Goal: Obtain resource: Obtain resource

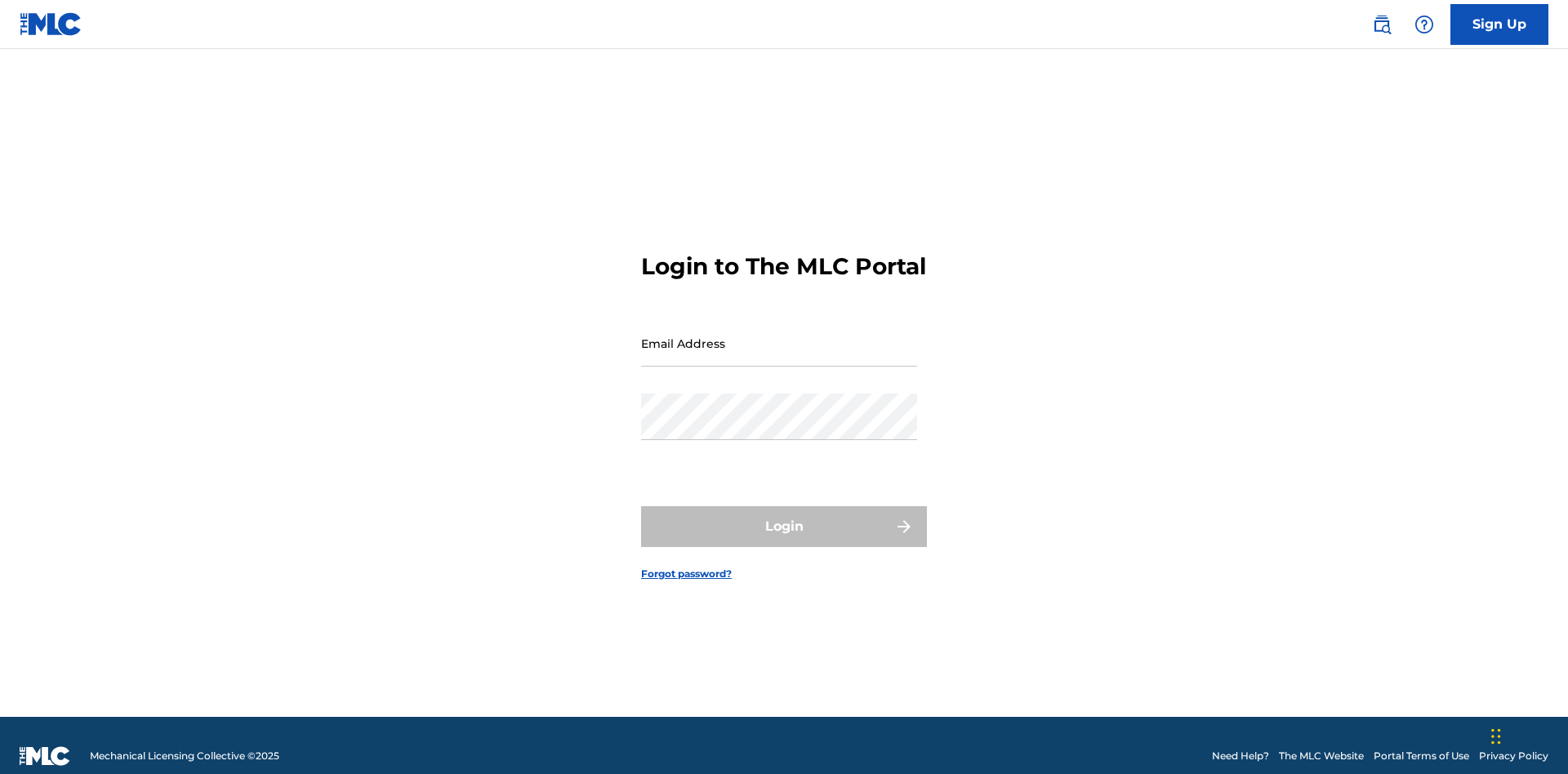
scroll to position [21, 0]
click at [779, 335] on input "Email Address" at bounding box center [778, 343] width 276 height 46
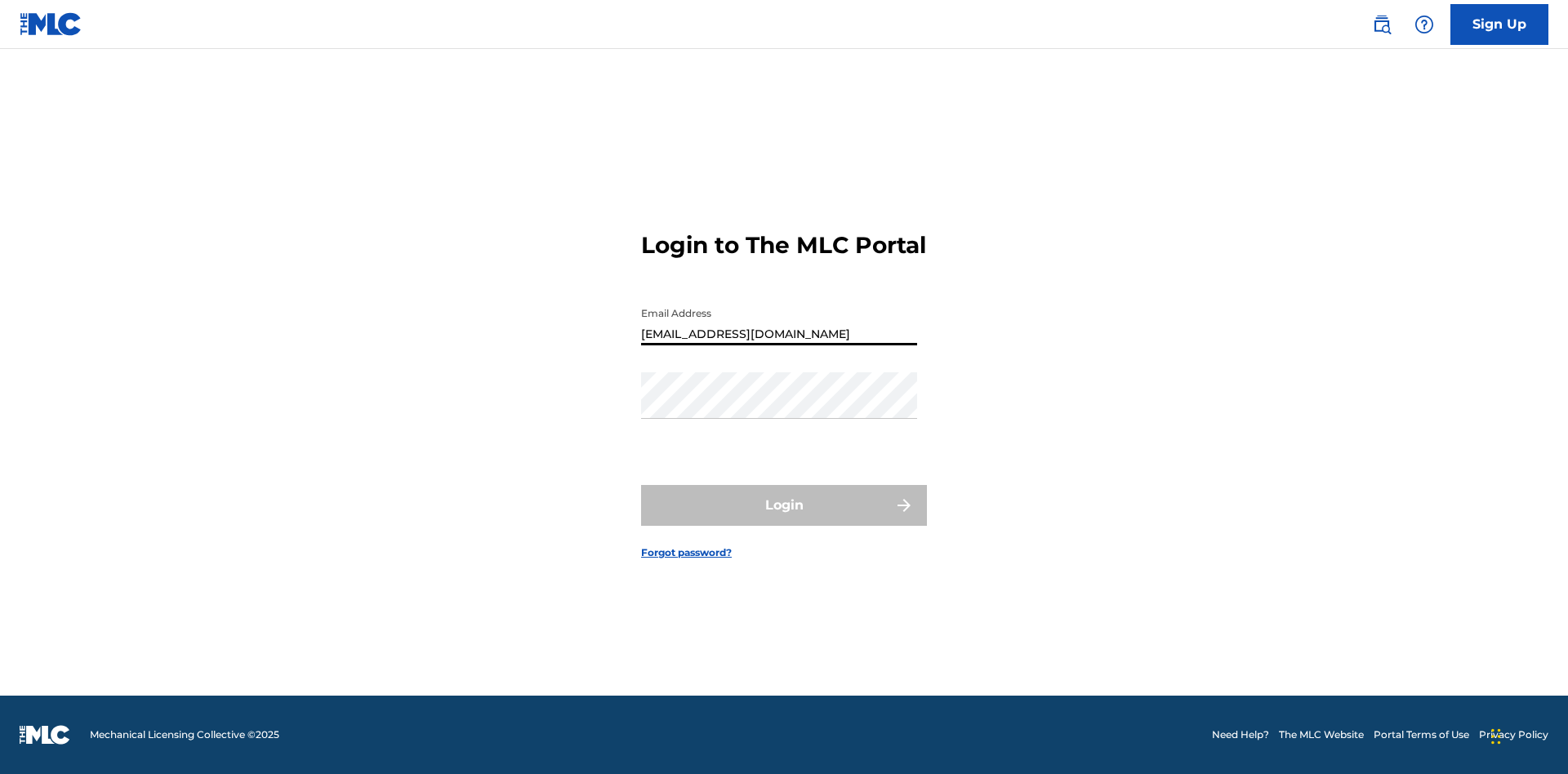
scroll to position [0, 41]
type input "[EMAIL_ADDRESS][DOMAIN_NAME]"
click at [784, 520] on button "Login" at bounding box center [783, 505] width 285 height 40
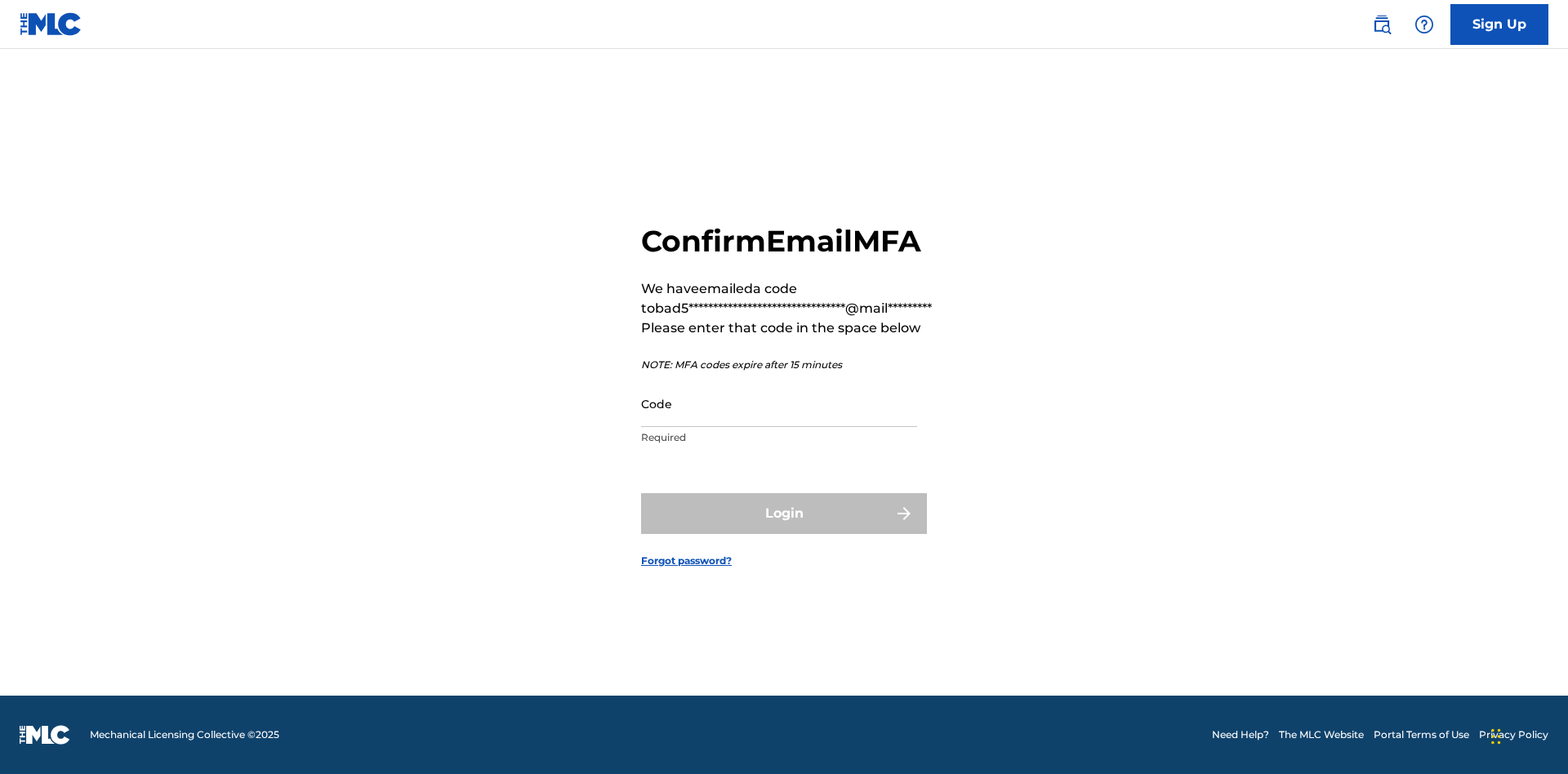
click at [779, 403] on input "Code" at bounding box center [778, 403] width 276 height 46
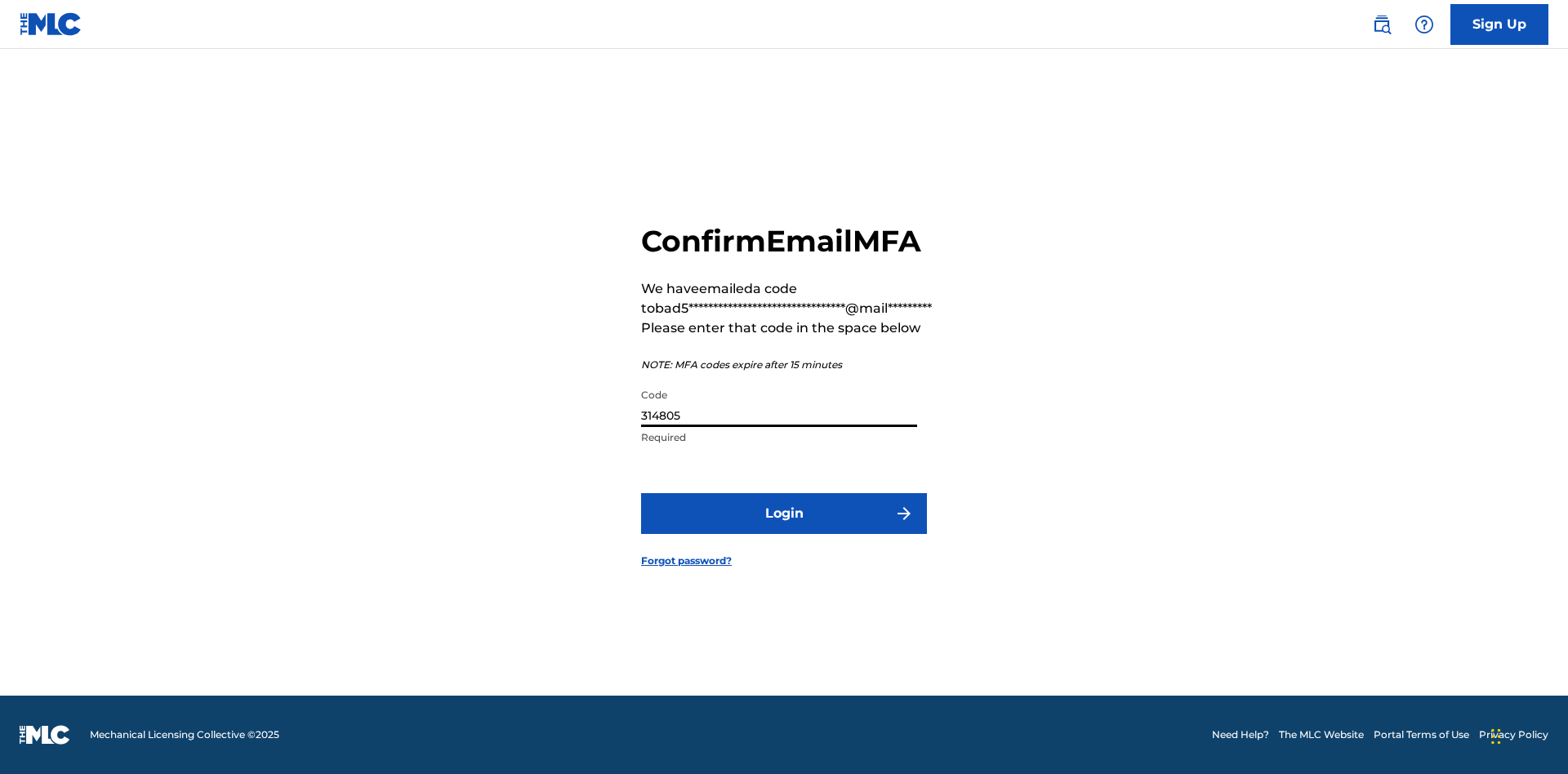
type input "314805"
click at [784, 513] on button "Login" at bounding box center [783, 513] width 285 height 40
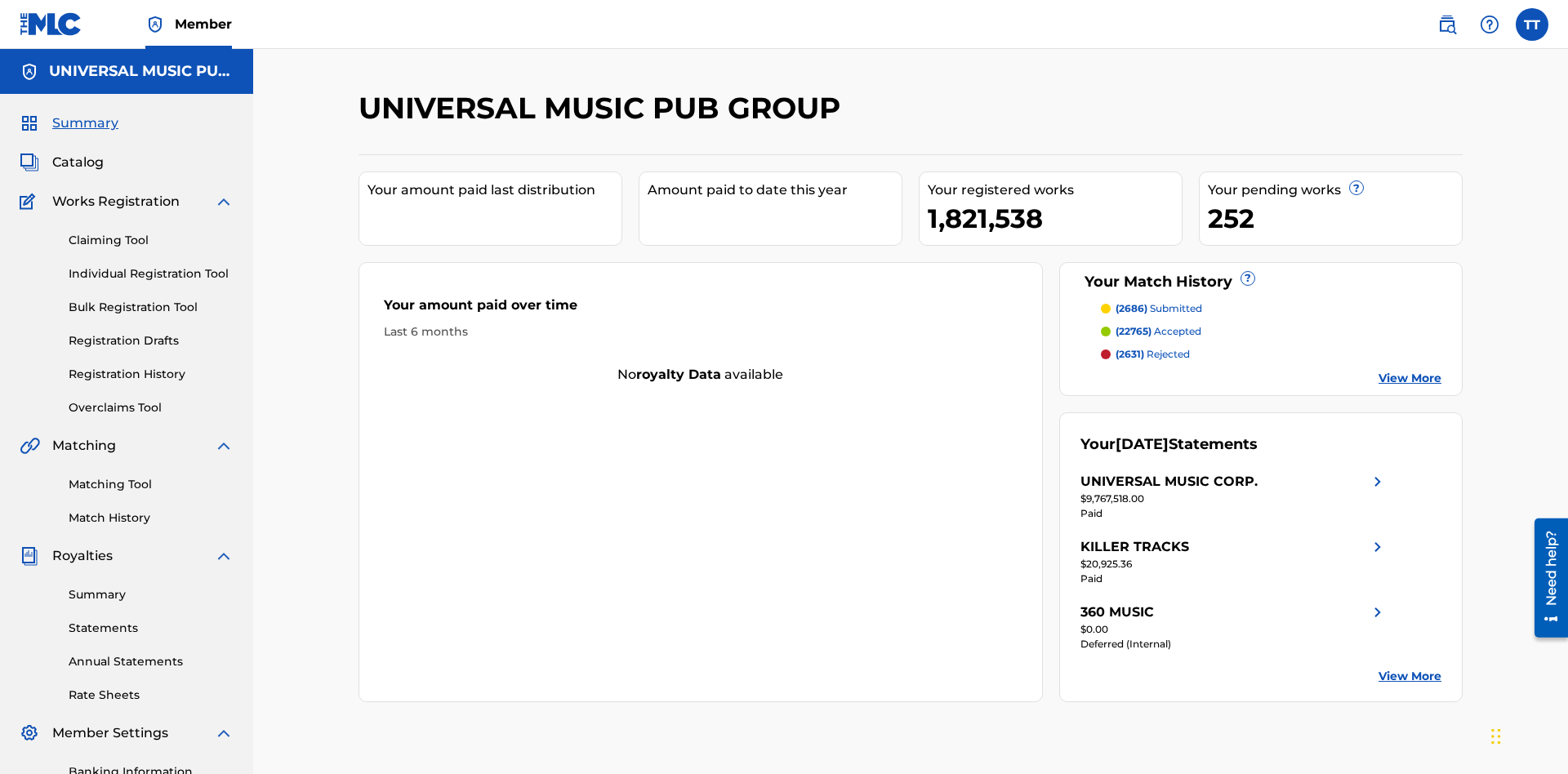
click at [151, 366] on link "Registration History" at bounding box center [151, 375] width 165 height 17
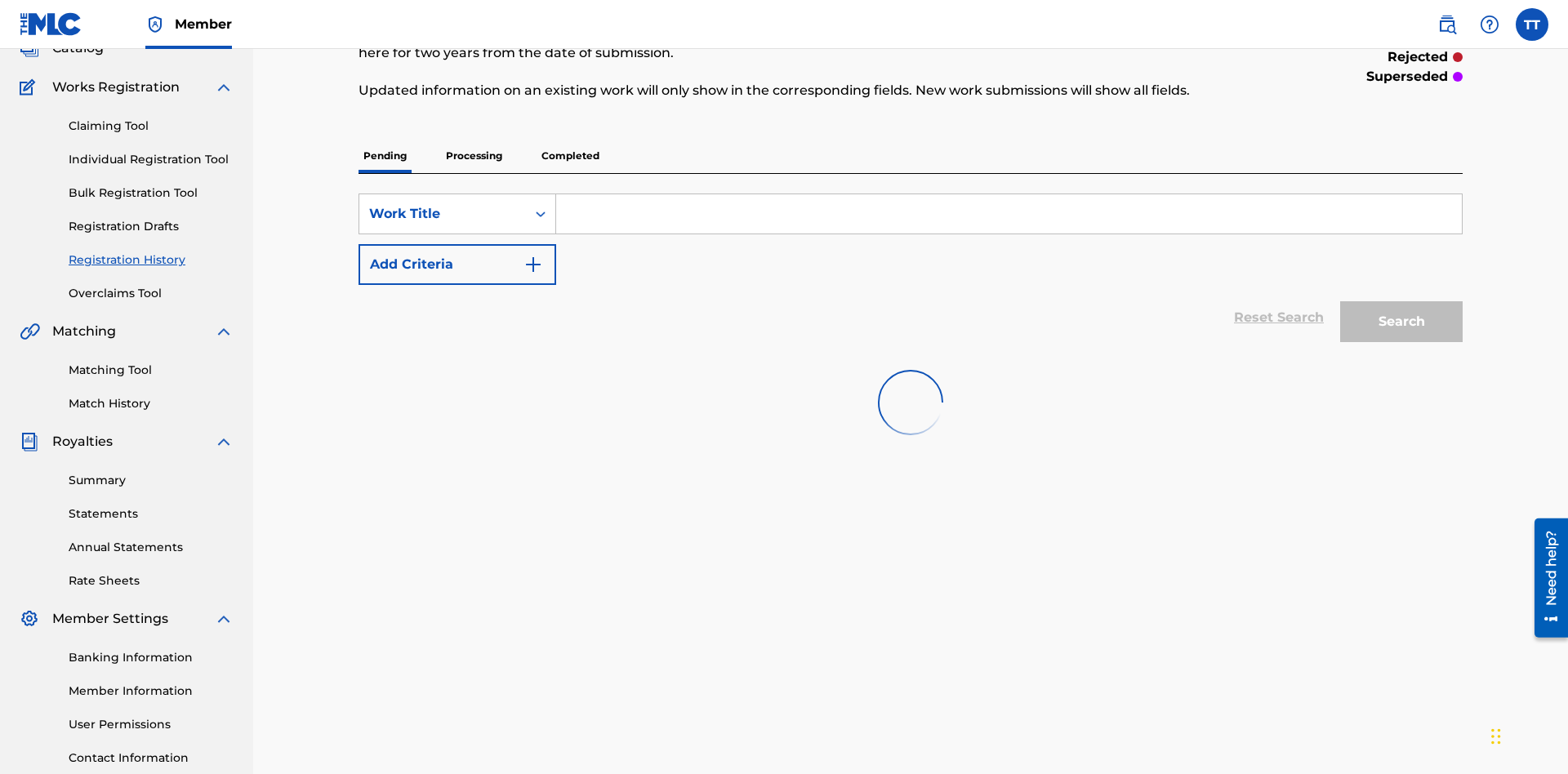
click at [570, 138] on p "Completed" at bounding box center [570, 156] width 68 height 35
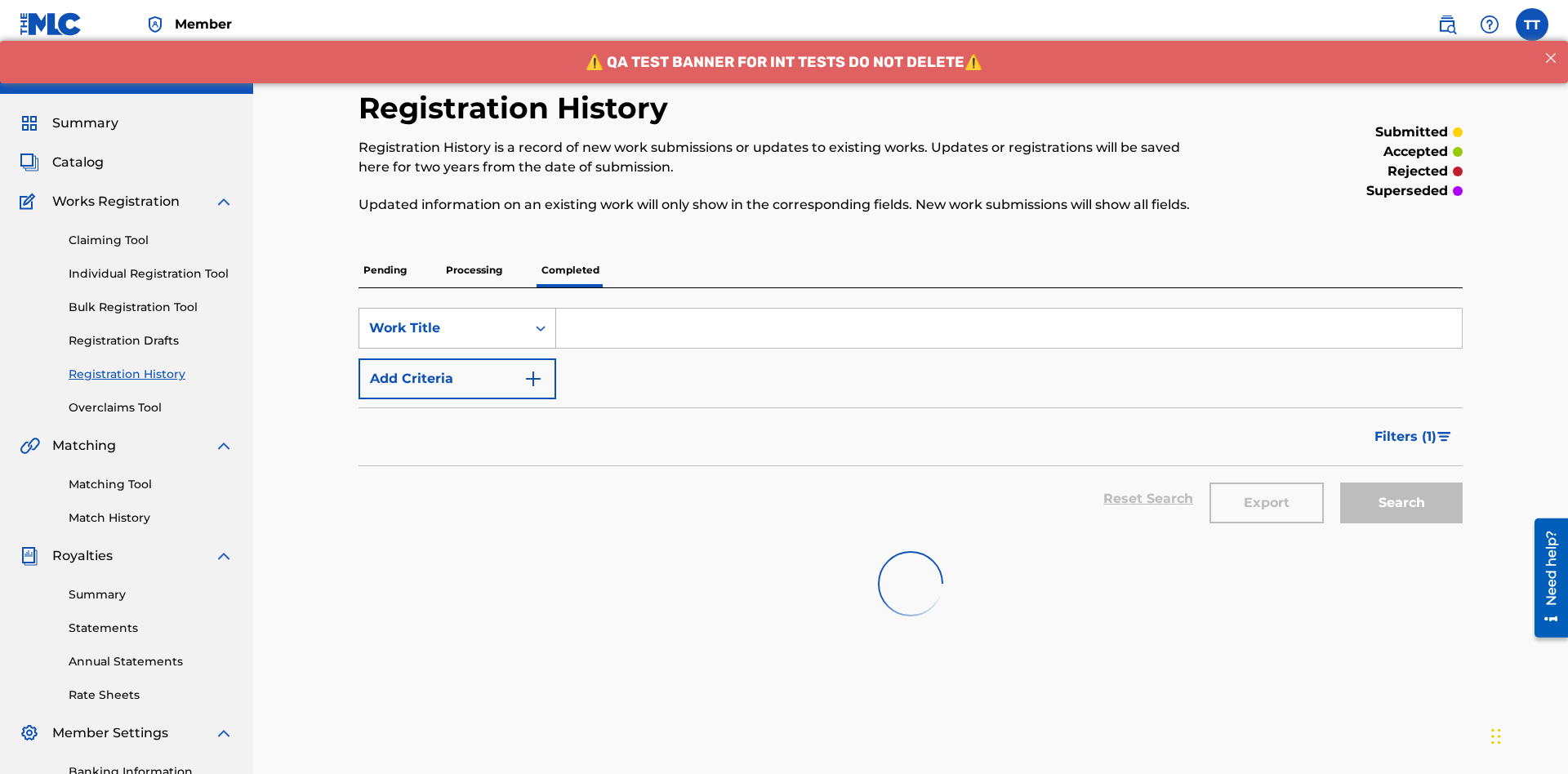
click at [443, 318] on div "Work Title" at bounding box center [442, 327] width 147 height 19
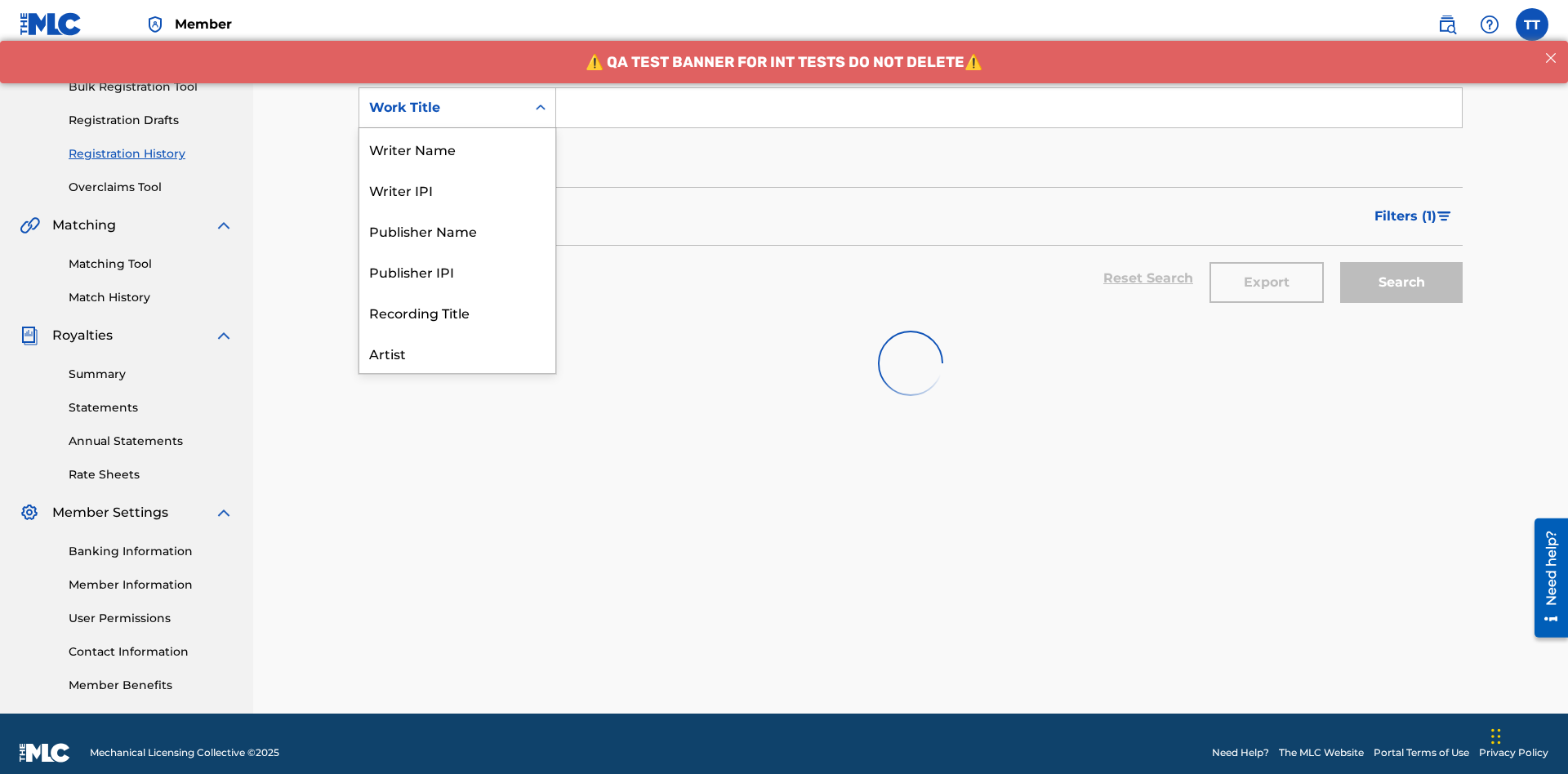
scroll to position [82, 0]
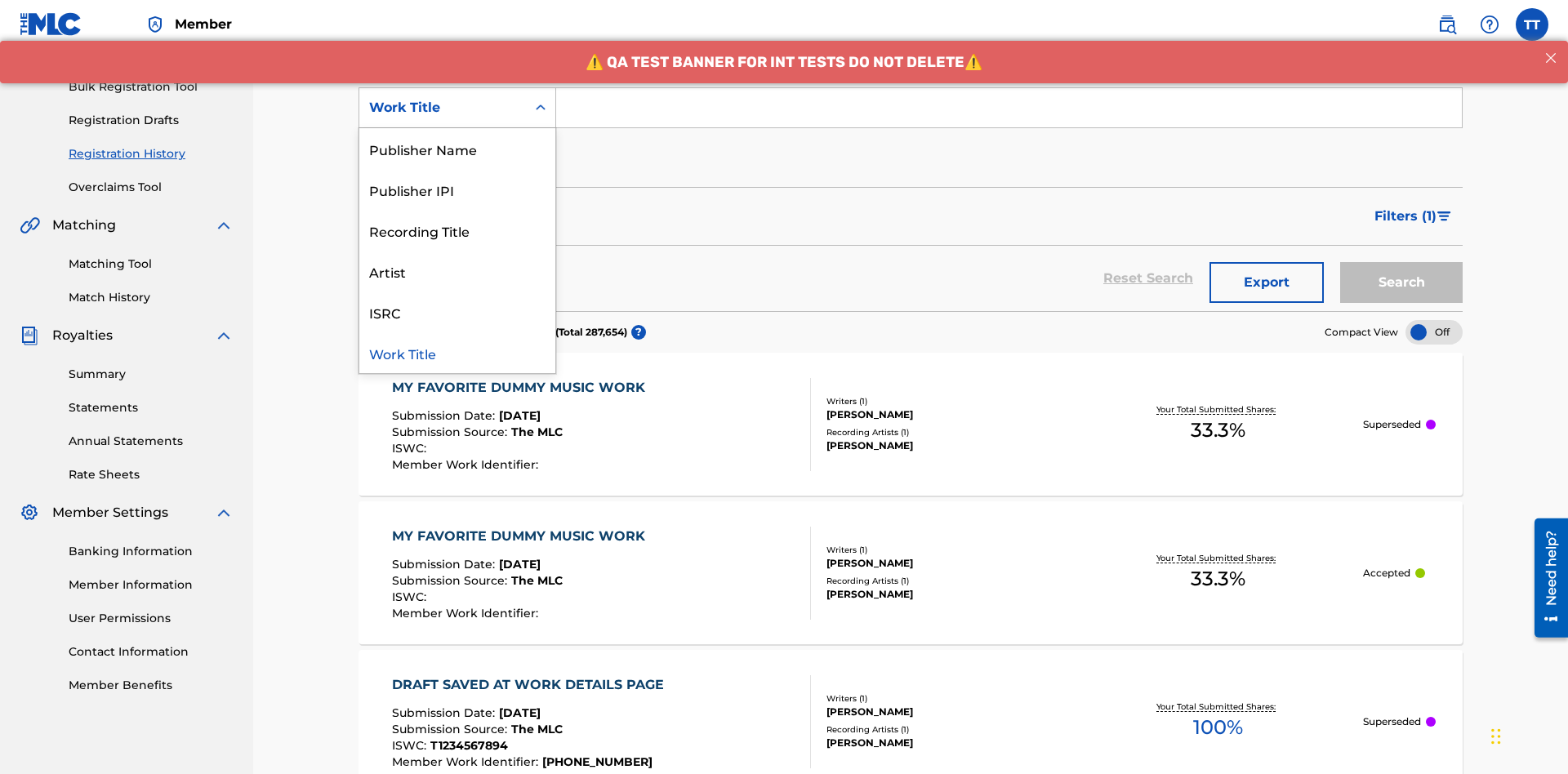
click at [457, 312] on div "ISRC" at bounding box center [457, 311] width 196 height 40
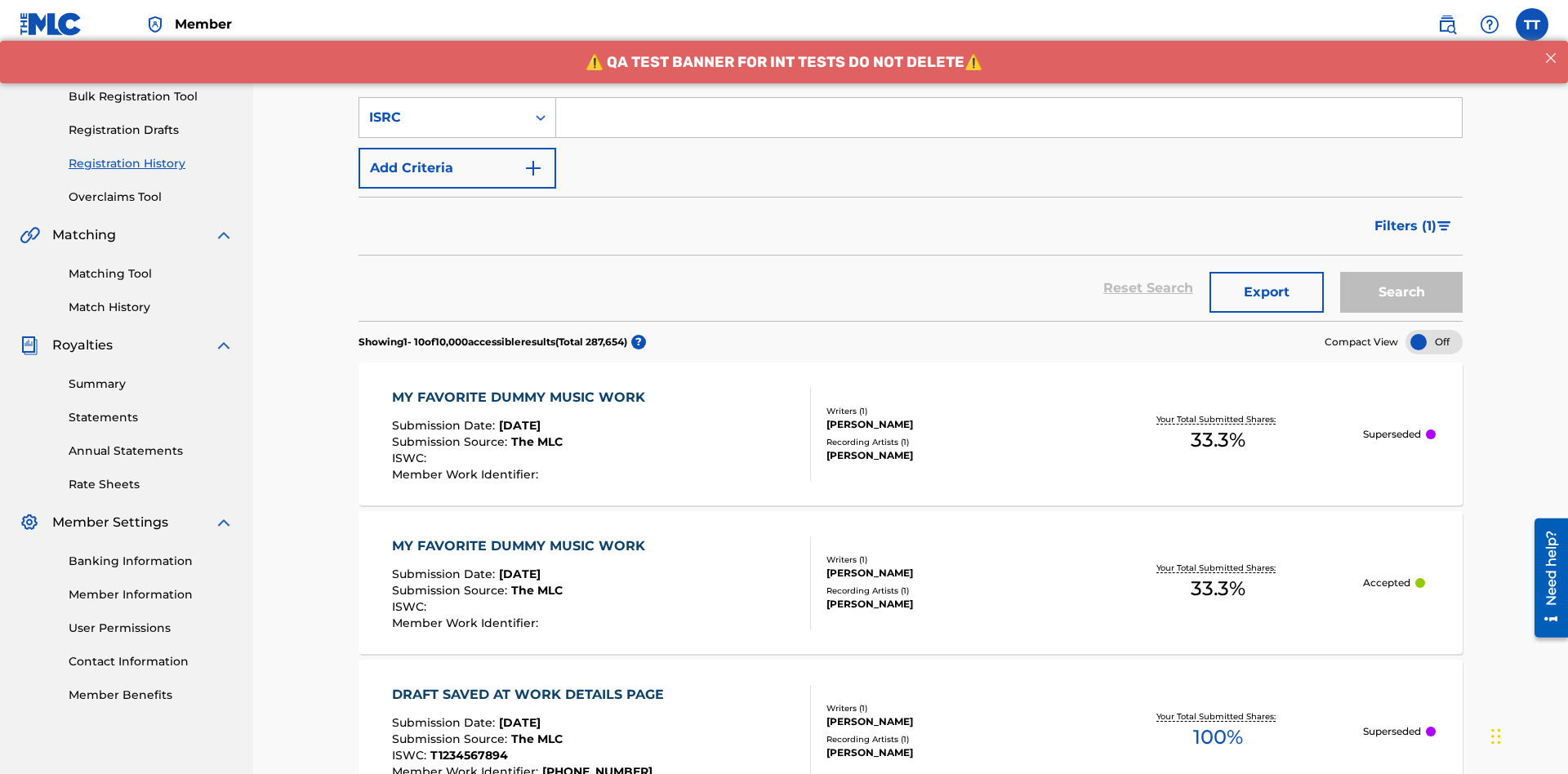
click at [1009, 117] on input "Search Form" at bounding box center [1009, 117] width 905 height 39
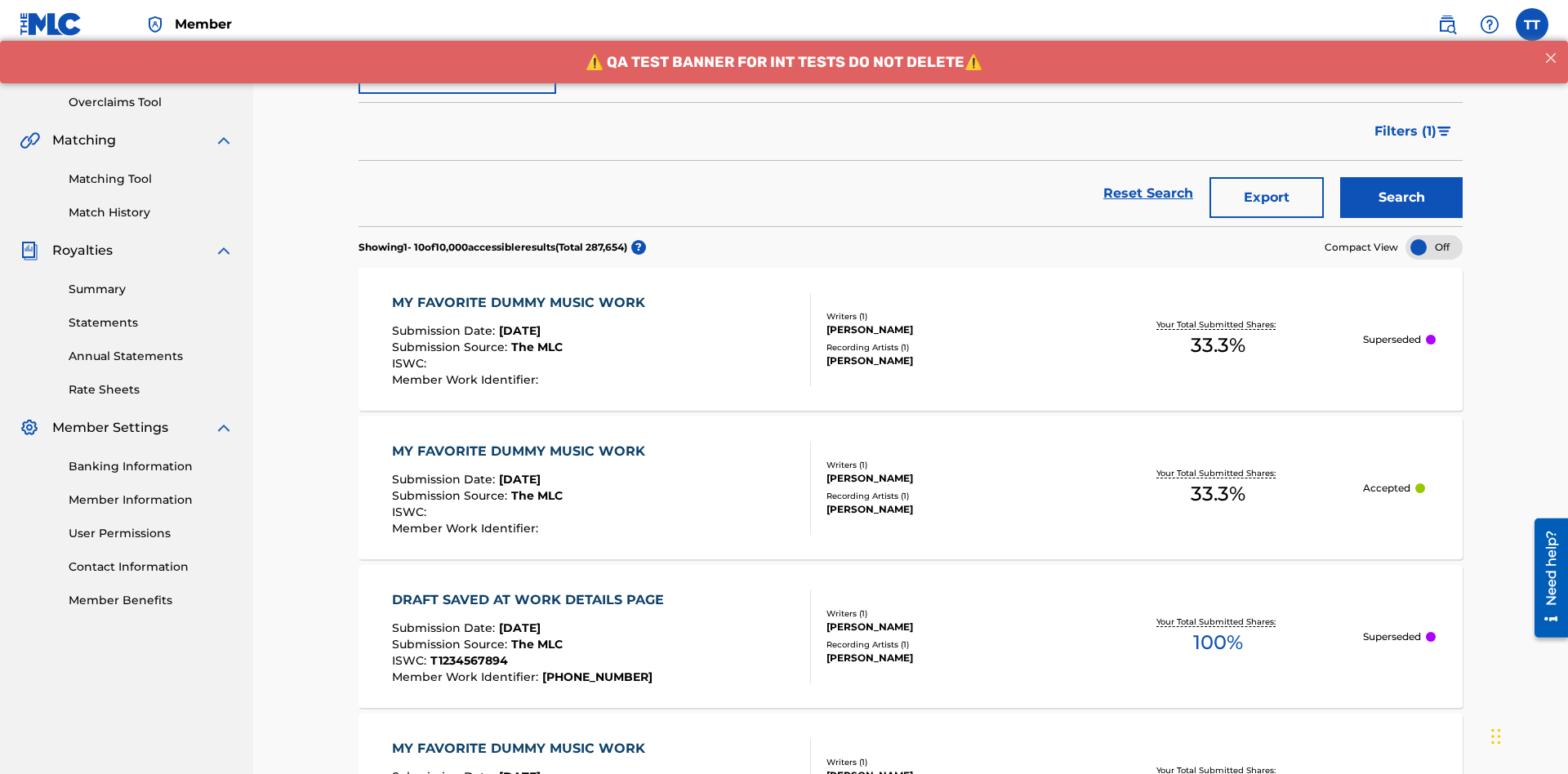
type input "AA3123123123"
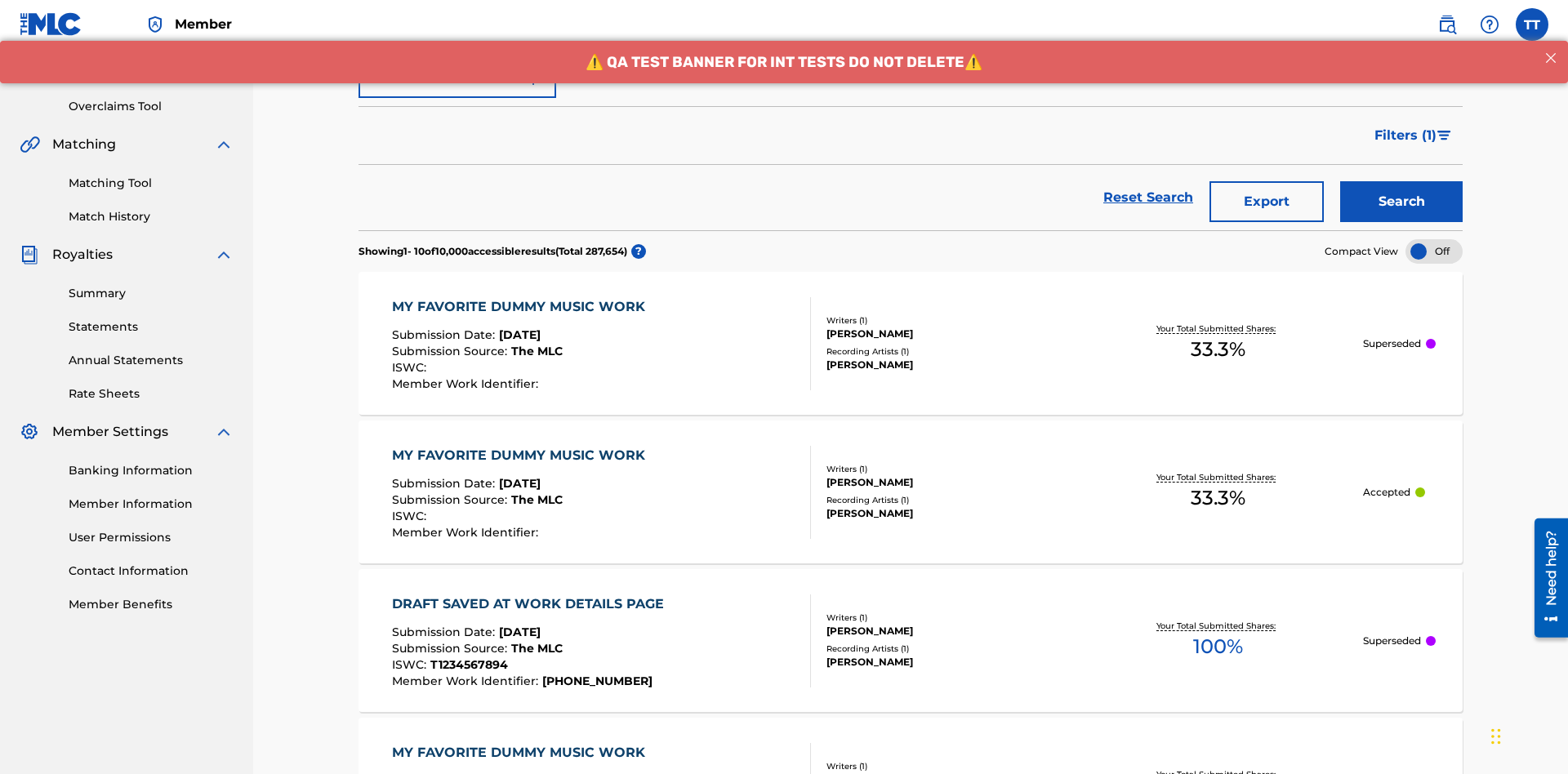
click at [1401, 181] on button "Search" at bounding box center [1401, 202] width 122 height 40
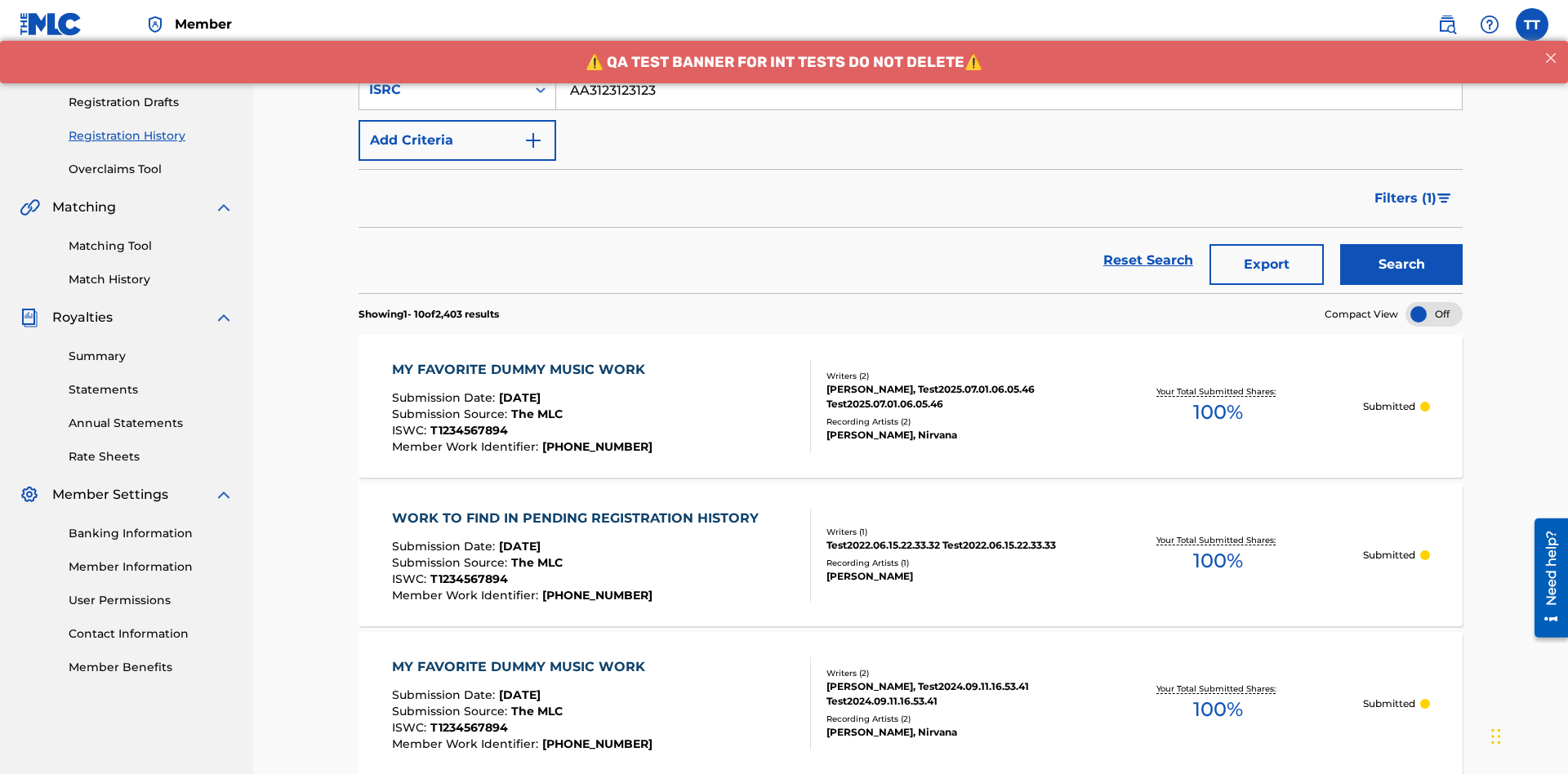
click at [1266, 244] on button "Export" at bounding box center [1266, 264] width 114 height 40
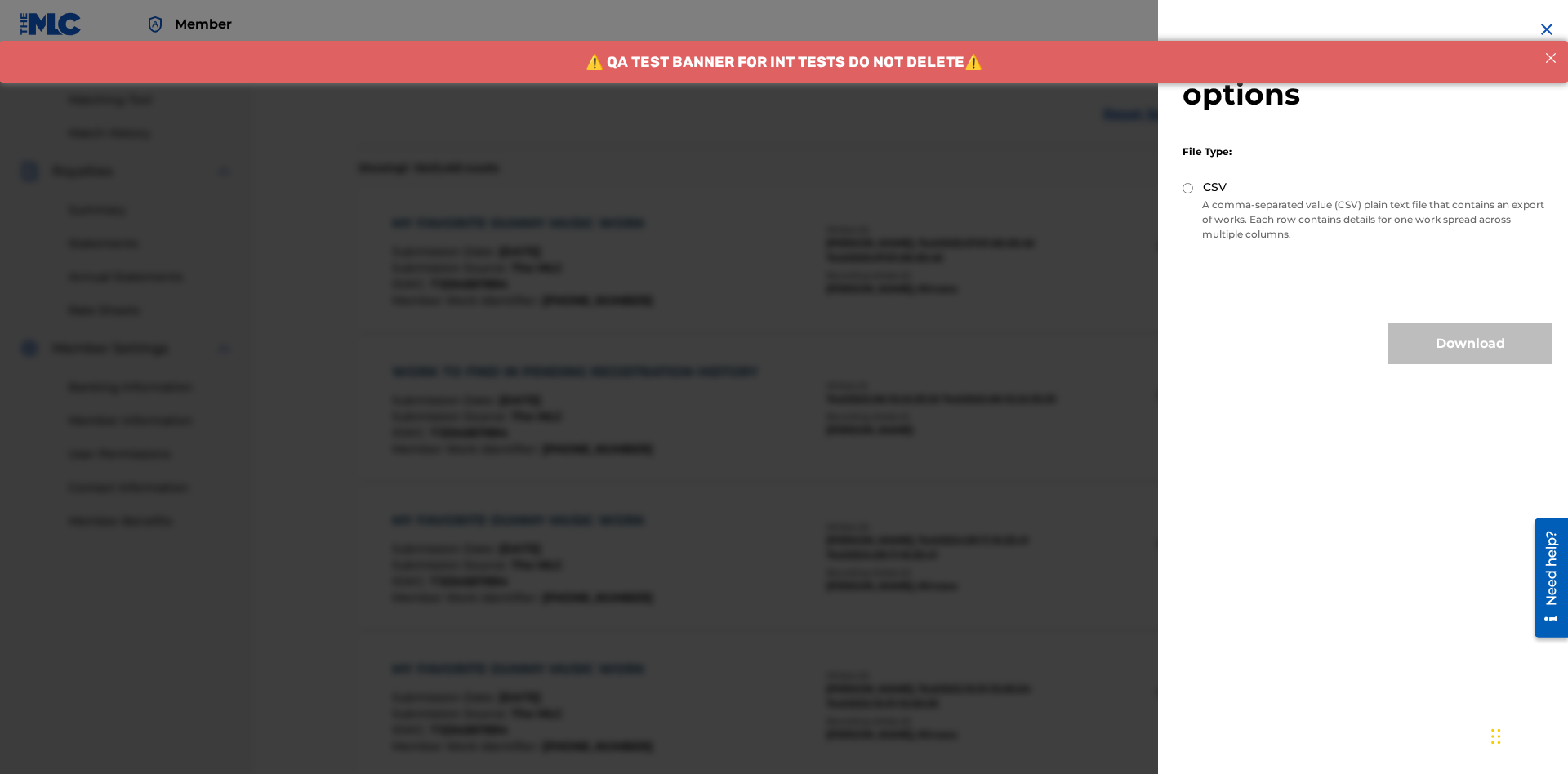
click at [1188, 187] on input "CSV" at bounding box center [1188, 187] width 11 height 11
radio input "true"
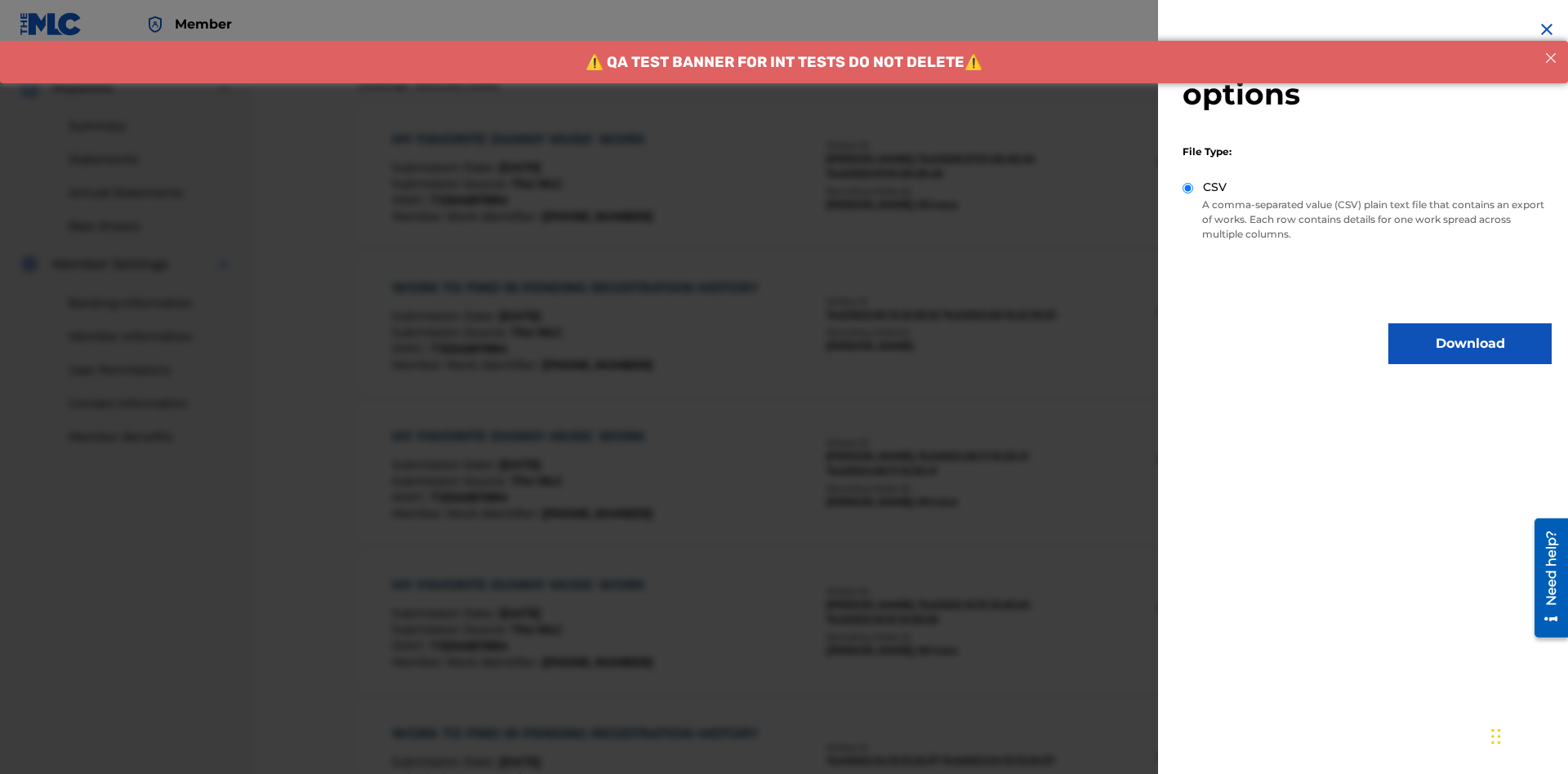
click at [1470, 344] on button "Download" at bounding box center [1470, 344] width 163 height 40
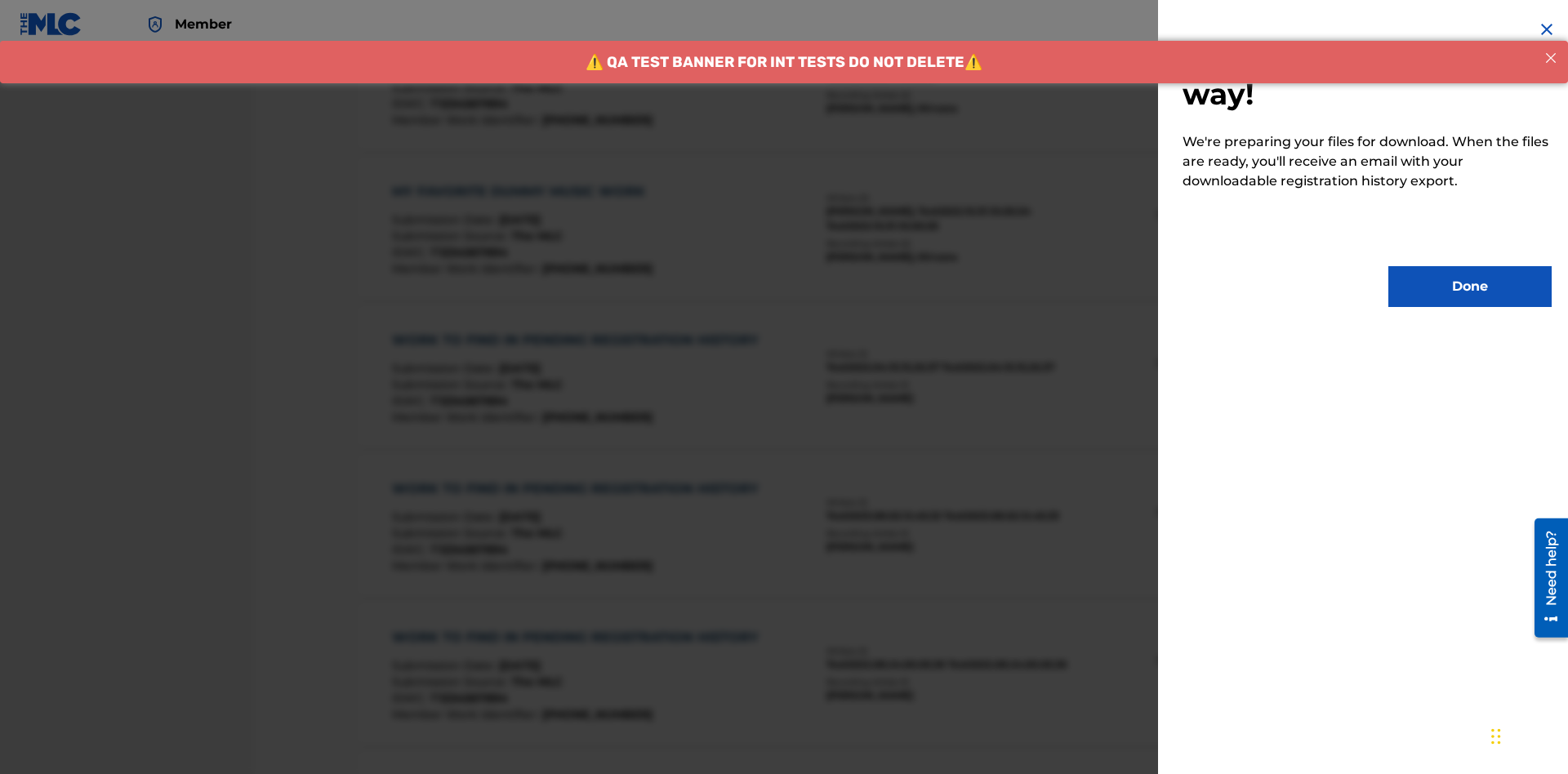
click at [1470, 286] on button "Done" at bounding box center [1470, 286] width 163 height 40
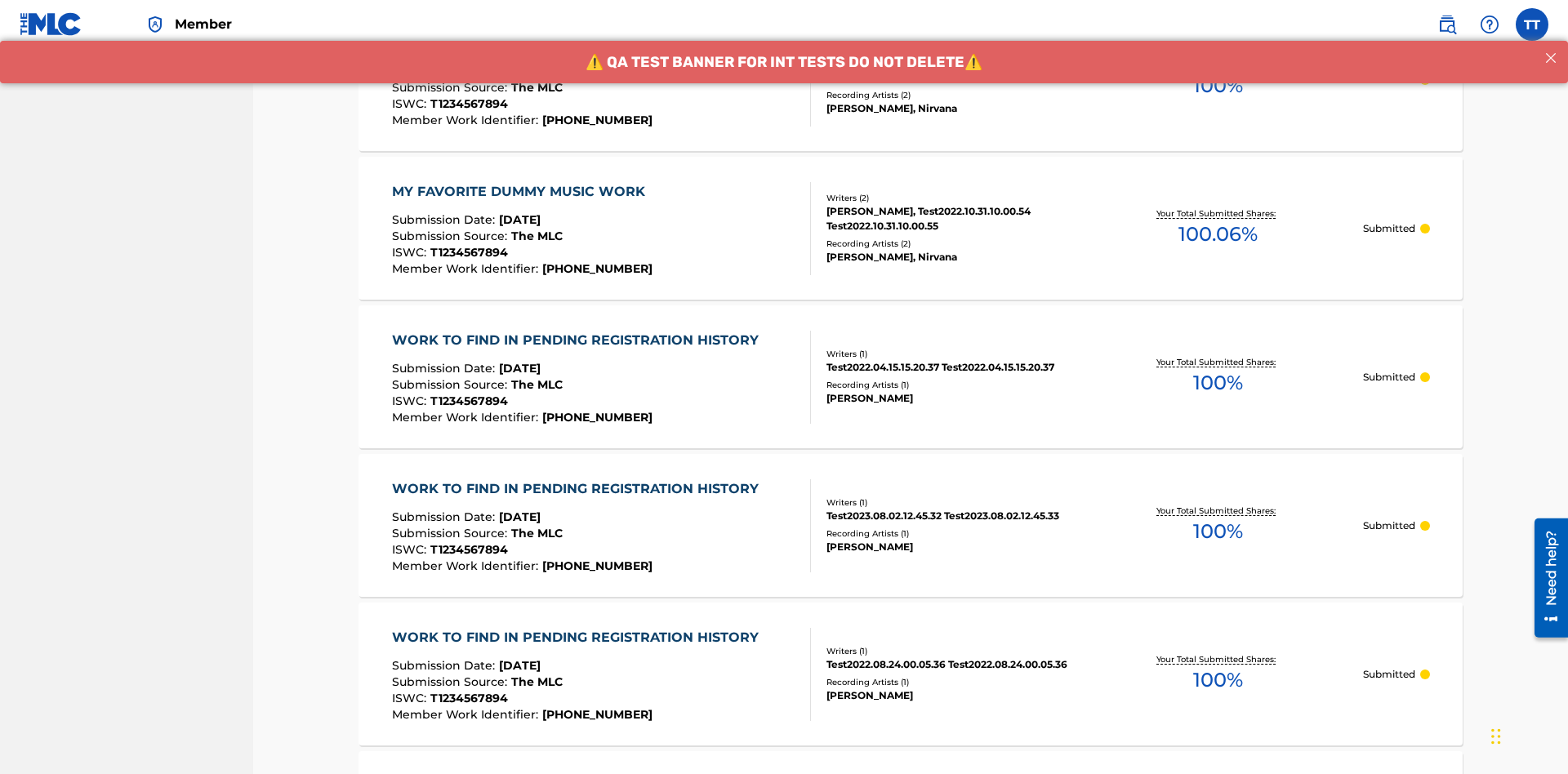
scroll to position [443, 0]
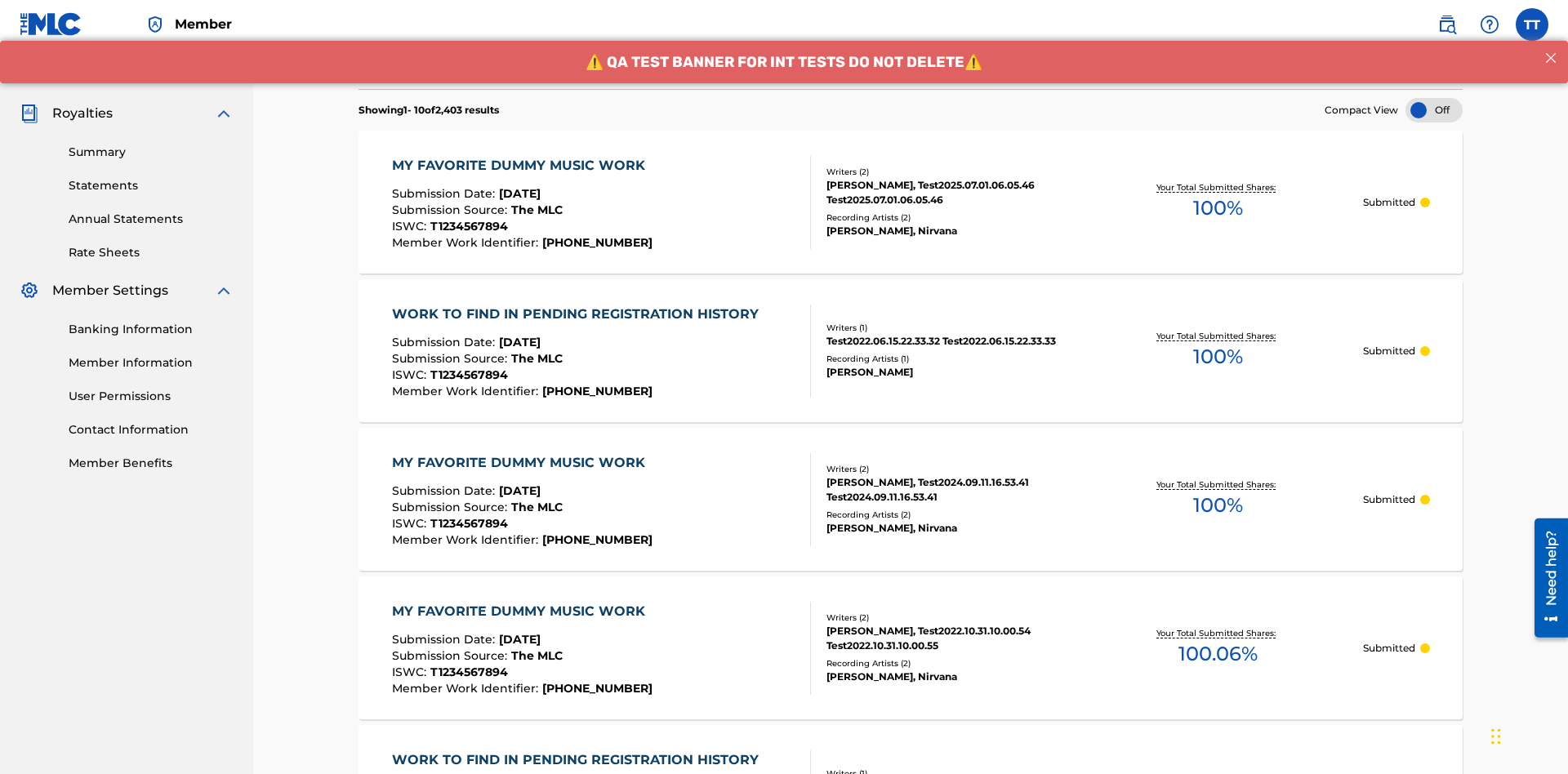
click at [520, 156] on div "MY FAVORITE DUMMY MUSIC WORK" at bounding box center [523, 165] width 261 height 19
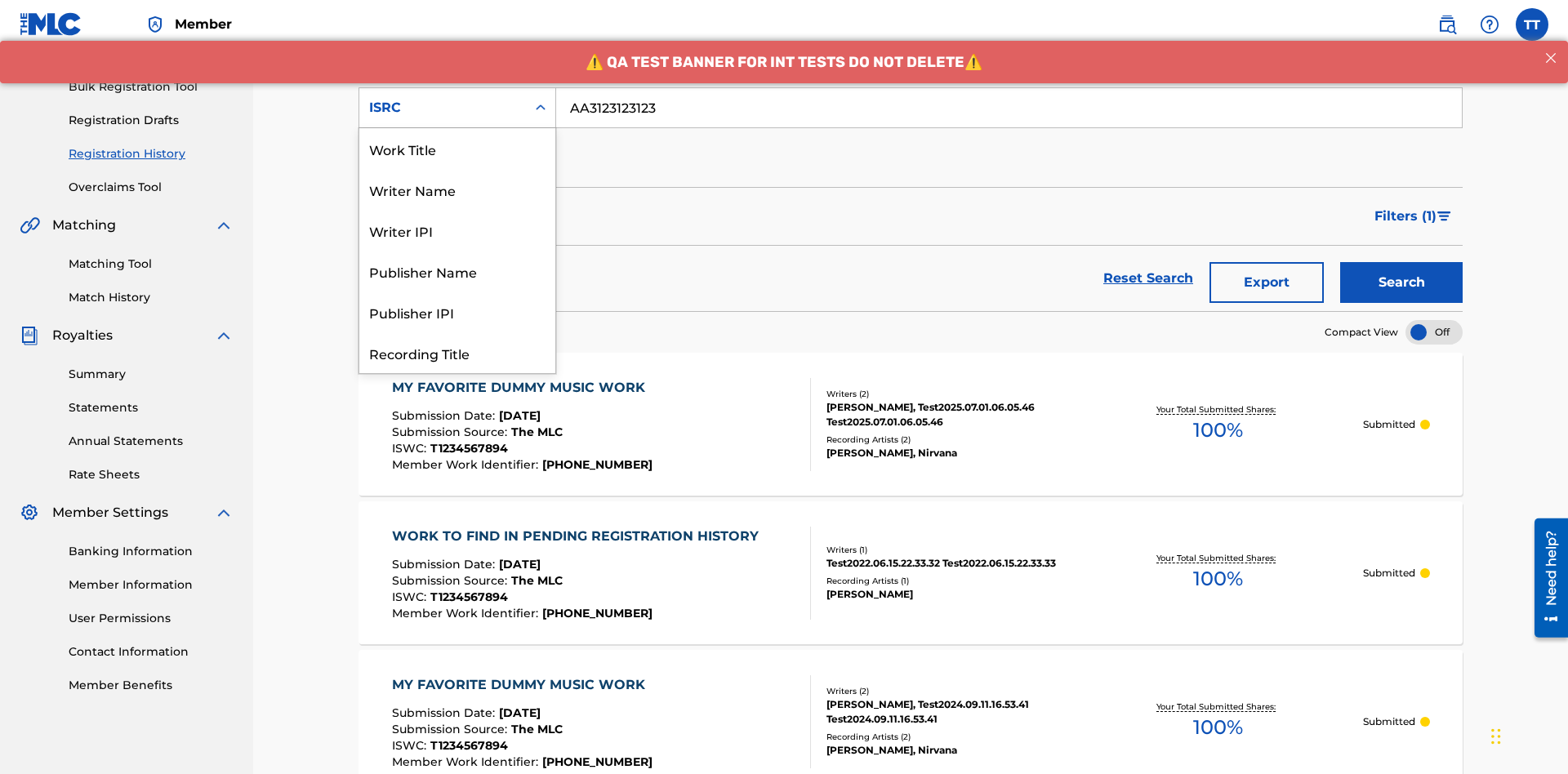
scroll to position [82, 0]
click at [457, 271] on div "Recording Title" at bounding box center [457, 271] width 196 height 40
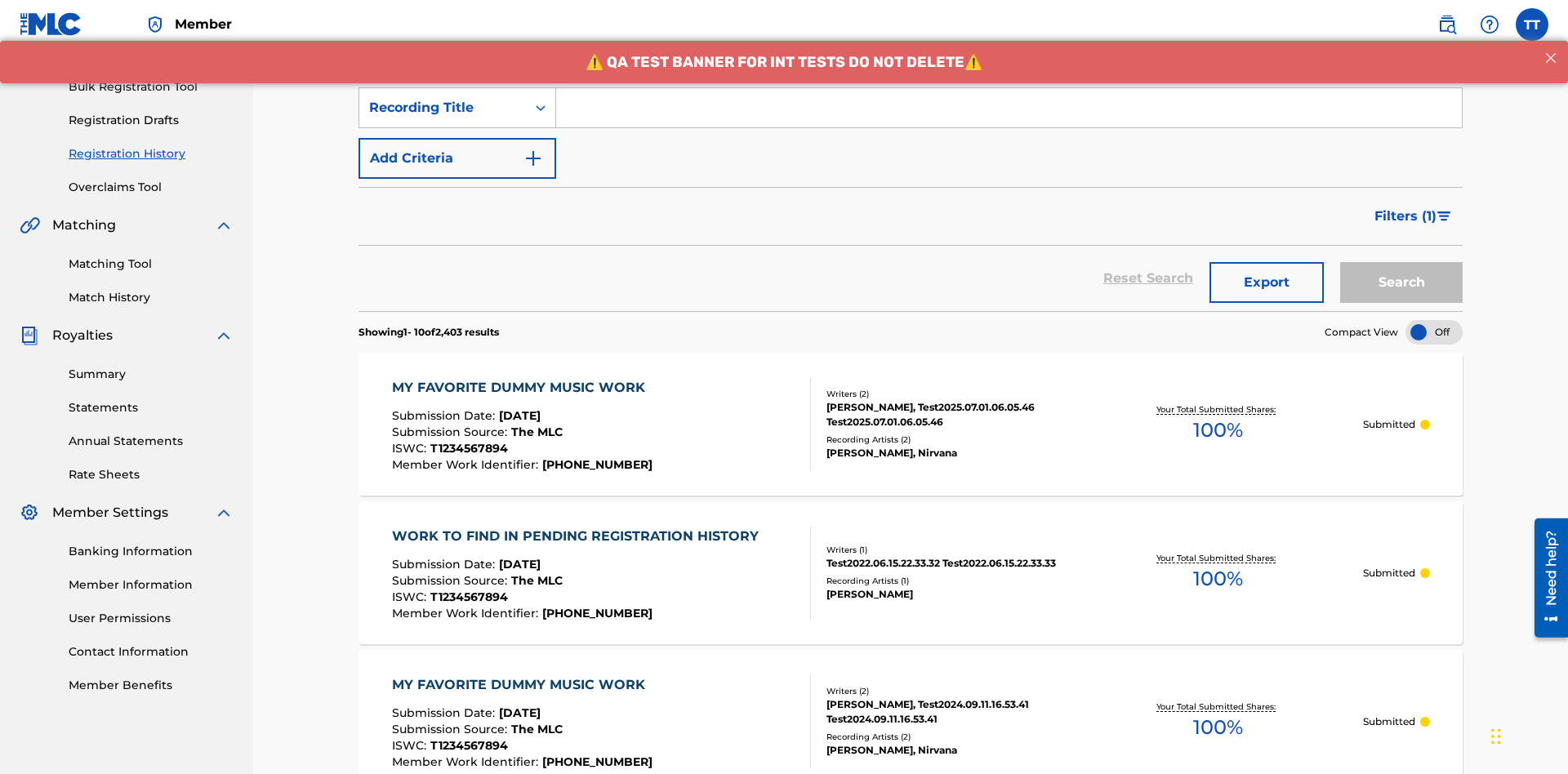
click at [1009, 117] on input "Search Form" at bounding box center [1009, 108] width 905 height 39
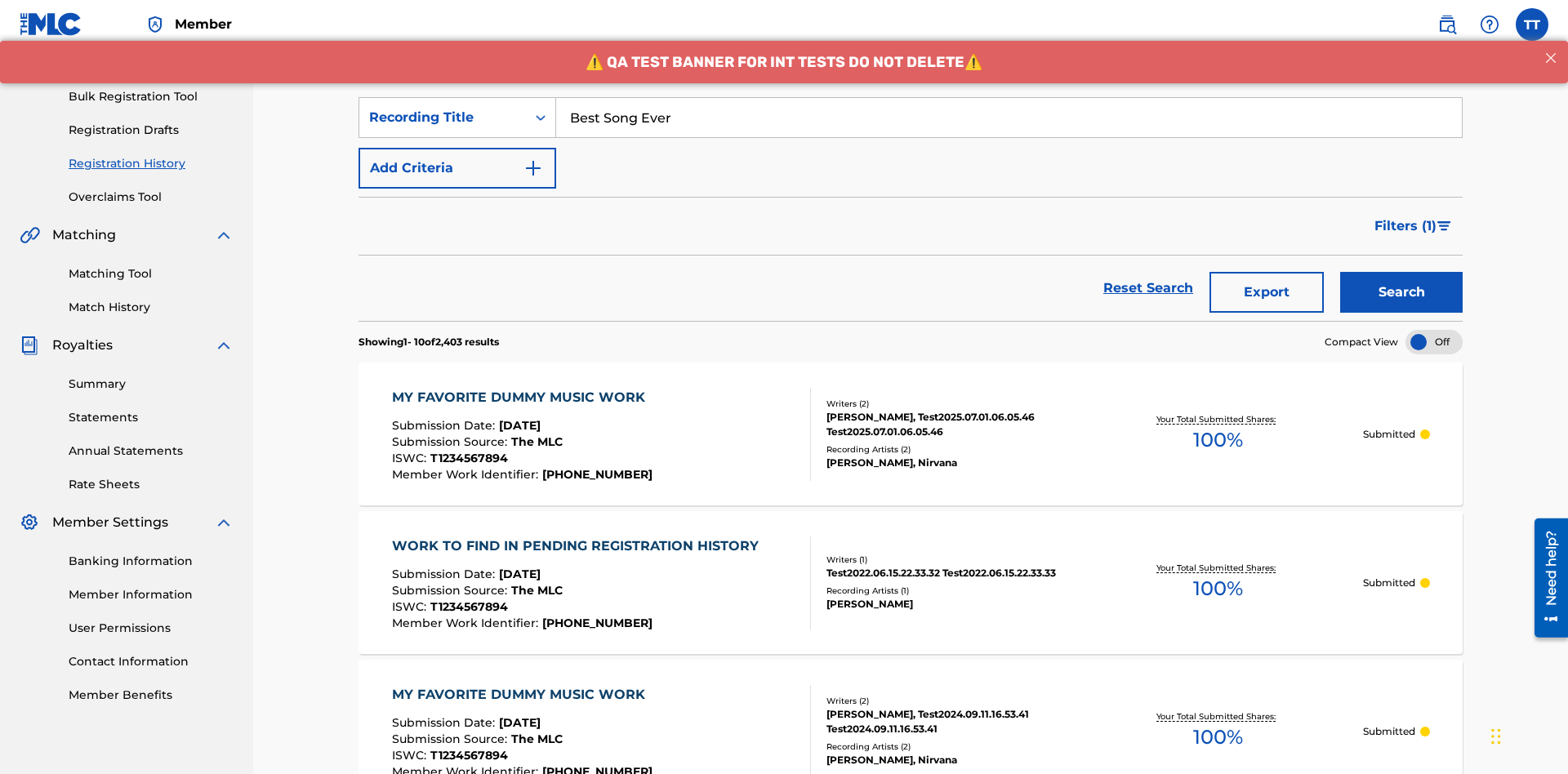
type input "Best Song Ever"
click at [1401, 272] on button "Search" at bounding box center [1401, 292] width 122 height 40
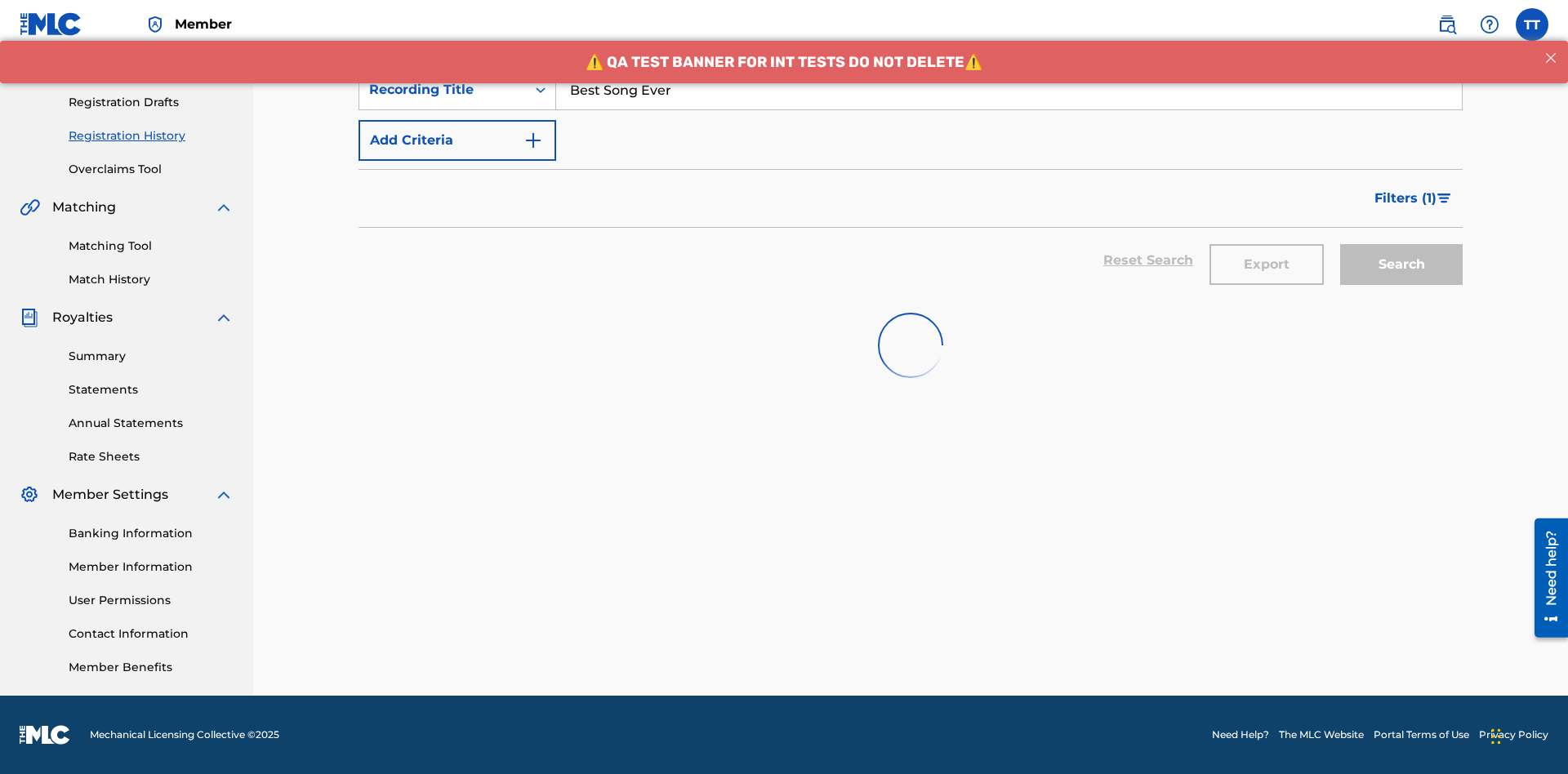
click at [1266, 244] on button "Export" at bounding box center [1266, 264] width 114 height 40
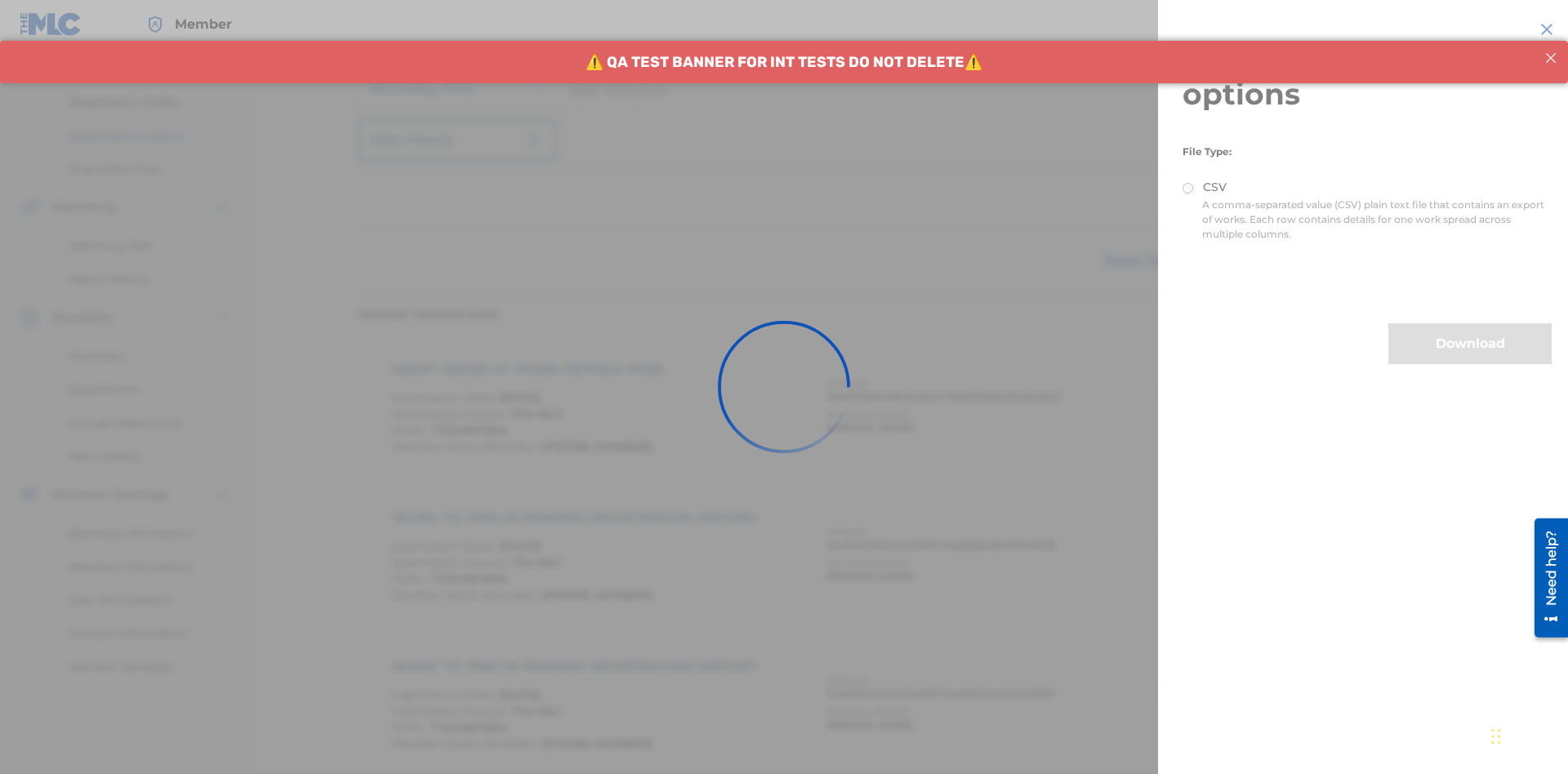
scroll to position [384, 0]
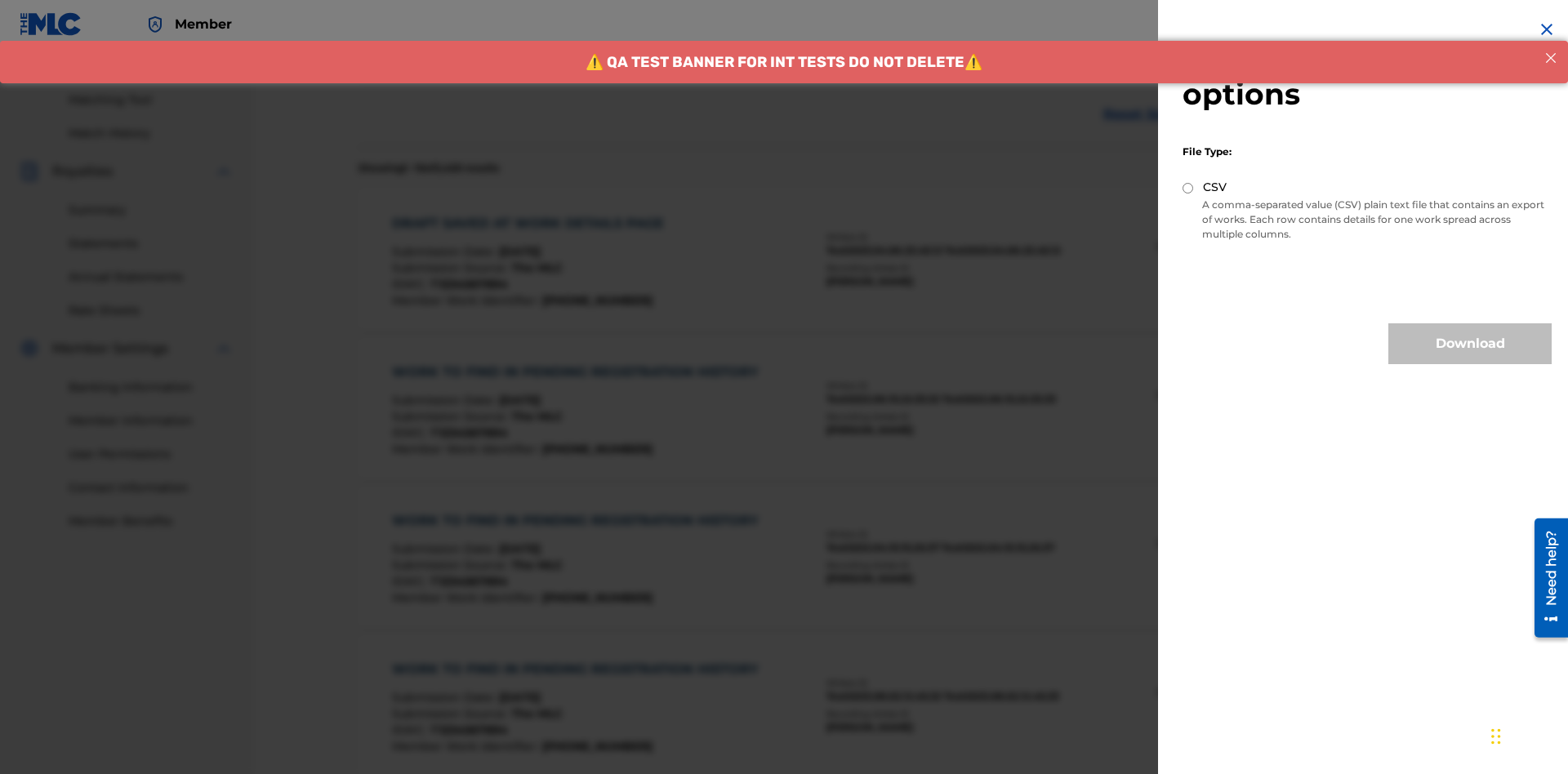
click at [1188, 187] on input "CSV" at bounding box center [1188, 187] width 11 height 11
radio input "true"
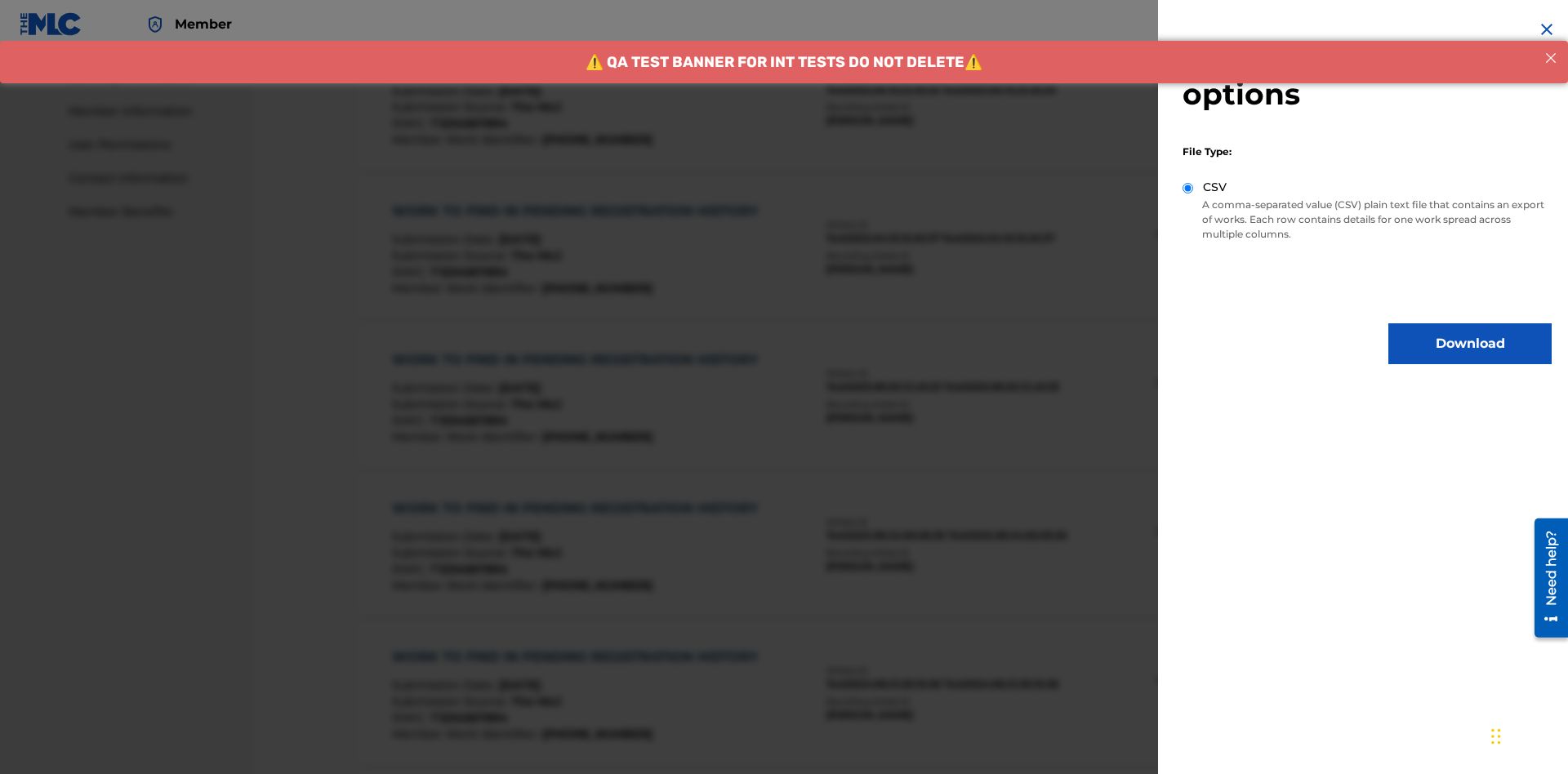
click at [1470, 344] on button "Download" at bounding box center [1470, 344] width 163 height 40
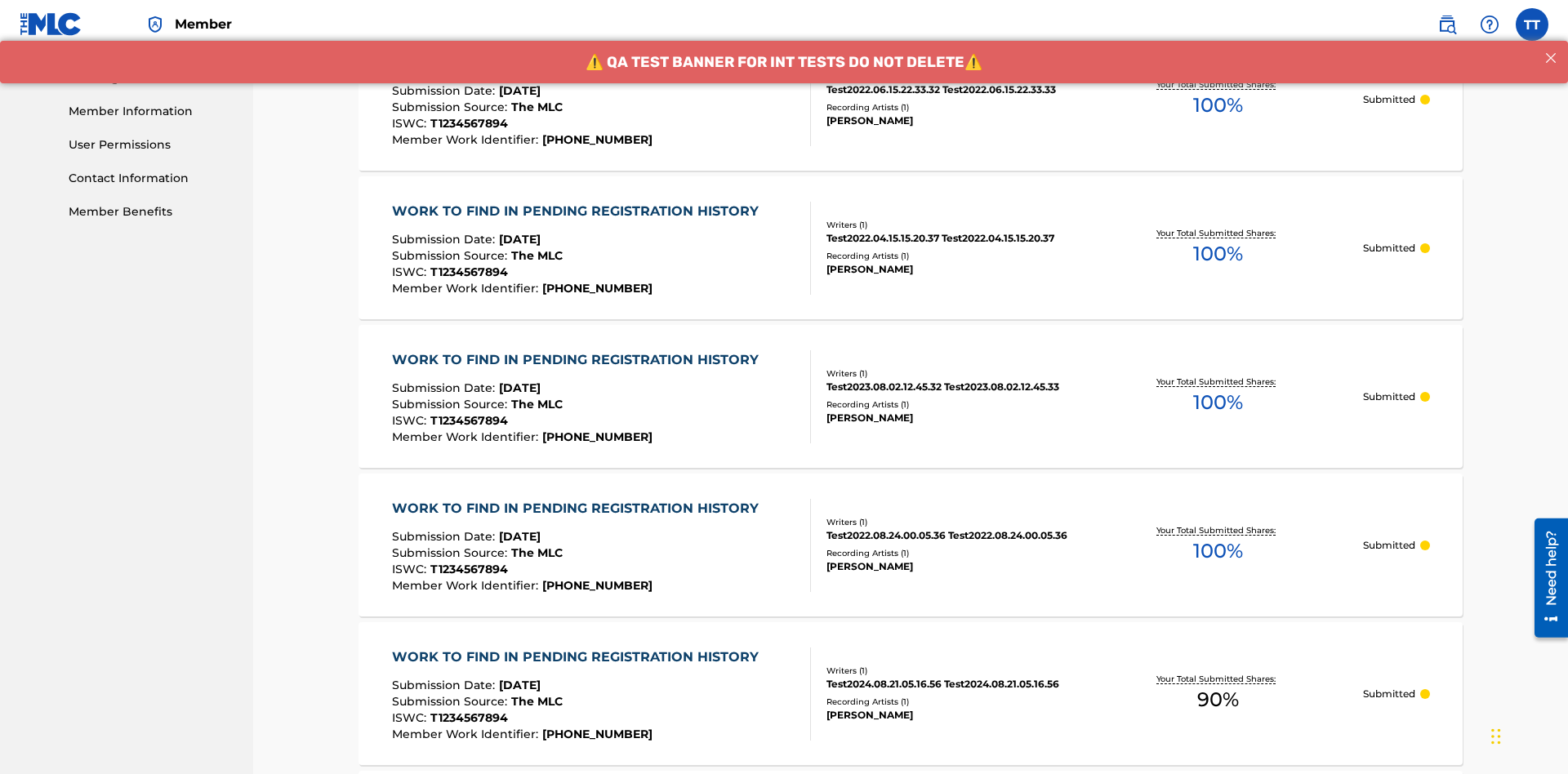
scroll to position [861, 0]
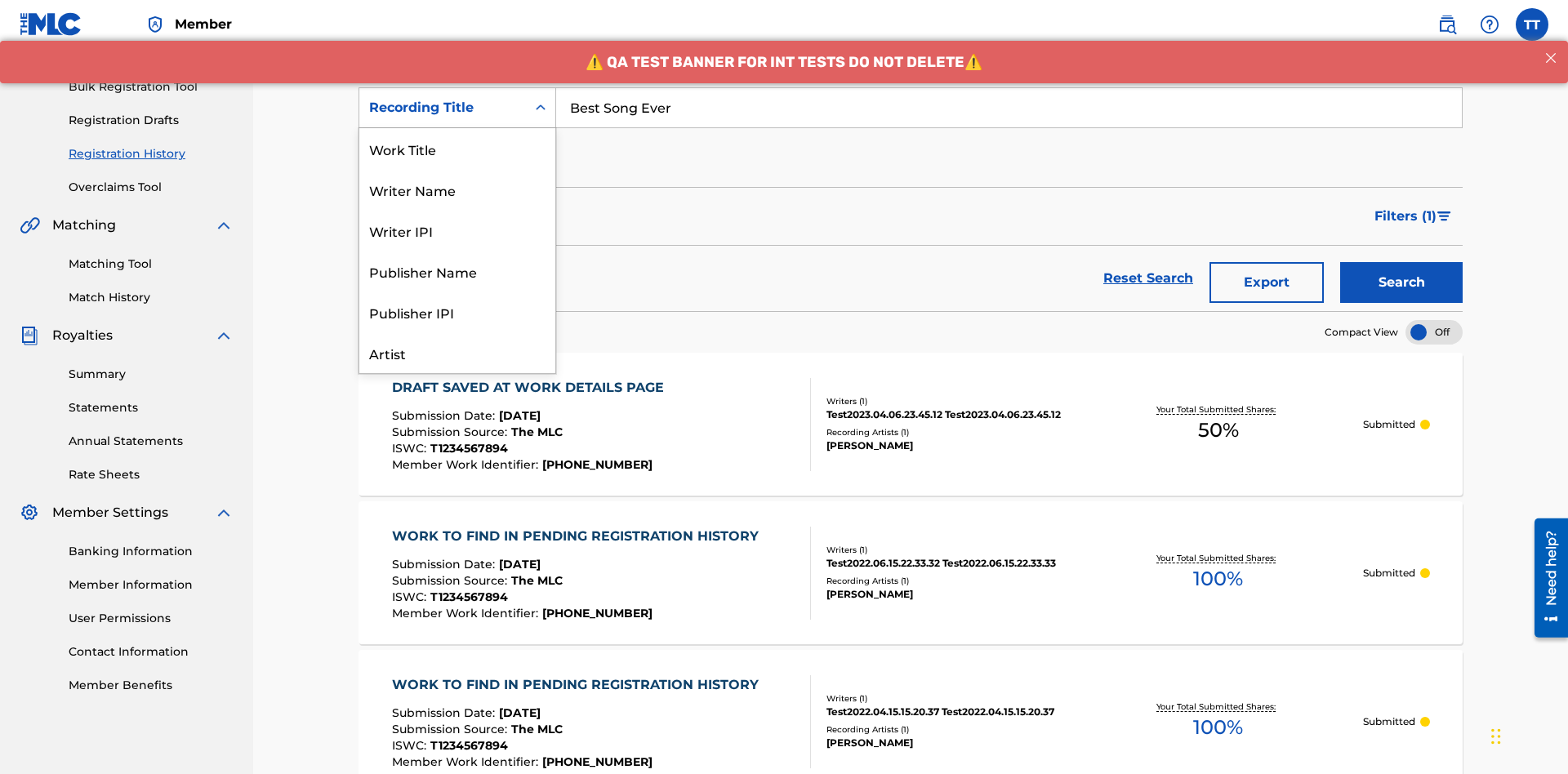
scroll to position [82, 0]
click at [457, 87] on div "Work Title" at bounding box center [457, 66] width 196 height 40
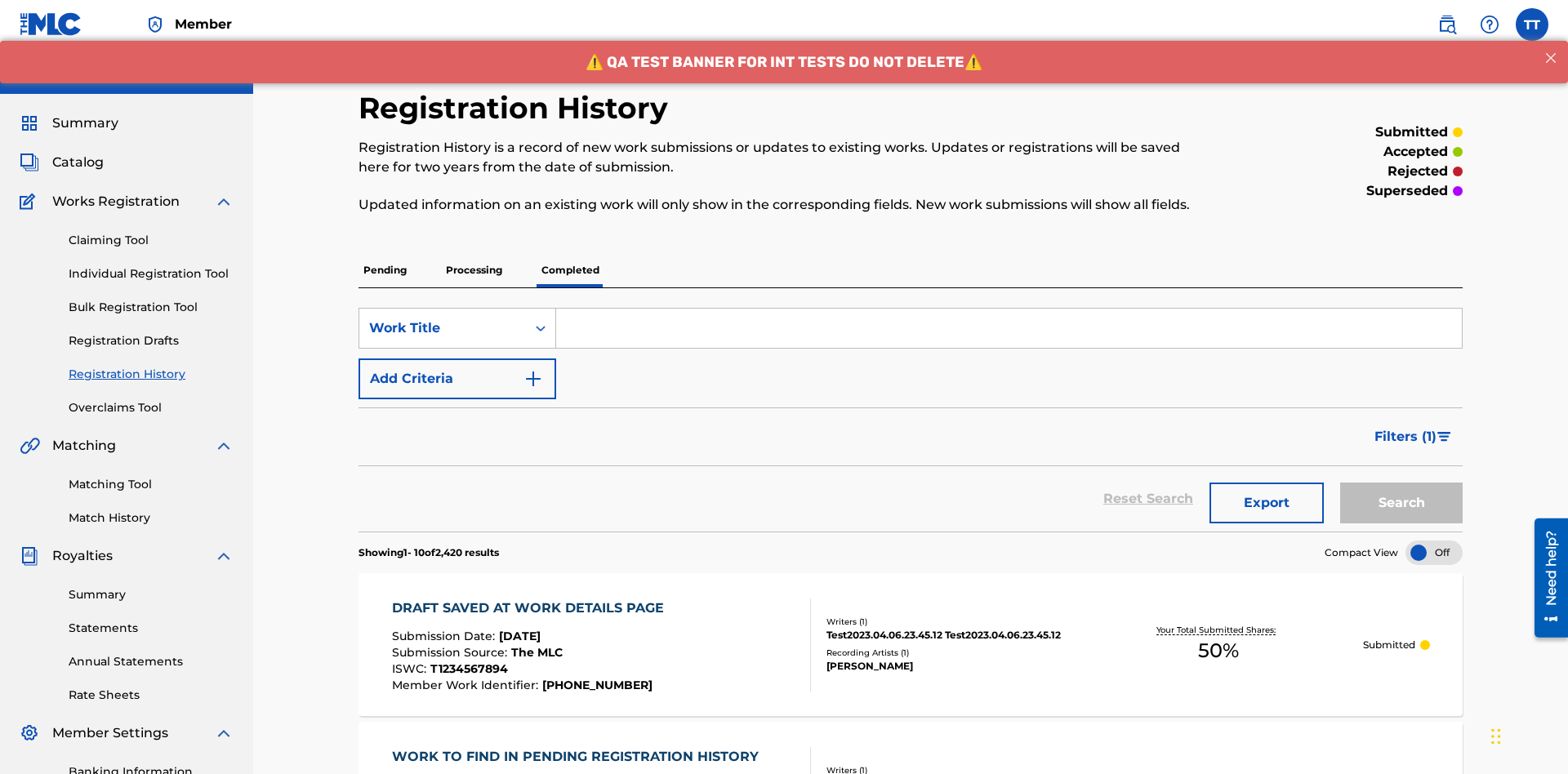
click at [1009, 308] on input "Search Form" at bounding box center [1009, 327] width 905 height 39
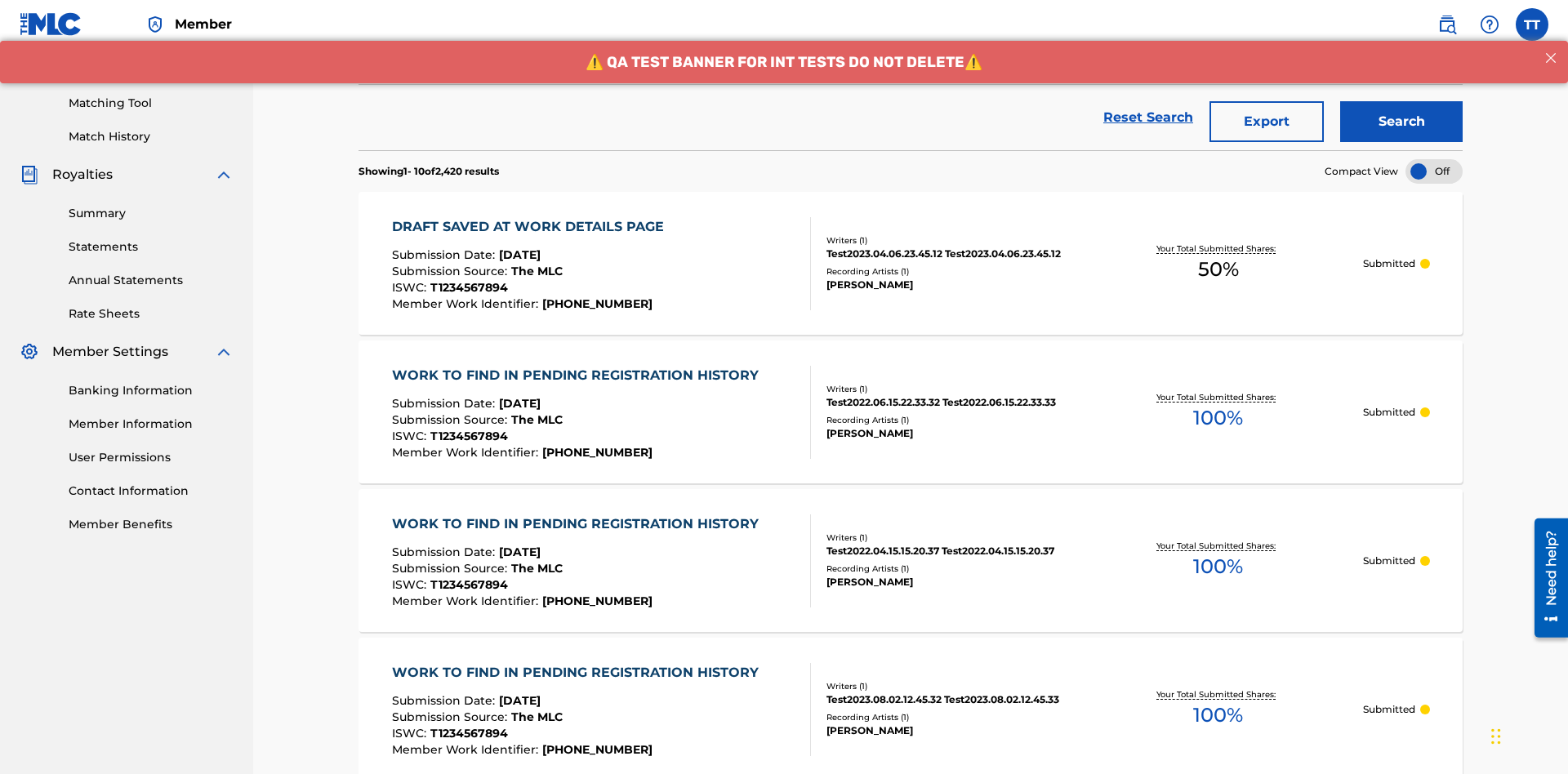
type input "MY FAVORITE DUMMY MUSIC WORK"
click at [1401, 118] on button "Search" at bounding box center [1401, 123] width 122 height 40
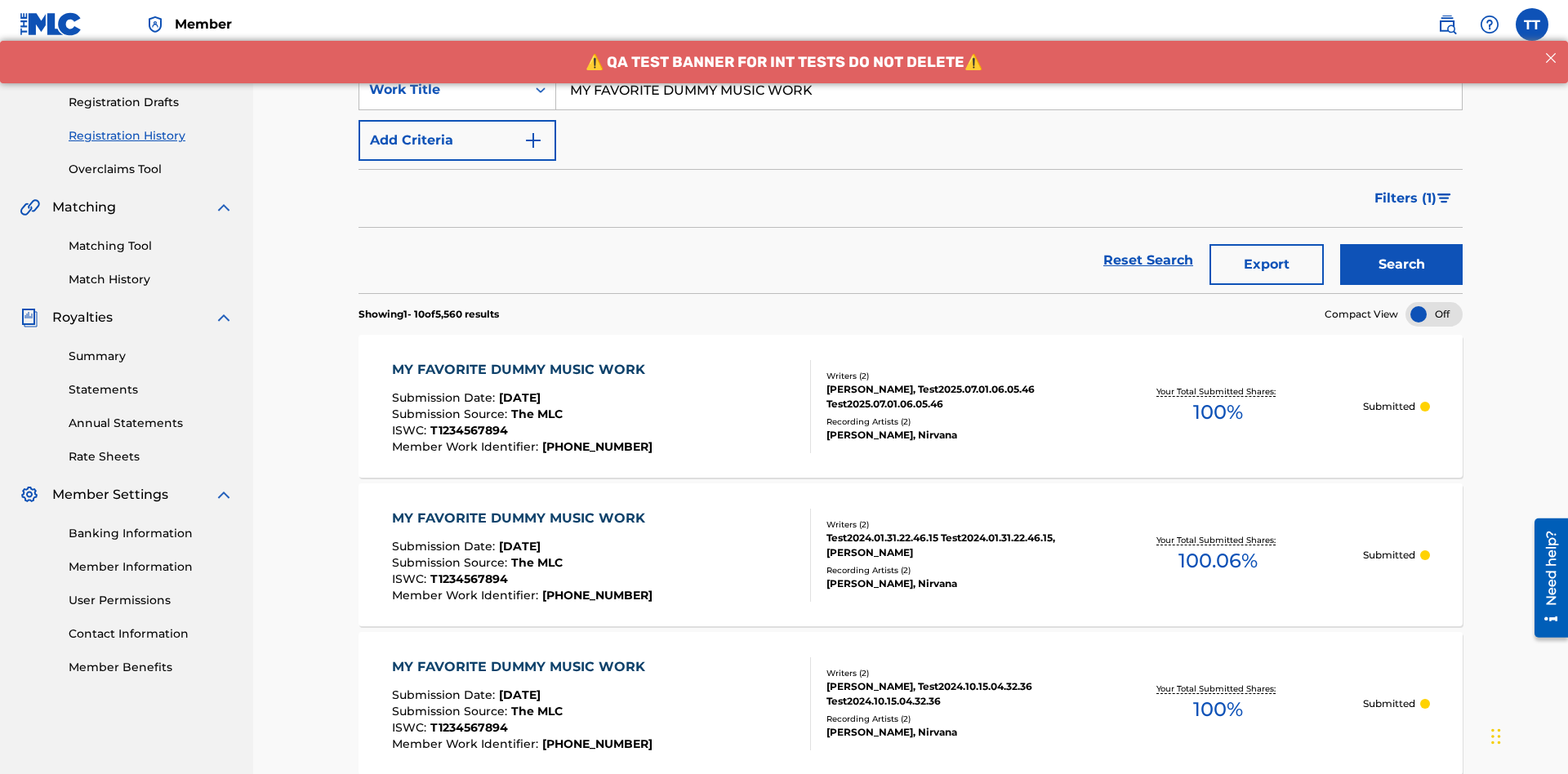
click at [1266, 244] on button "Export" at bounding box center [1266, 264] width 114 height 40
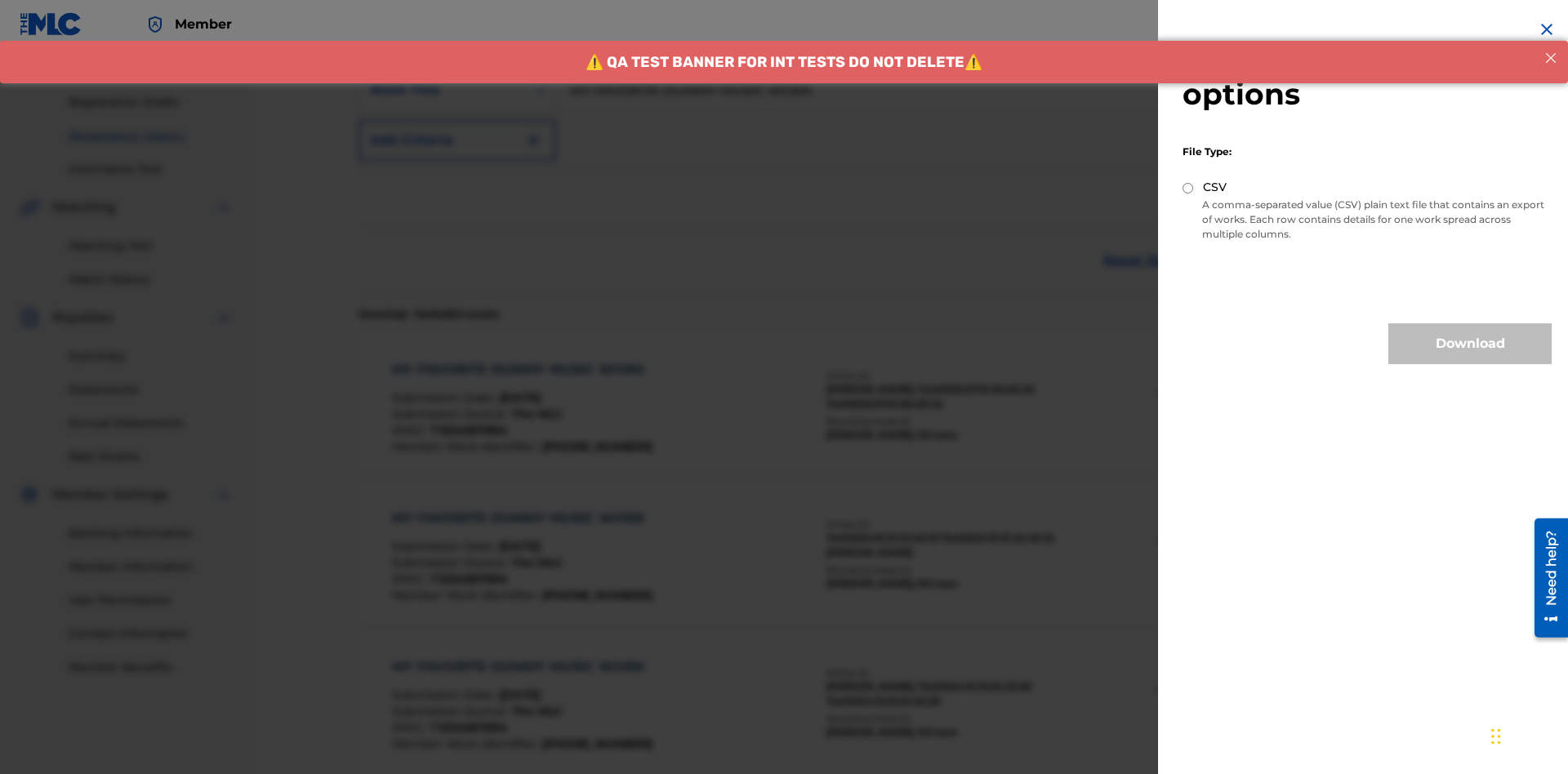
scroll to position [384, 0]
click at [1188, 187] on input "CSV" at bounding box center [1188, 187] width 11 height 11
radio input "true"
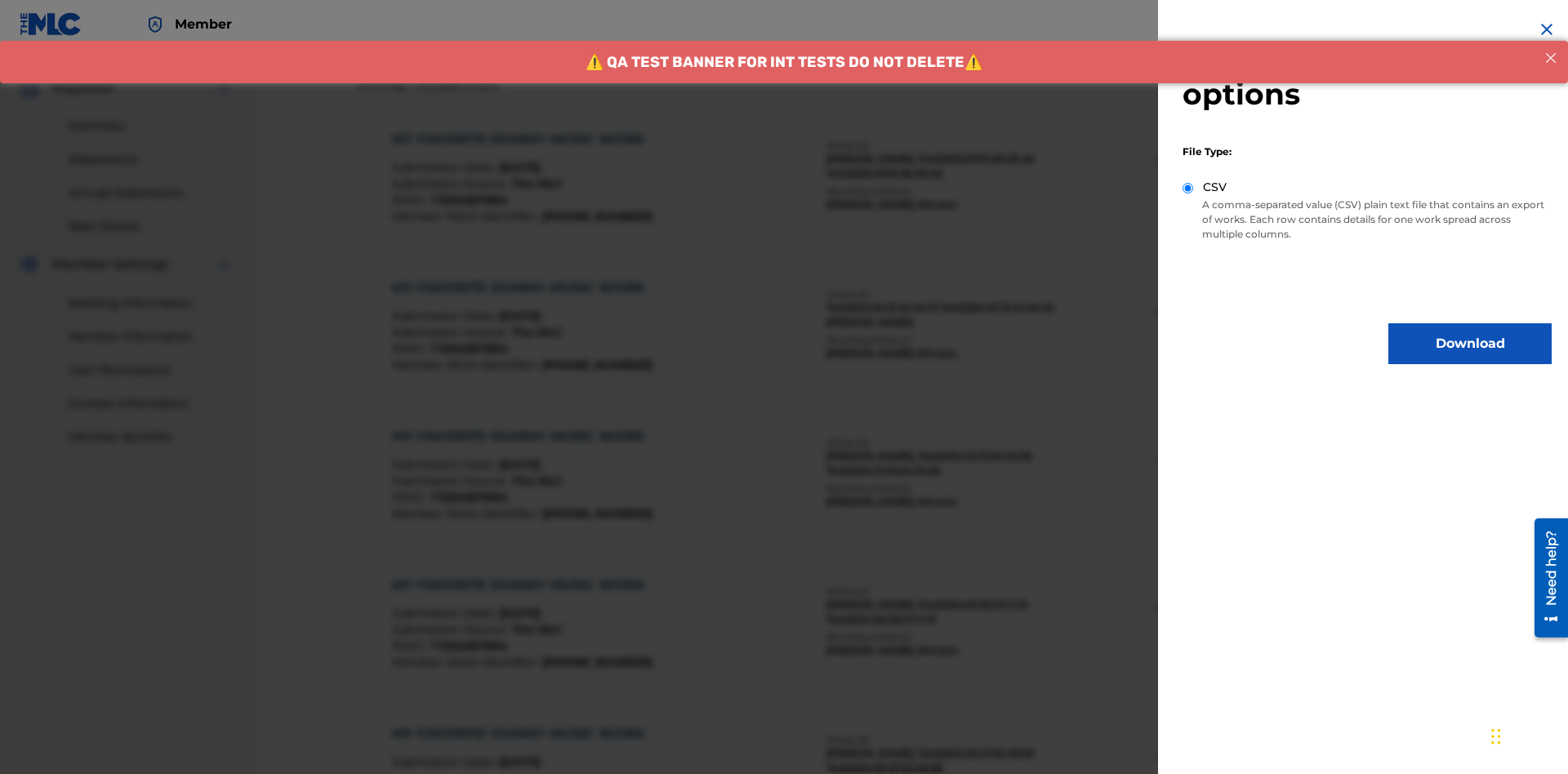
click at [1470, 344] on button "Download" at bounding box center [1470, 344] width 163 height 40
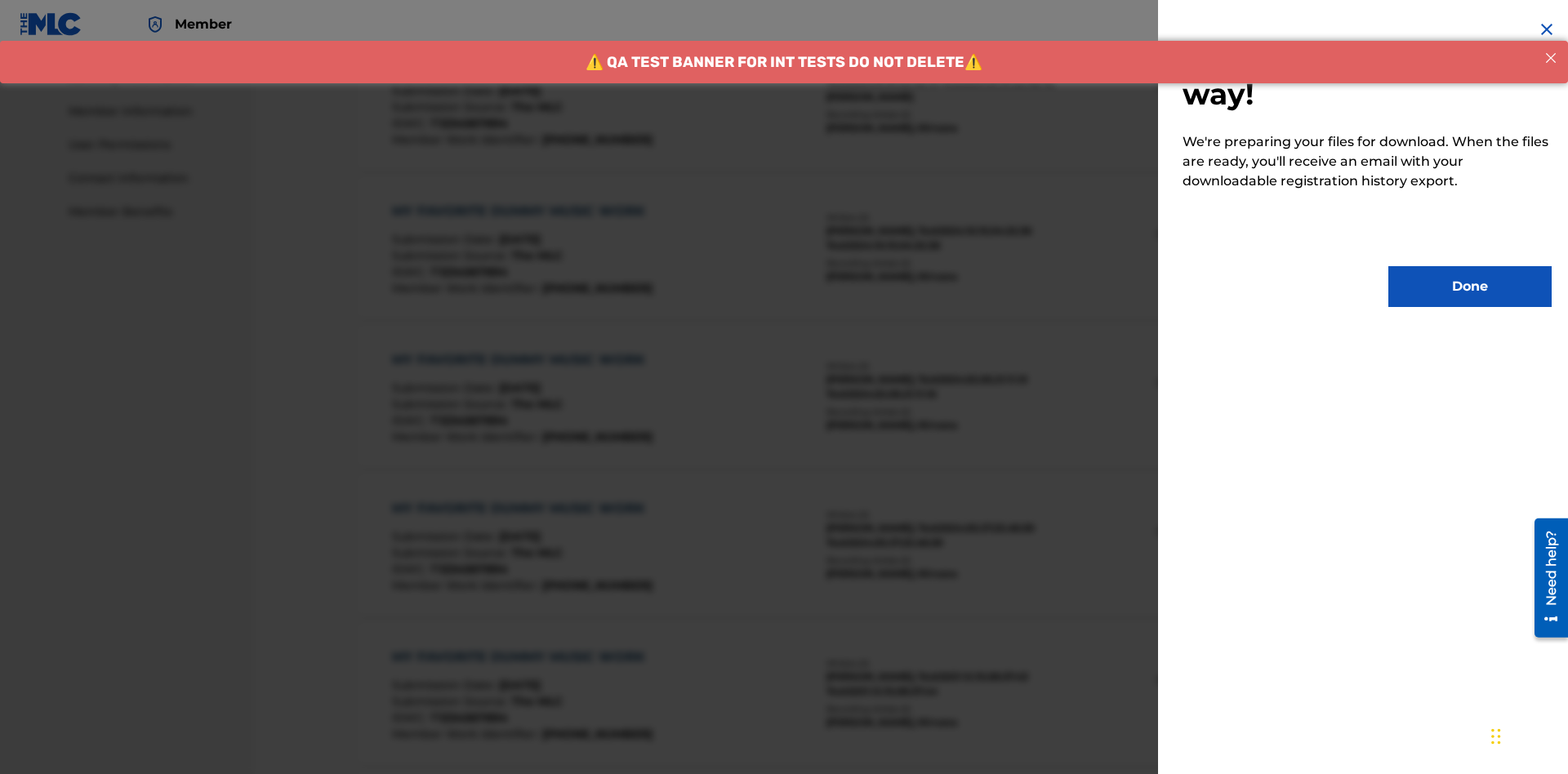
click at [1470, 286] on button "Done" at bounding box center [1470, 286] width 163 height 40
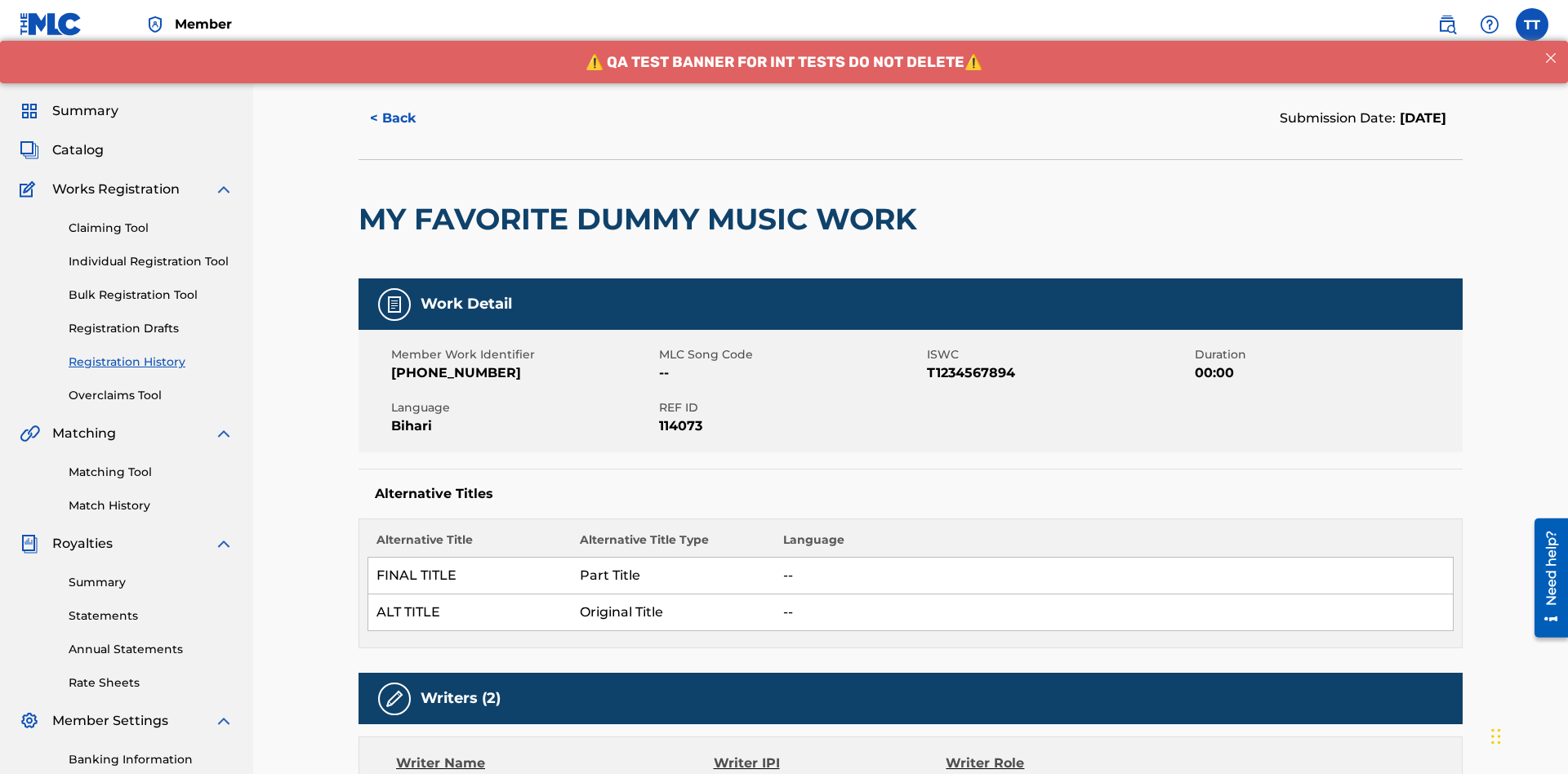
click at [407, 118] on button "< Back" at bounding box center [407, 118] width 98 height 40
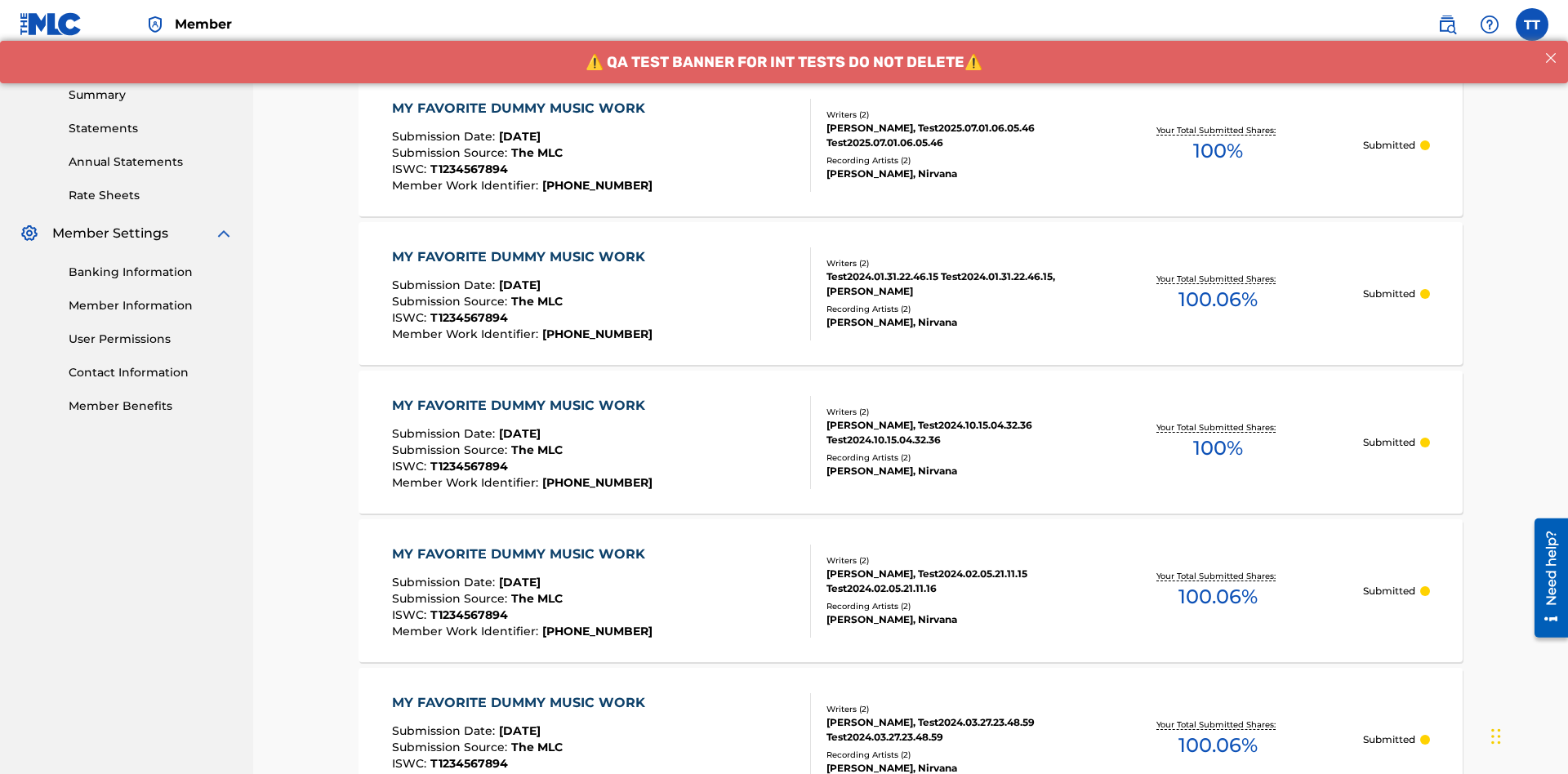
scroll to position [220, 0]
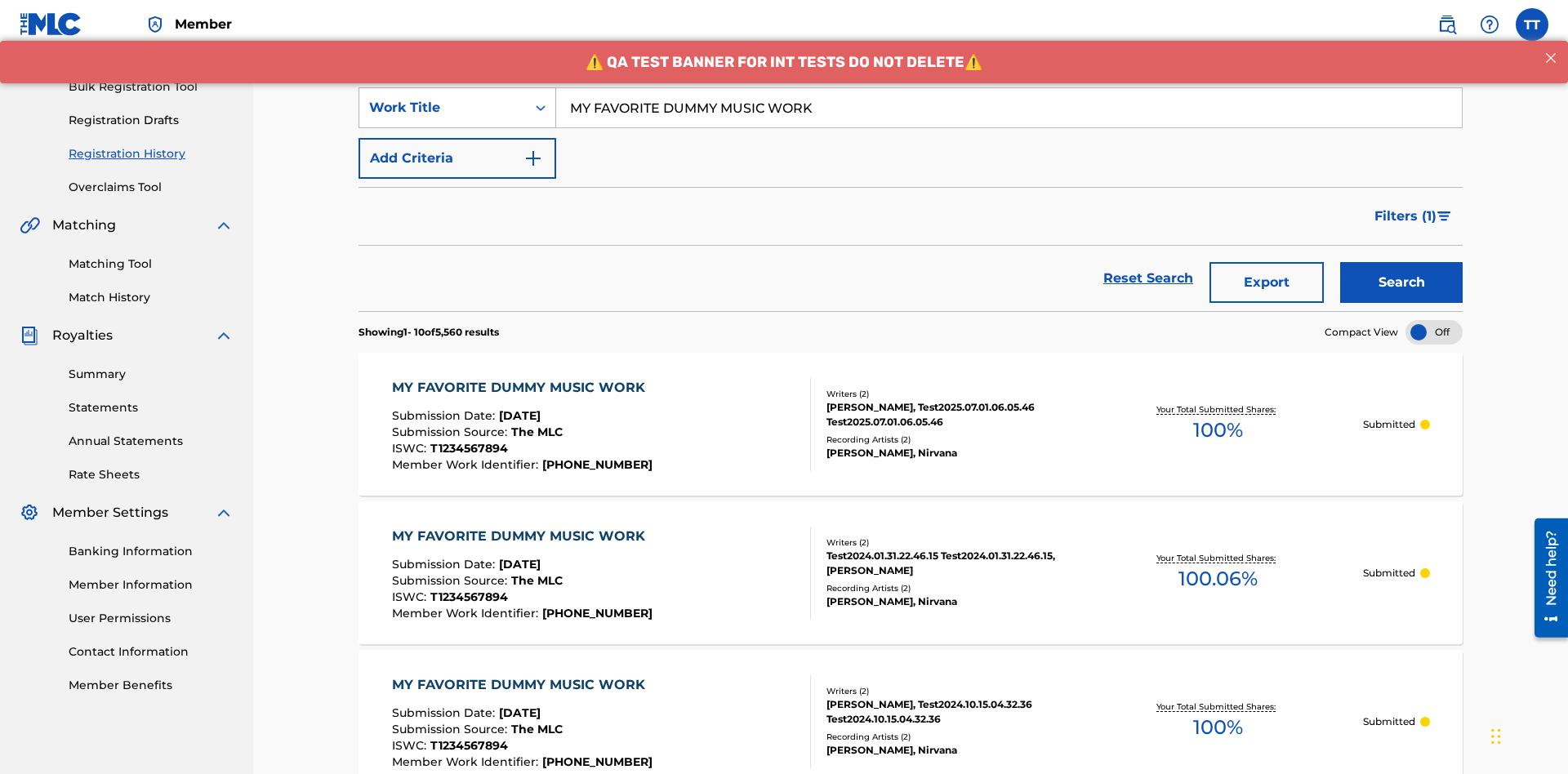
click at [443, 108] on div "Work Title" at bounding box center [442, 108] width 147 height 19
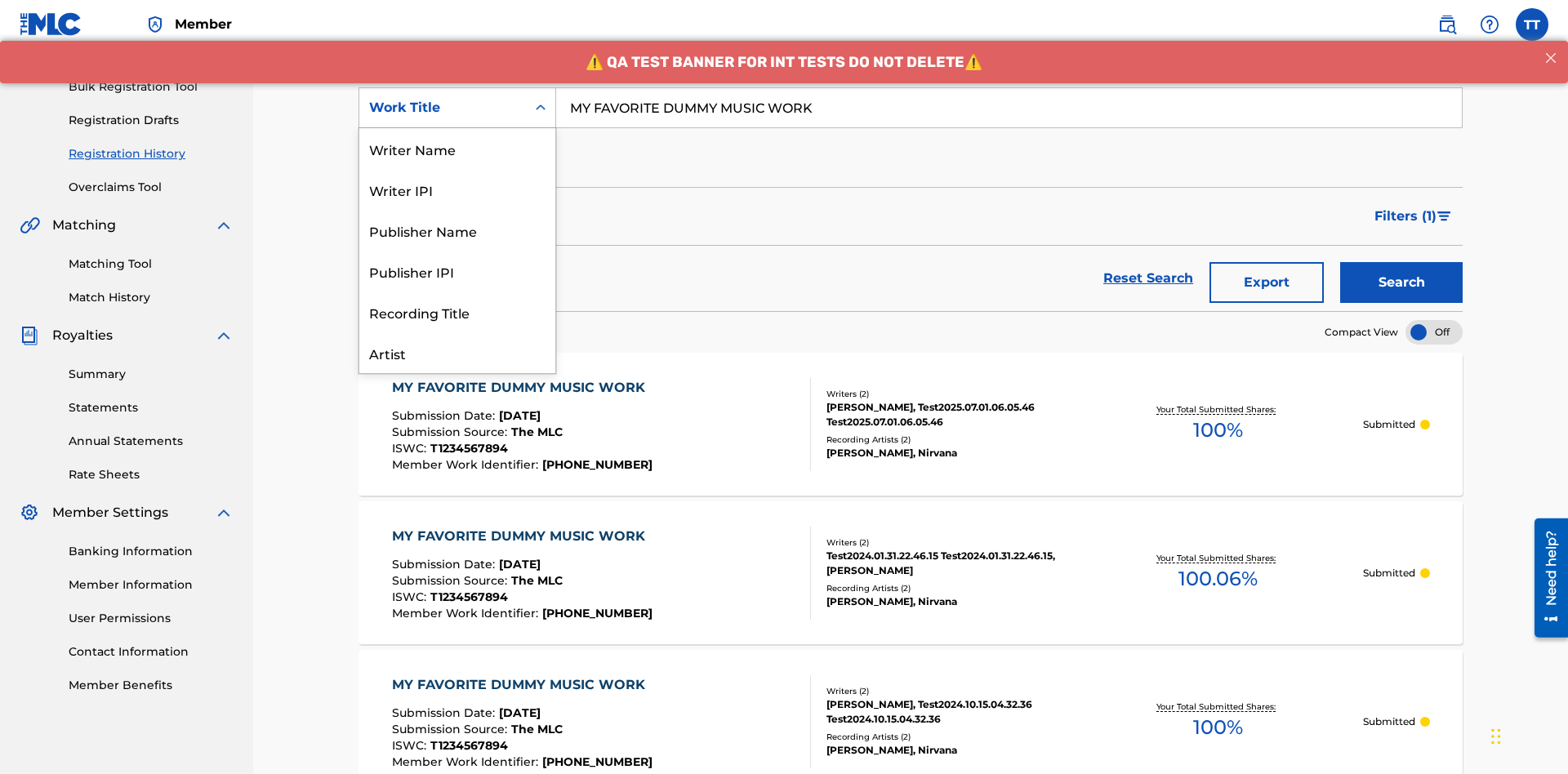
scroll to position [82, 0]
click at [457, 87] on div "Writer Name" at bounding box center [457, 66] width 196 height 40
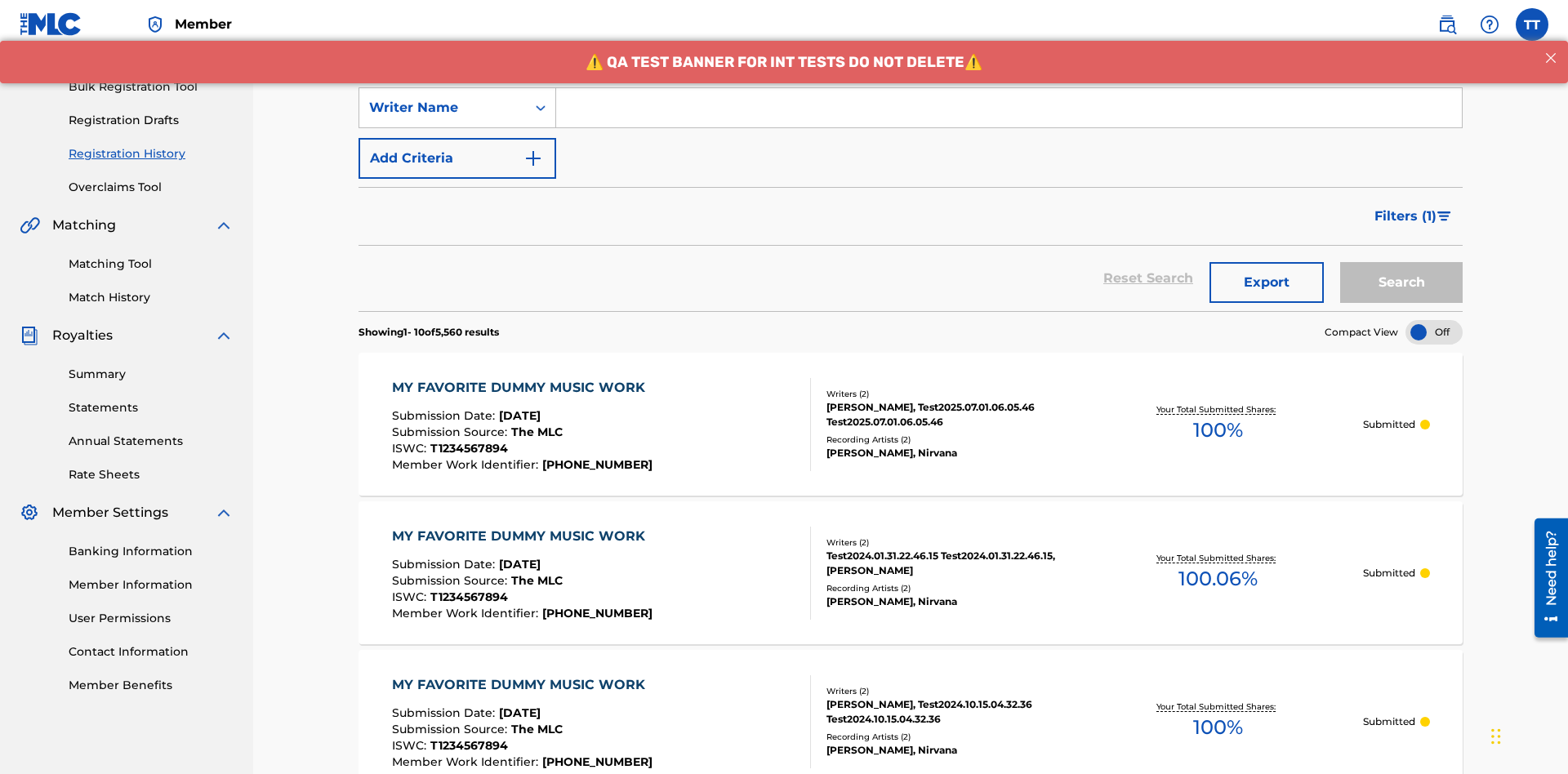
scroll to position [0, 0]
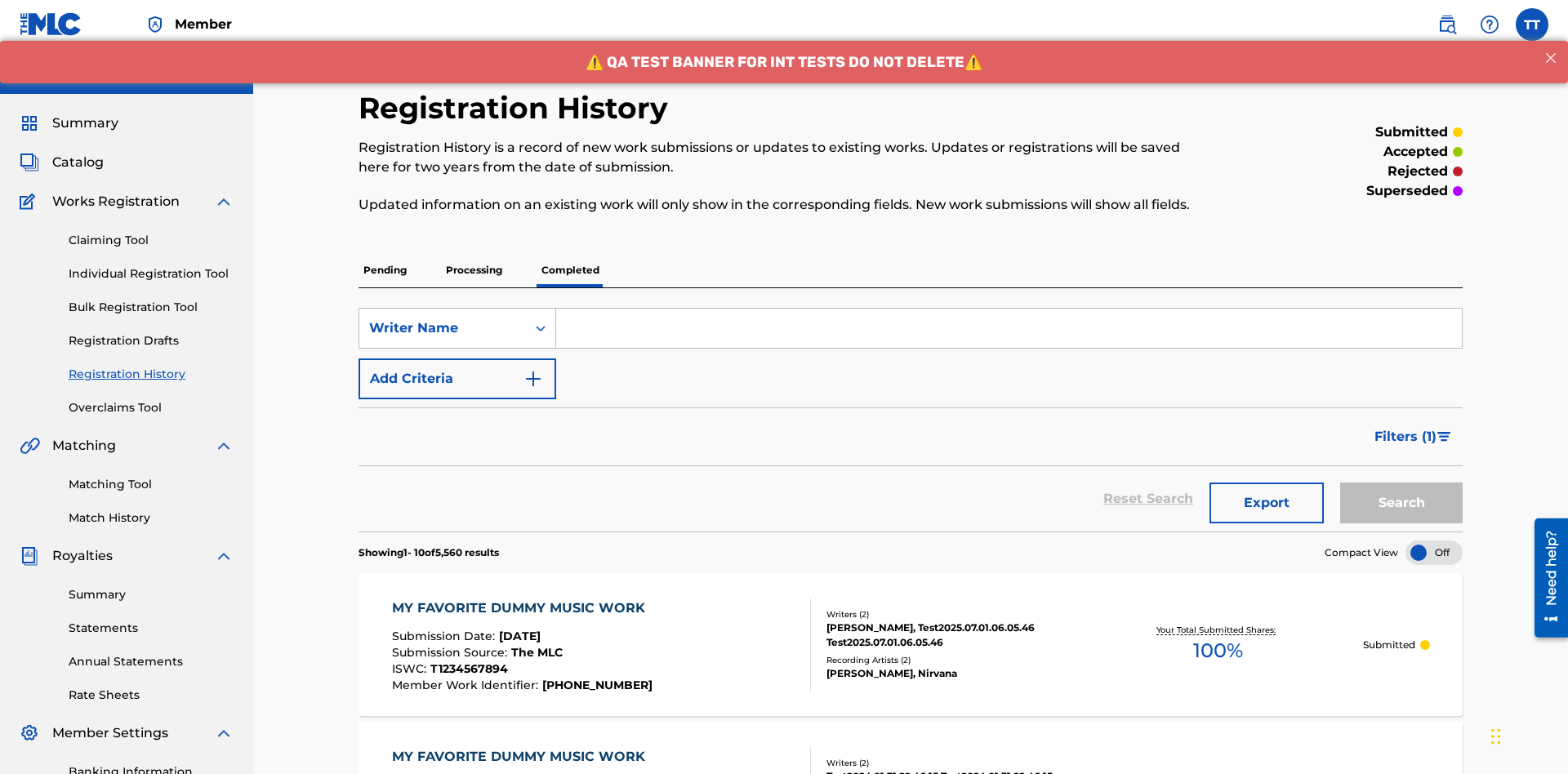
click at [1009, 308] on input "Search Form" at bounding box center [1009, 327] width 905 height 39
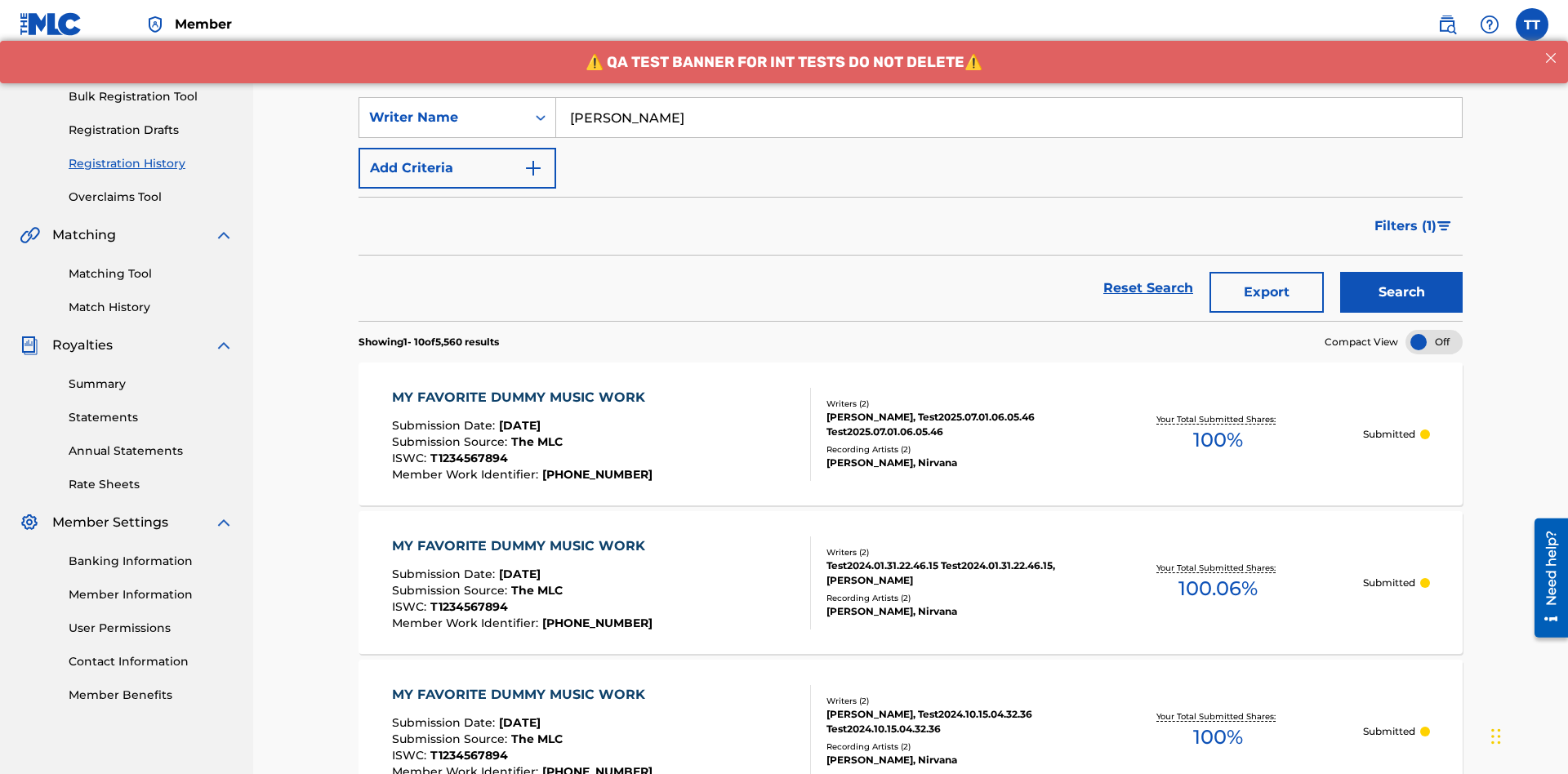
type input "[PERSON_NAME]"
click at [1401, 272] on button "Search" at bounding box center [1401, 292] width 122 height 40
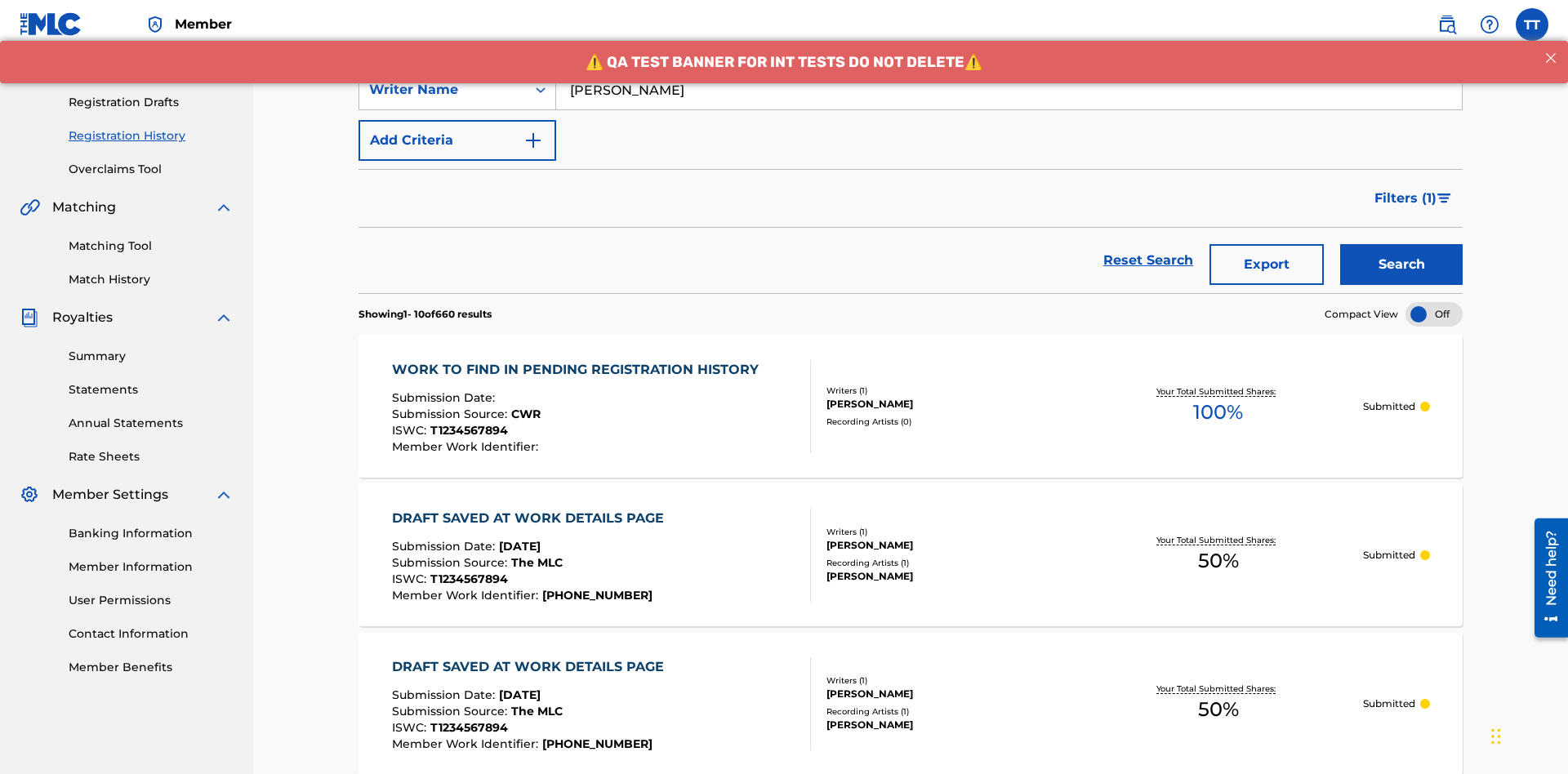
scroll to position [384, 0]
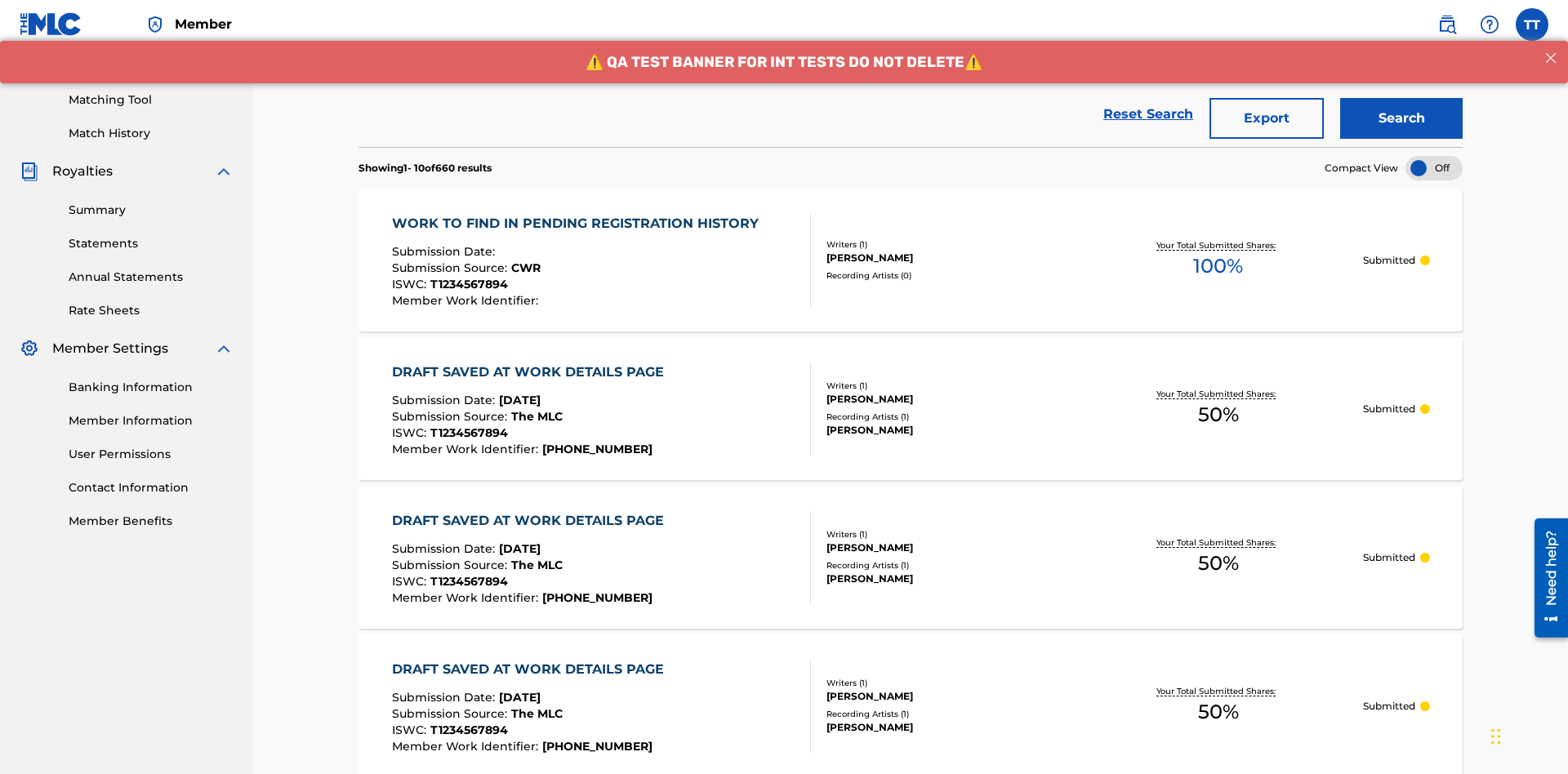
click at [1266, 118] on button "Export" at bounding box center [1266, 118] width 114 height 40
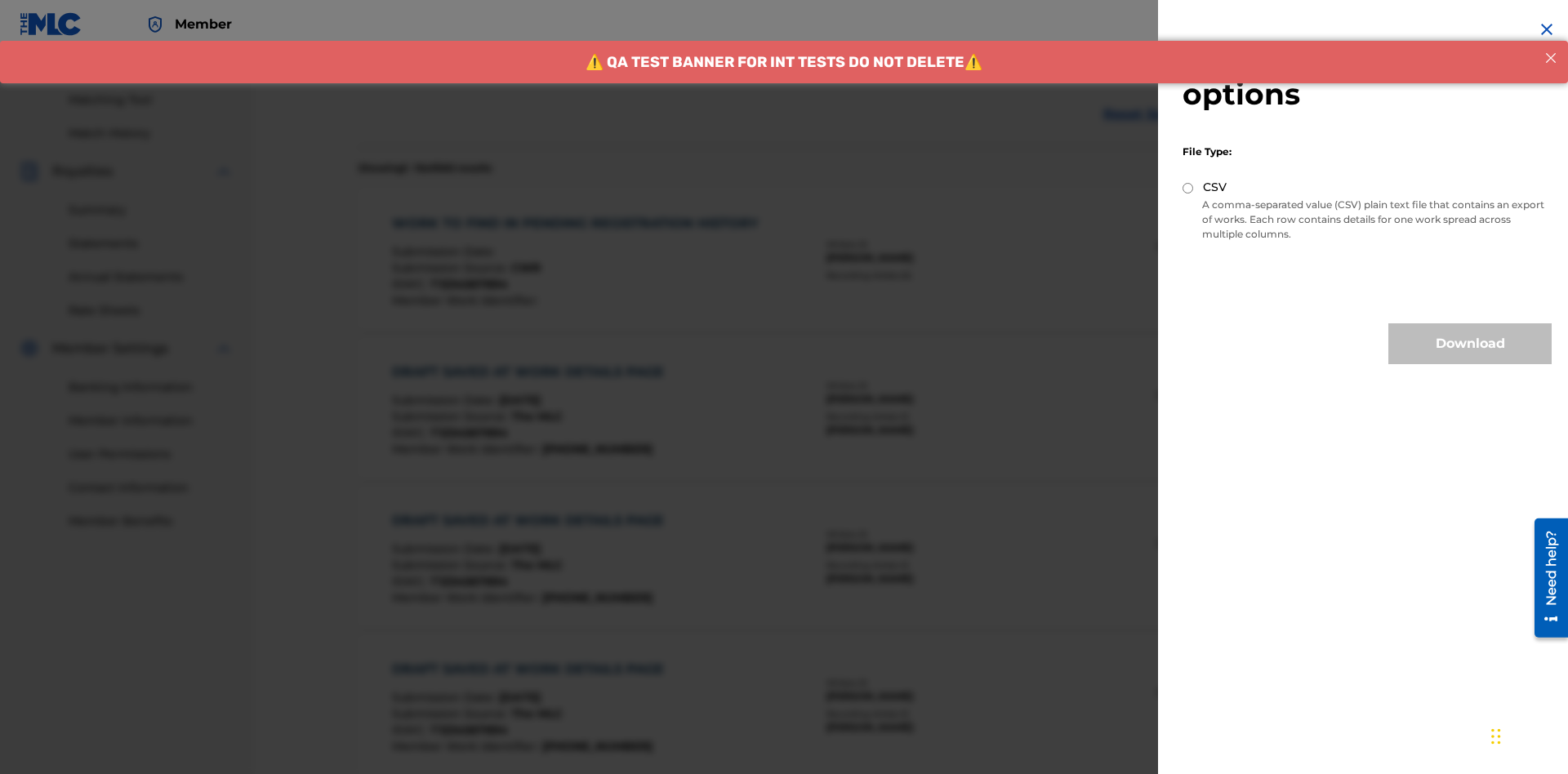
click at [1188, 187] on input "CSV" at bounding box center [1188, 187] width 11 height 11
radio input "true"
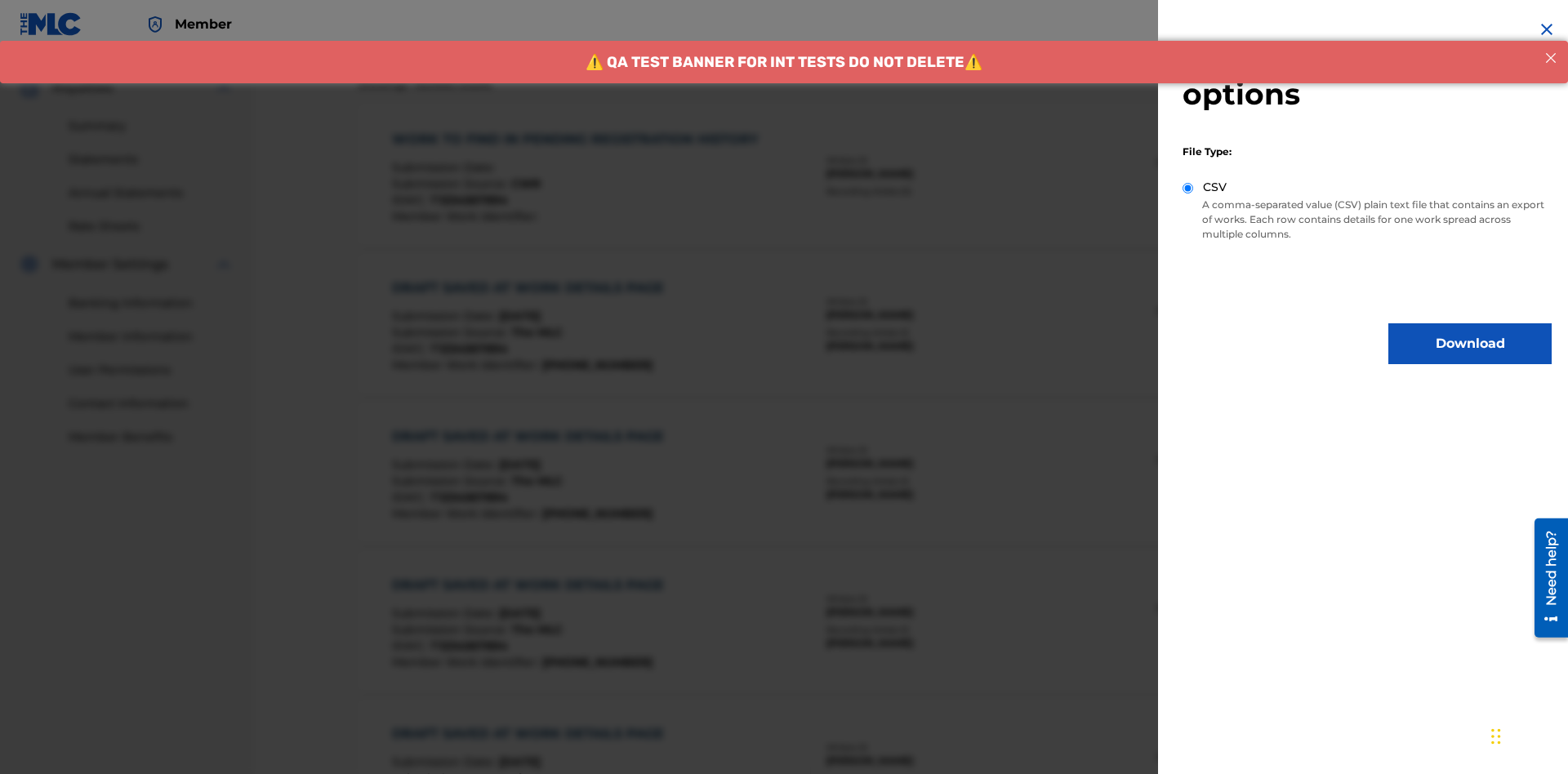
click at [1470, 344] on button "Download" at bounding box center [1470, 344] width 163 height 40
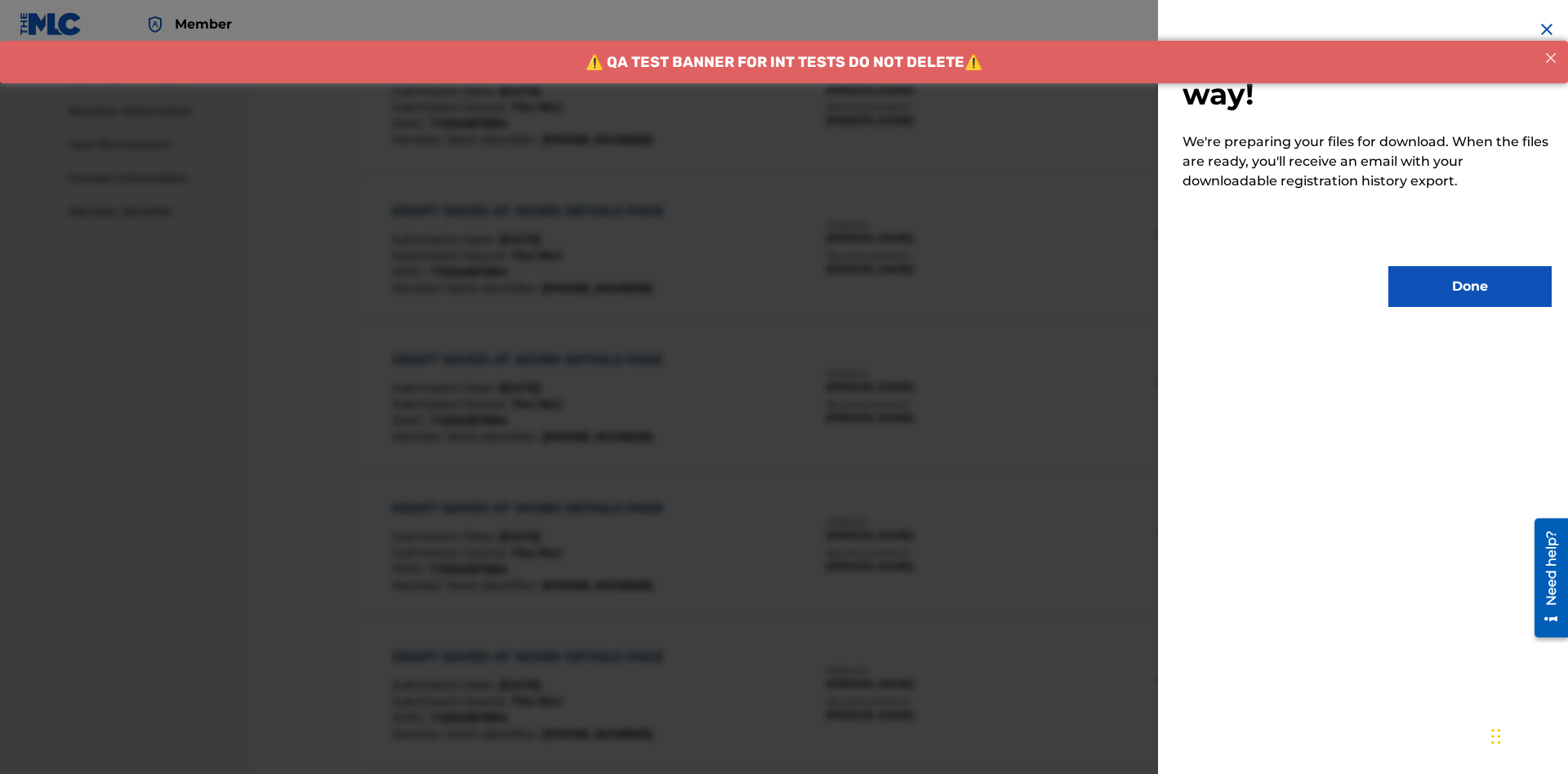
click at [1470, 286] on button "Done" at bounding box center [1470, 286] width 163 height 40
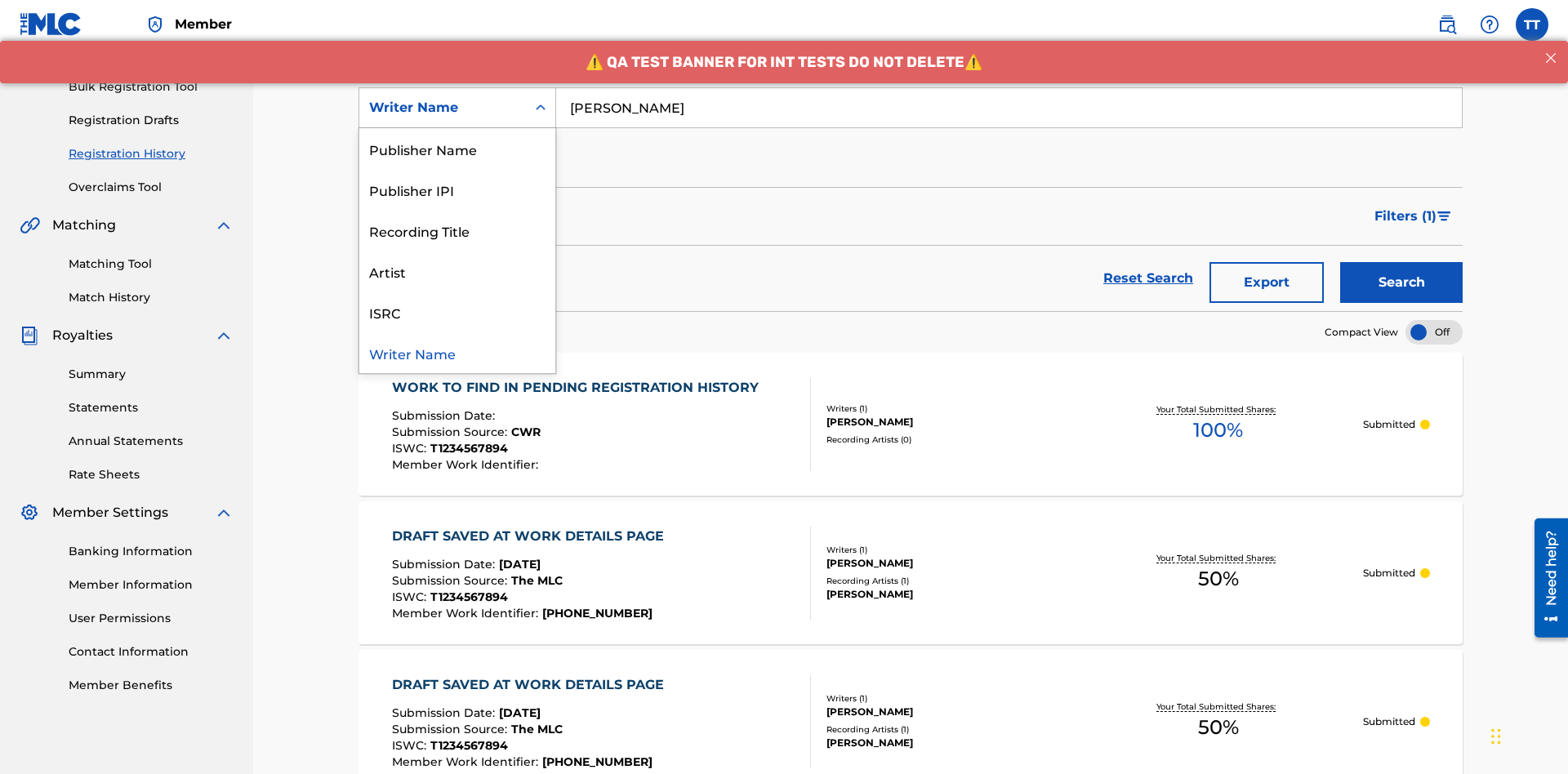
click at [457, 128] on div "Writer IPI" at bounding box center [457, 108] width 196 height 40
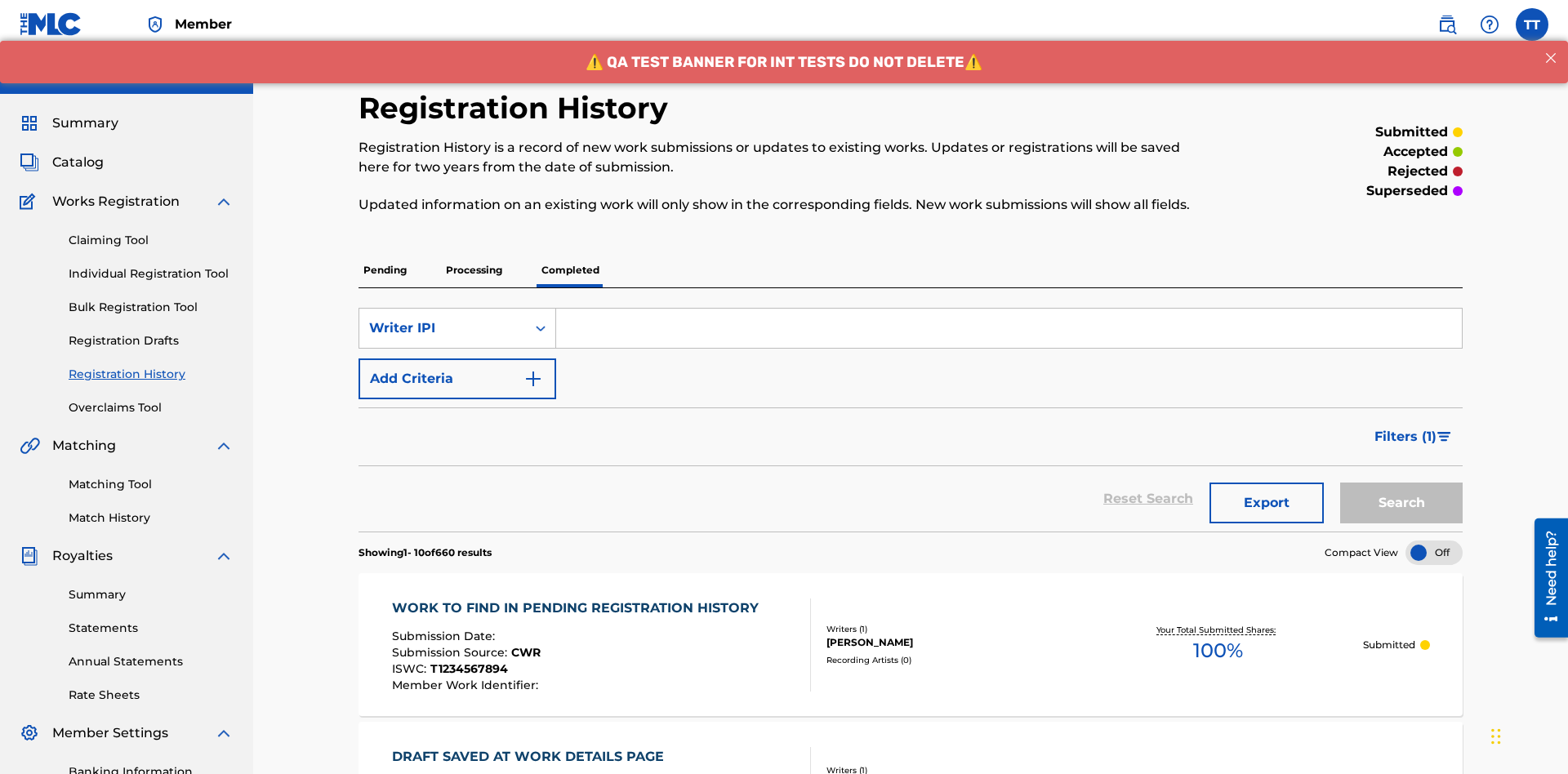
click at [1009, 308] on input "Search Form" at bounding box center [1009, 327] width 905 height 39
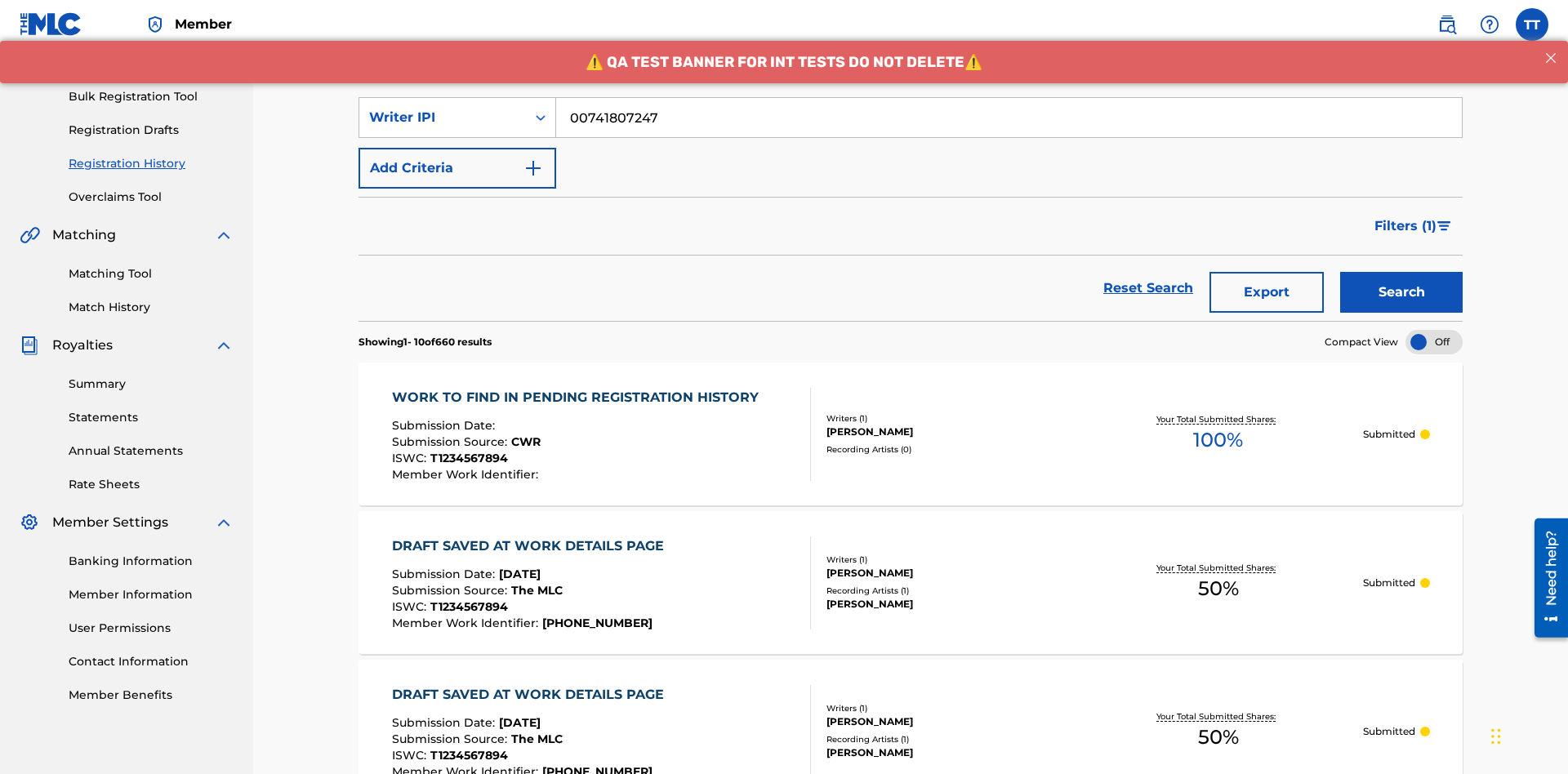
type input "00741807247"
click at [1401, 272] on button "Search" at bounding box center [1401, 292] width 122 height 40
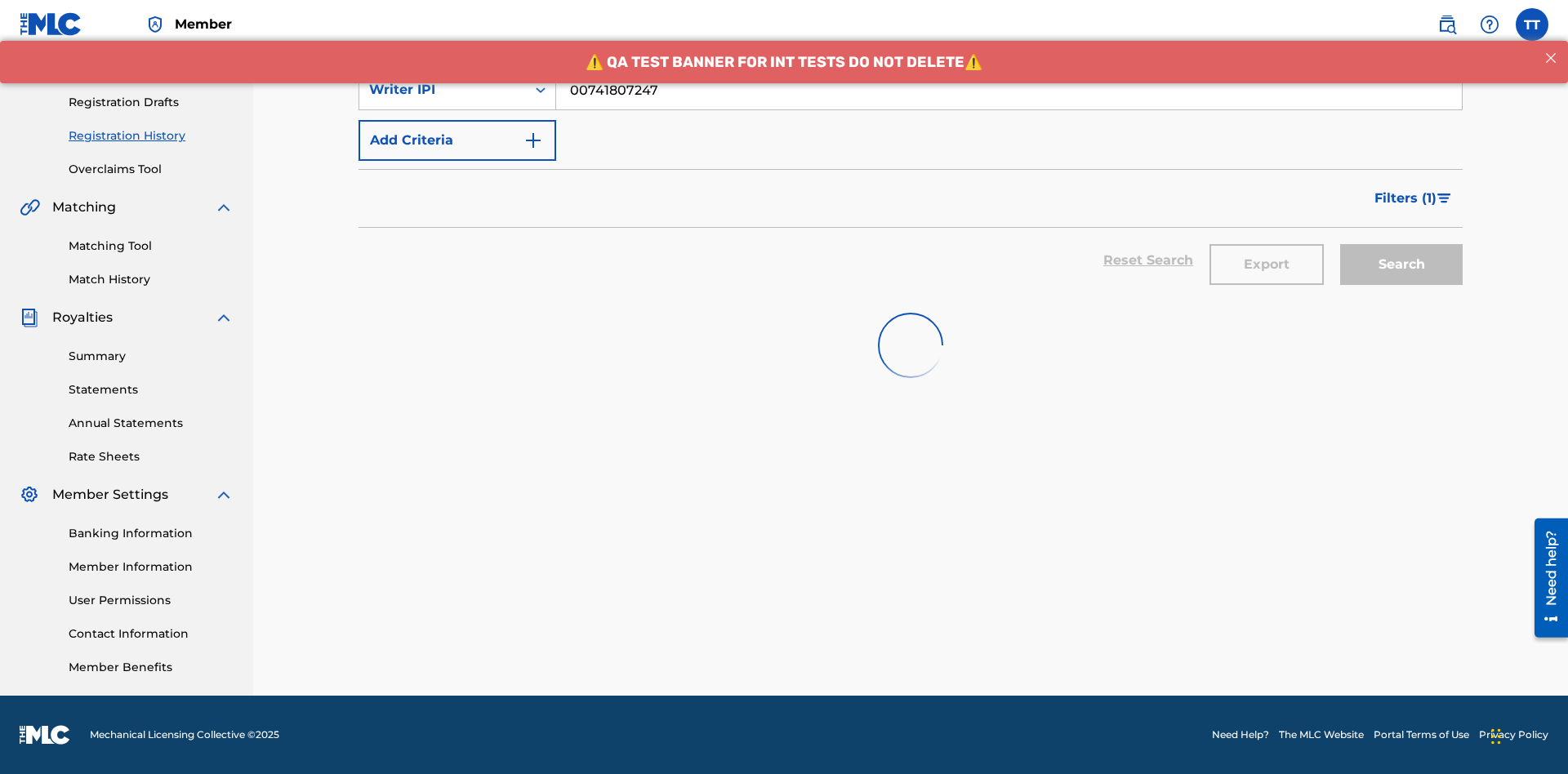
click at [1266, 244] on button "Export" at bounding box center [1266, 264] width 114 height 40
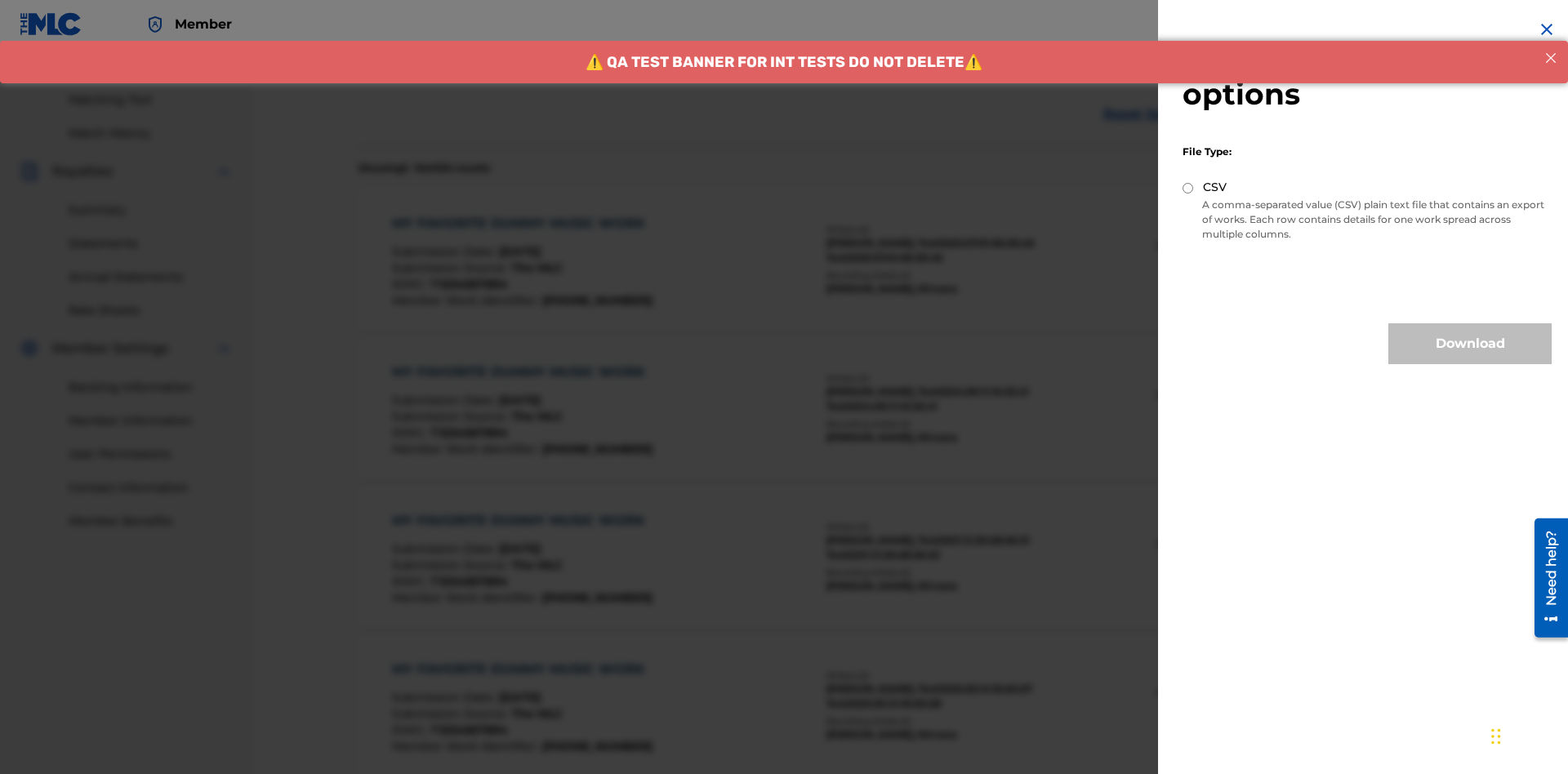
click at [1188, 187] on input "CSV" at bounding box center [1188, 187] width 11 height 11
radio input "true"
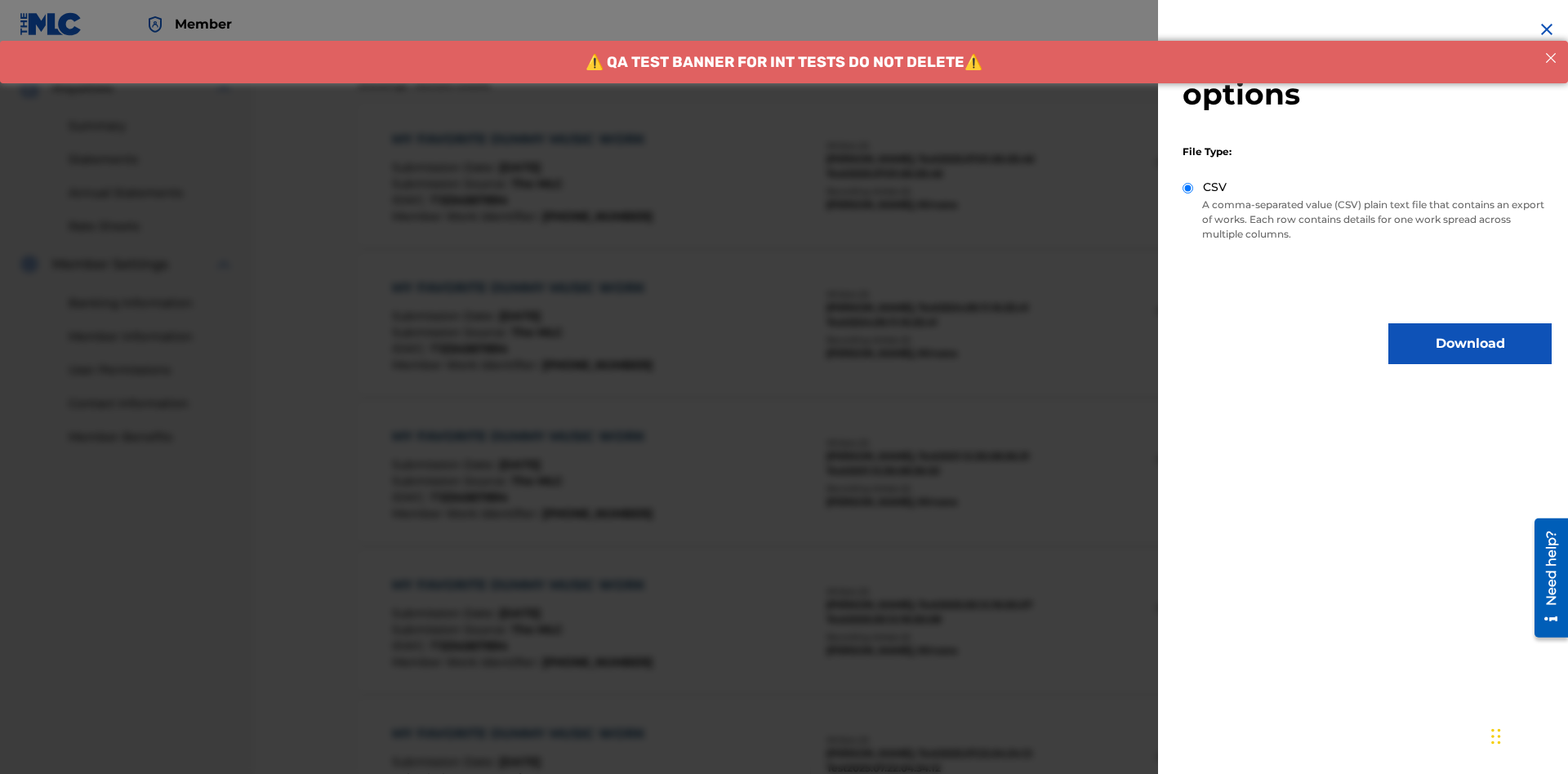
click at [1470, 344] on button "Download" at bounding box center [1470, 344] width 163 height 40
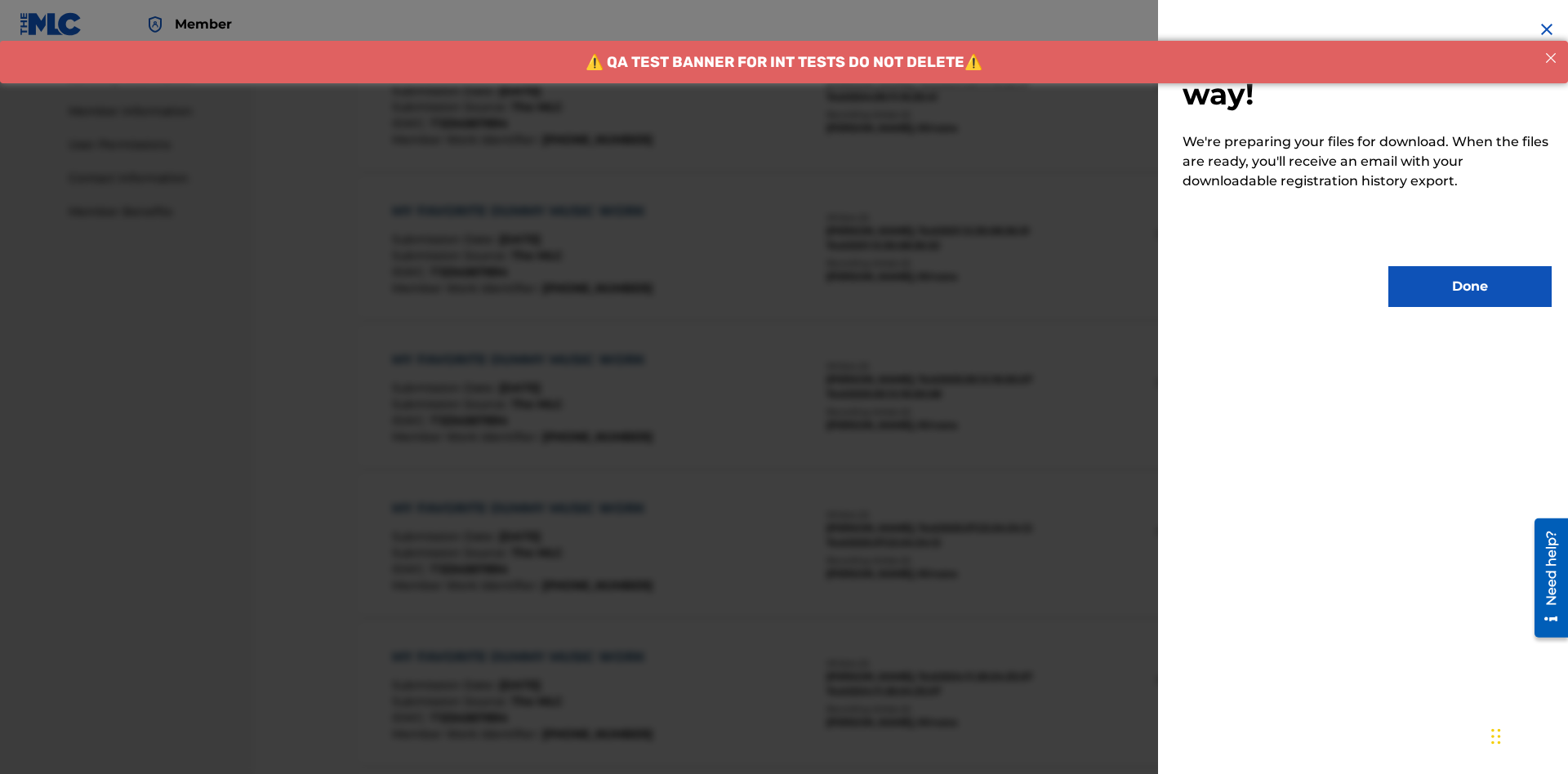
click at [1470, 286] on button "Done" at bounding box center [1470, 286] width 163 height 40
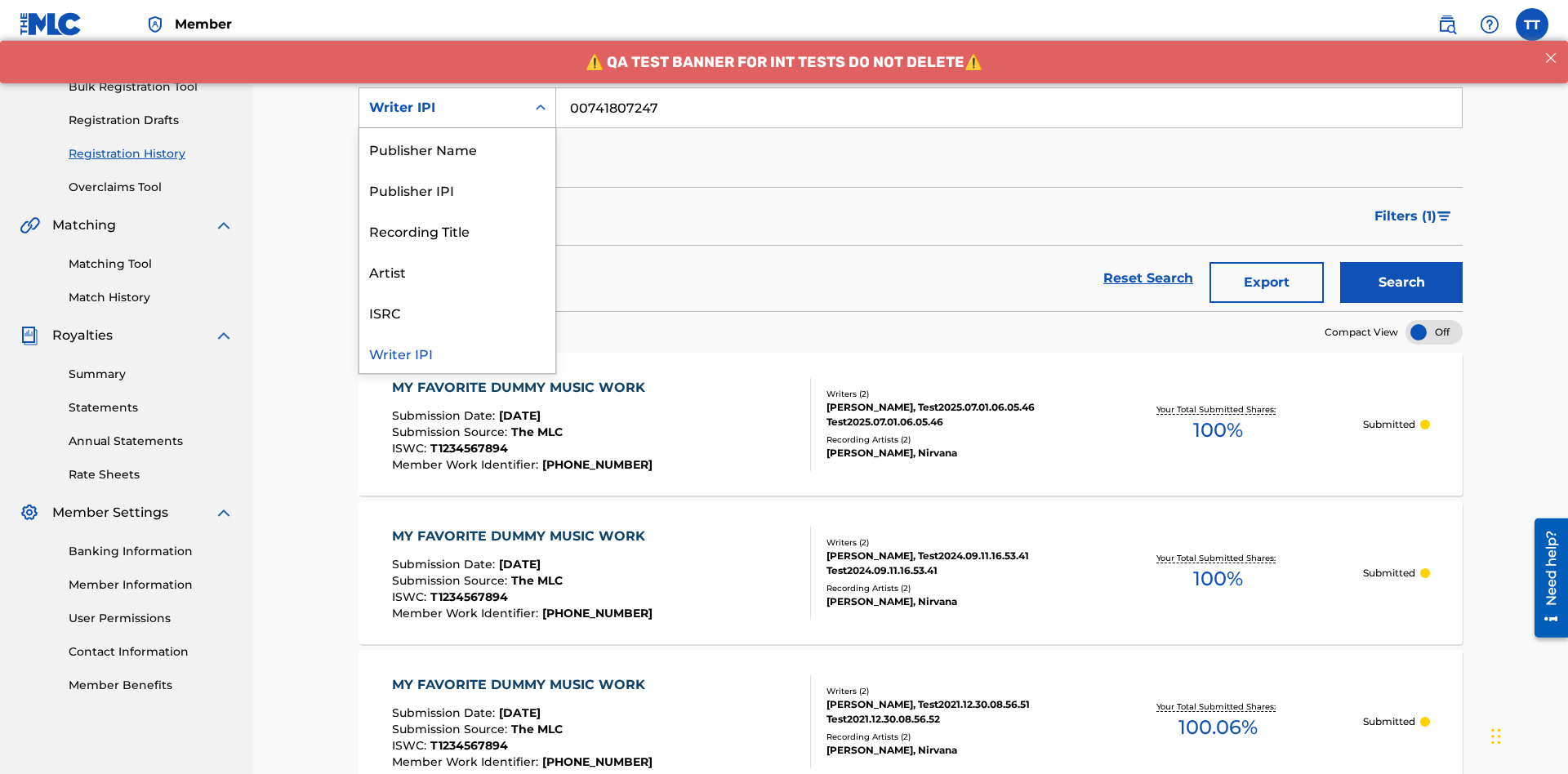
click at [457, 149] on div "Publisher Name" at bounding box center [457, 148] width 196 height 40
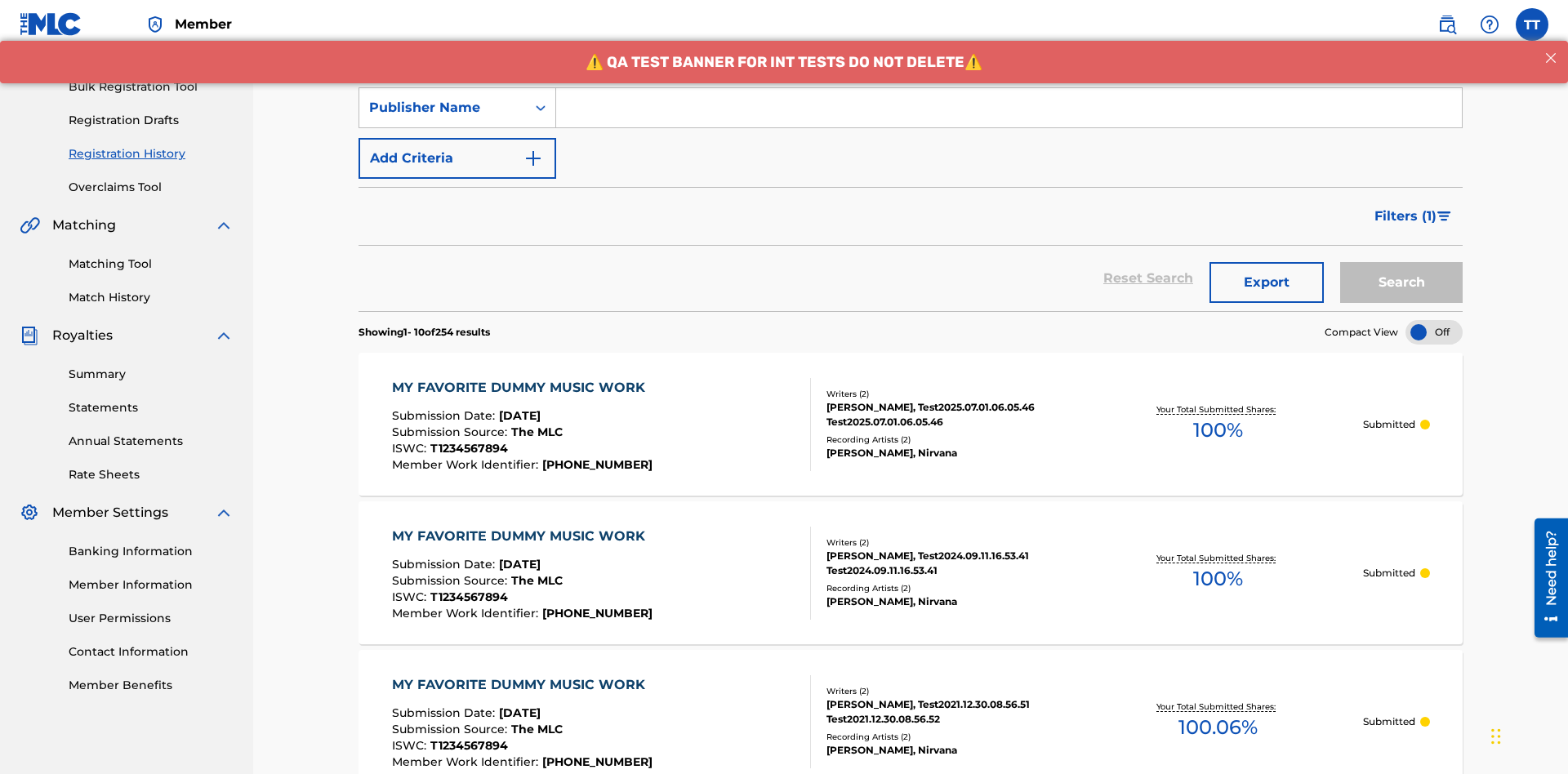
click at [1009, 117] on input "Search Form" at bounding box center [1009, 108] width 905 height 39
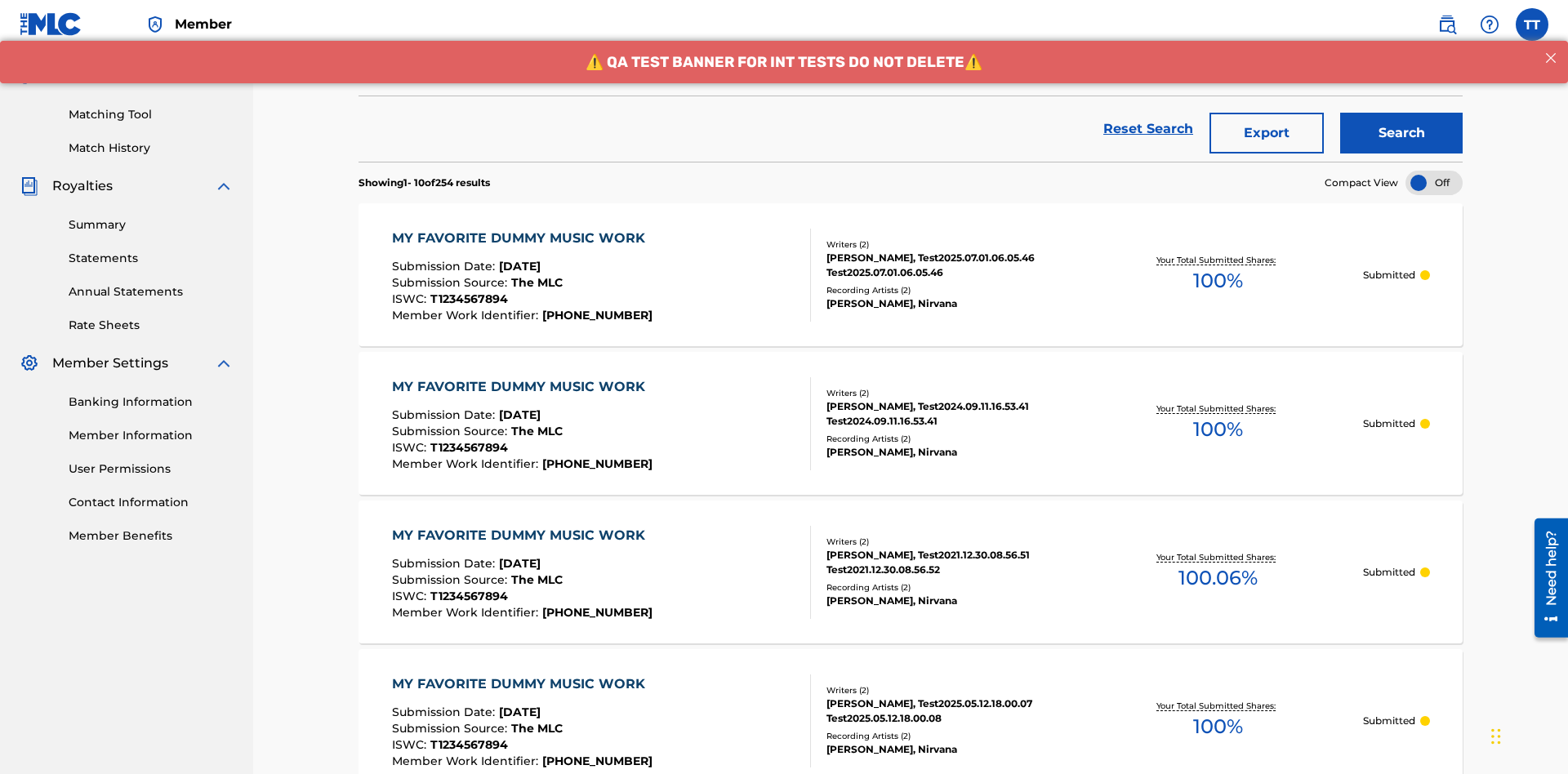
type input "CALACA"
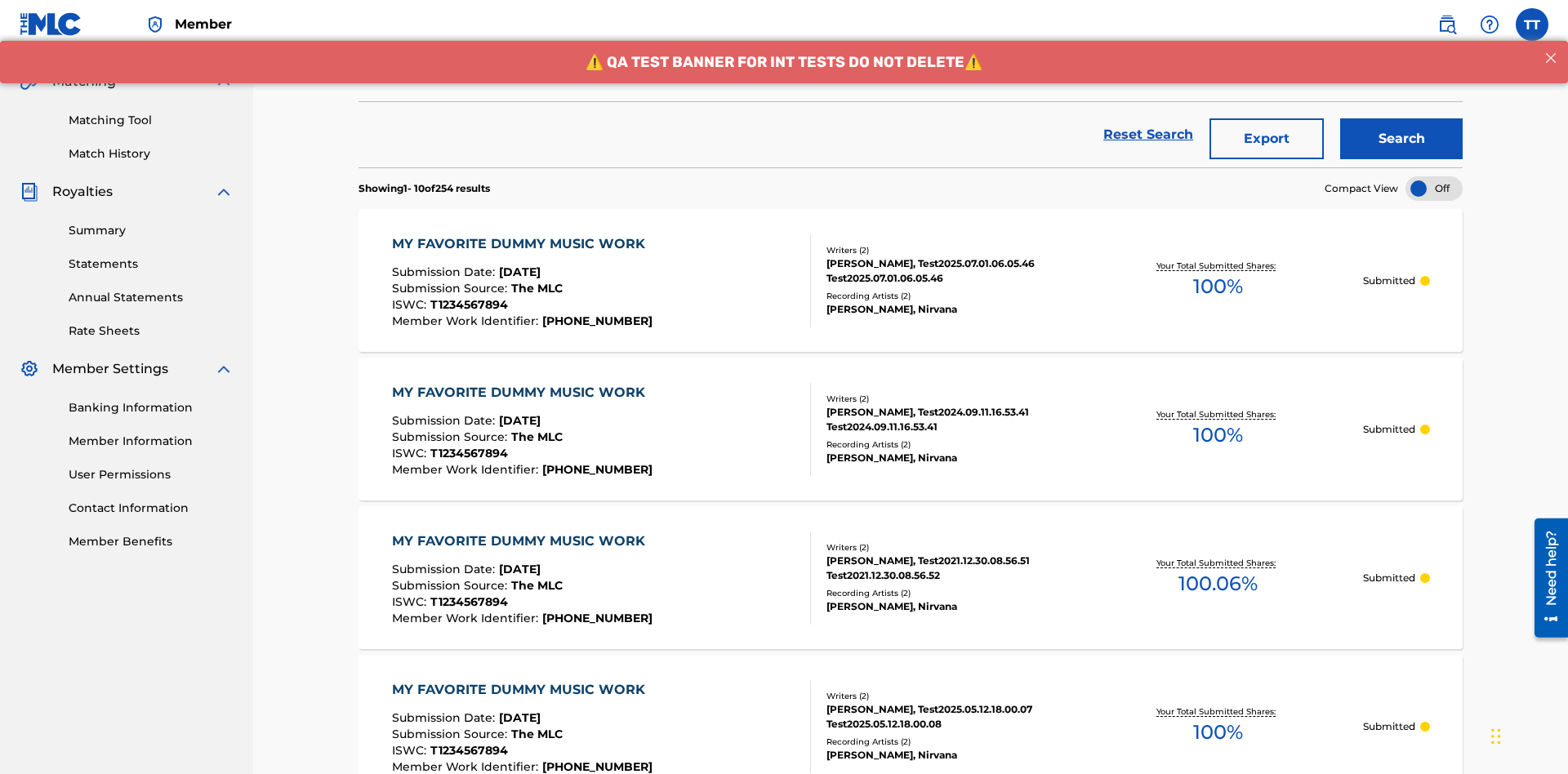
click at [1401, 118] on button "Search" at bounding box center [1401, 138] width 122 height 40
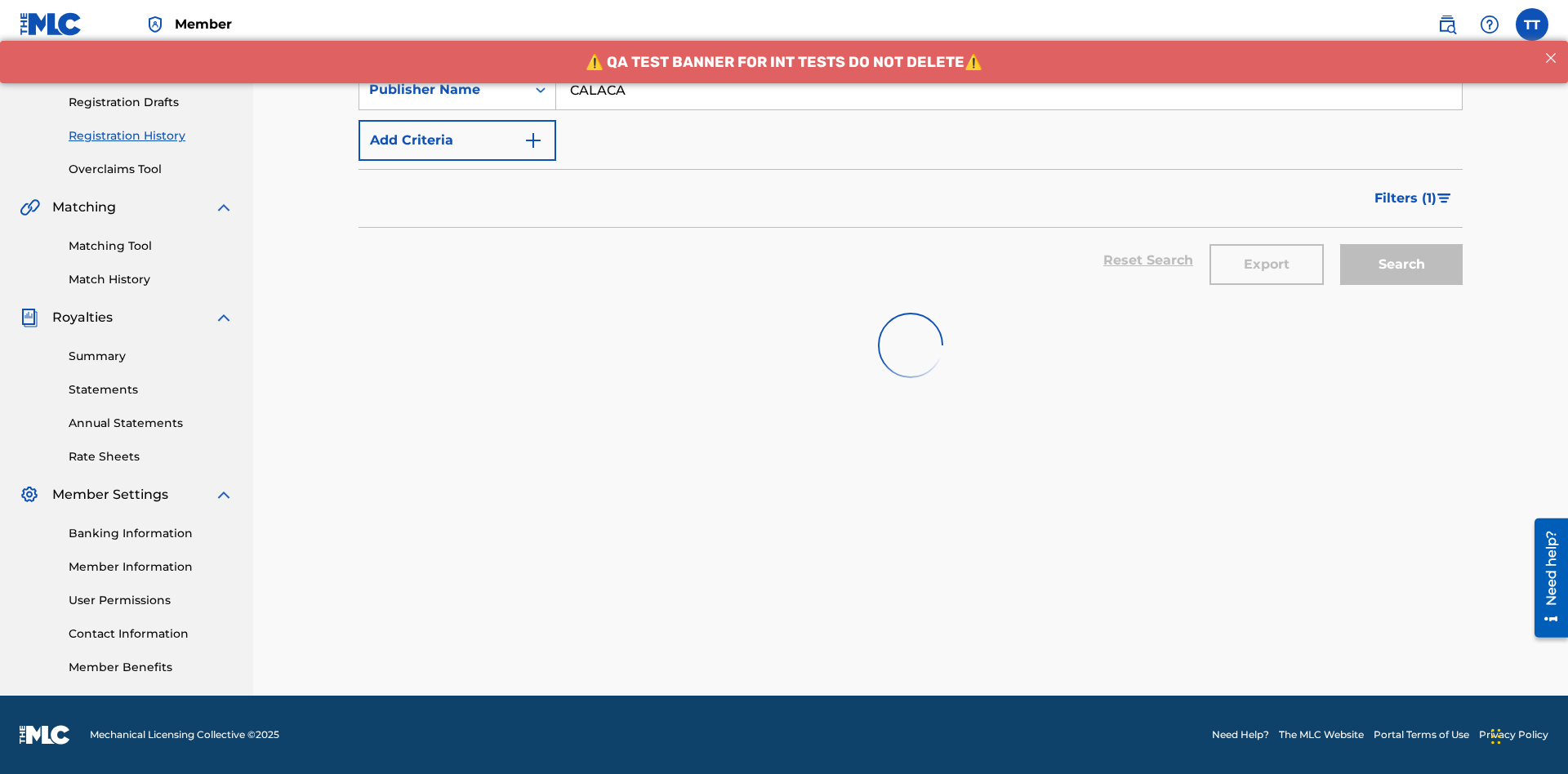
click at [1266, 244] on button "Export" at bounding box center [1266, 264] width 114 height 40
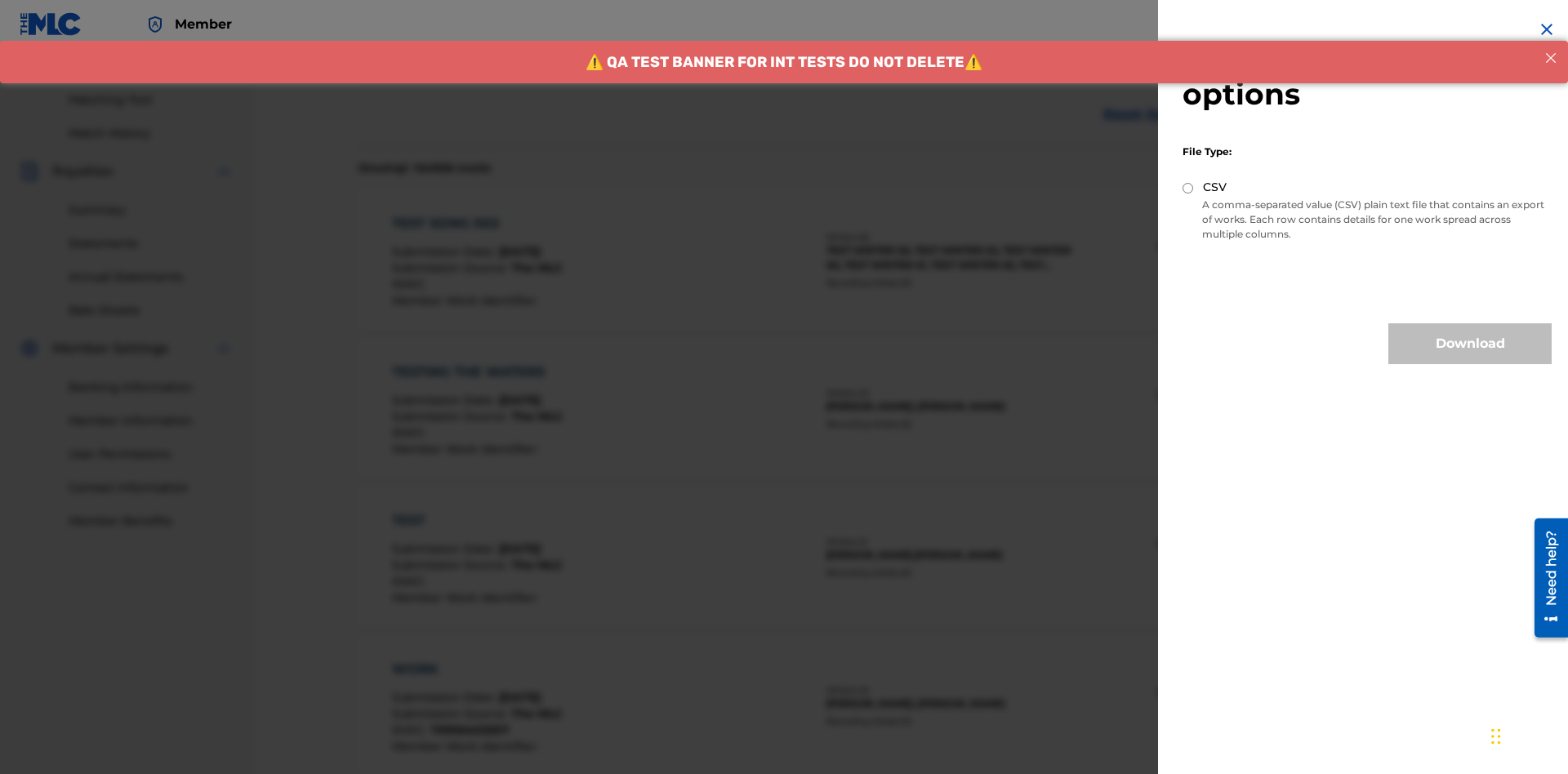
click at [1188, 187] on input "CSV" at bounding box center [1188, 187] width 11 height 11
radio input "true"
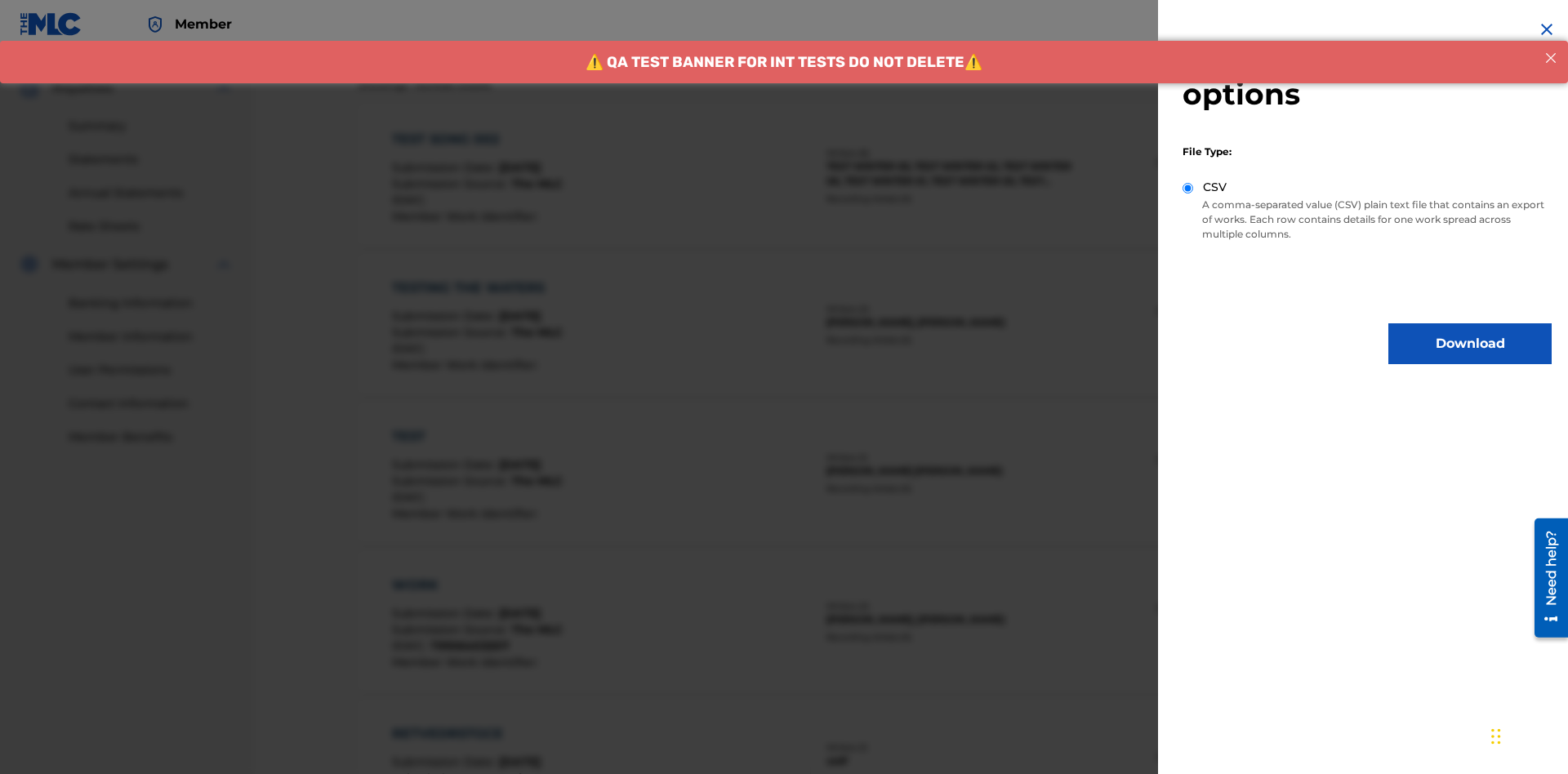
click at [1470, 344] on button "Download" at bounding box center [1470, 344] width 163 height 40
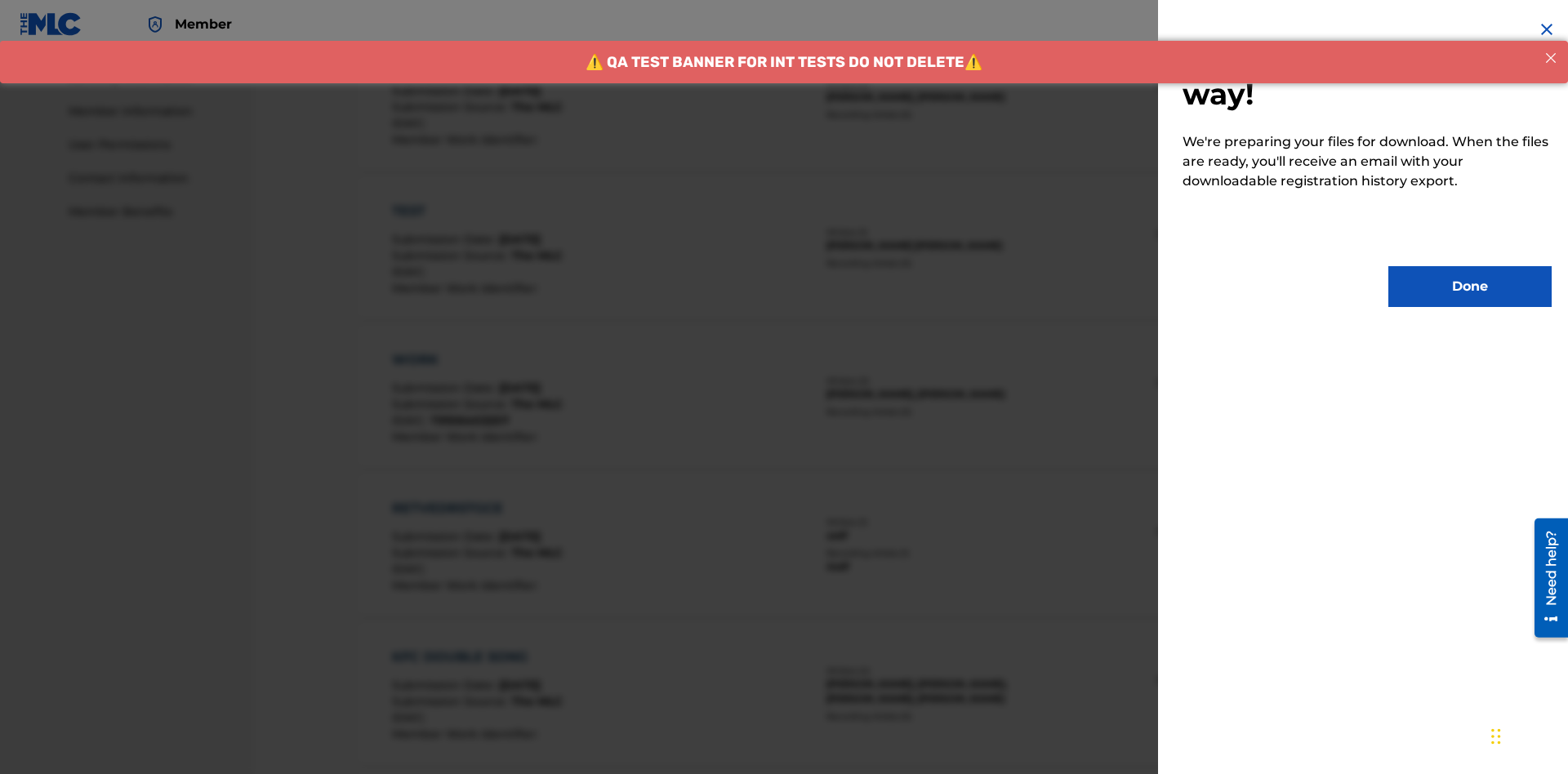
click at [1470, 286] on button "Done" at bounding box center [1470, 286] width 163 height 40
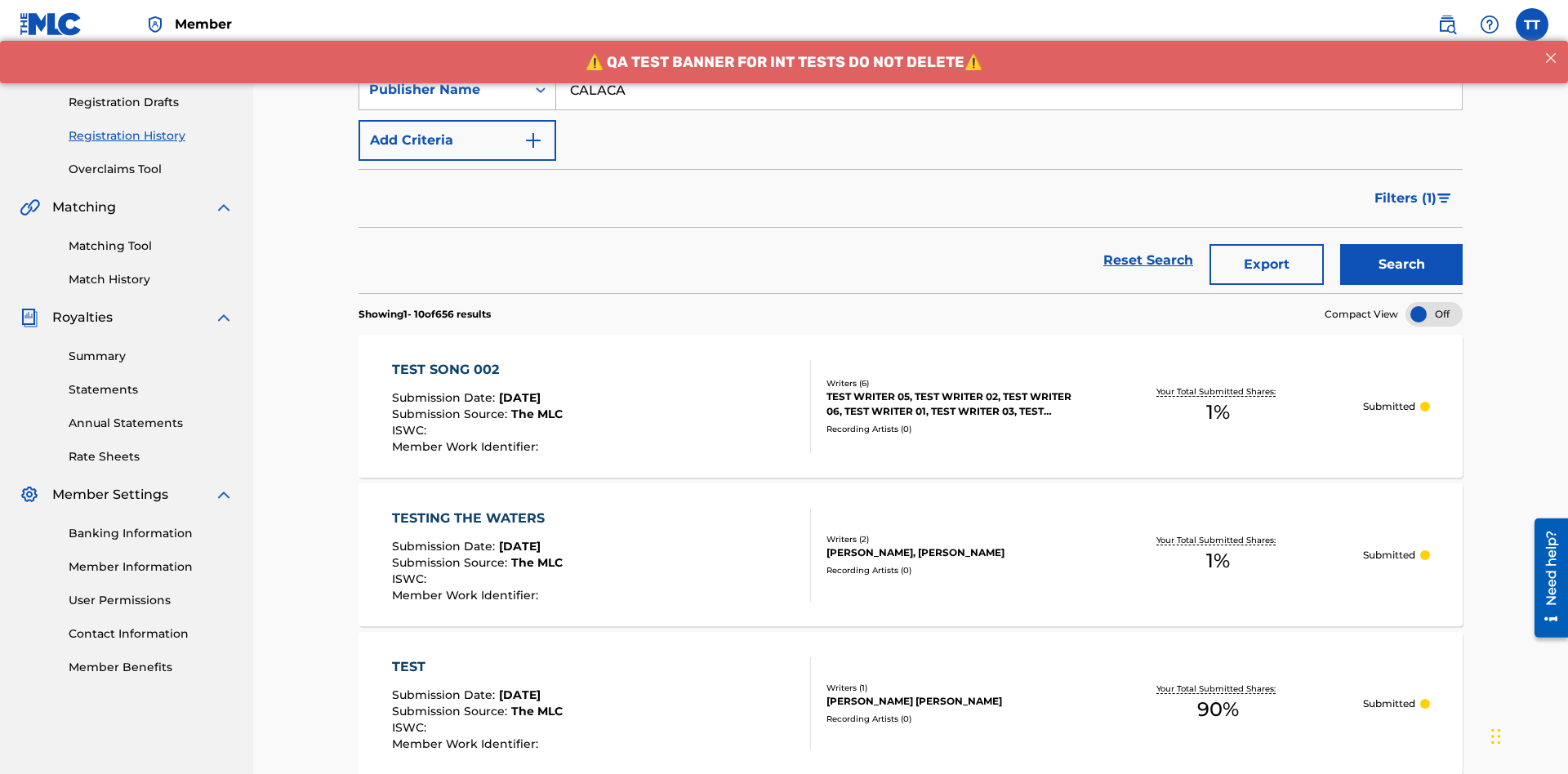
click at [443, 100] on div "Publisher Name" at bounding box center [442, 89] width 147 height 19
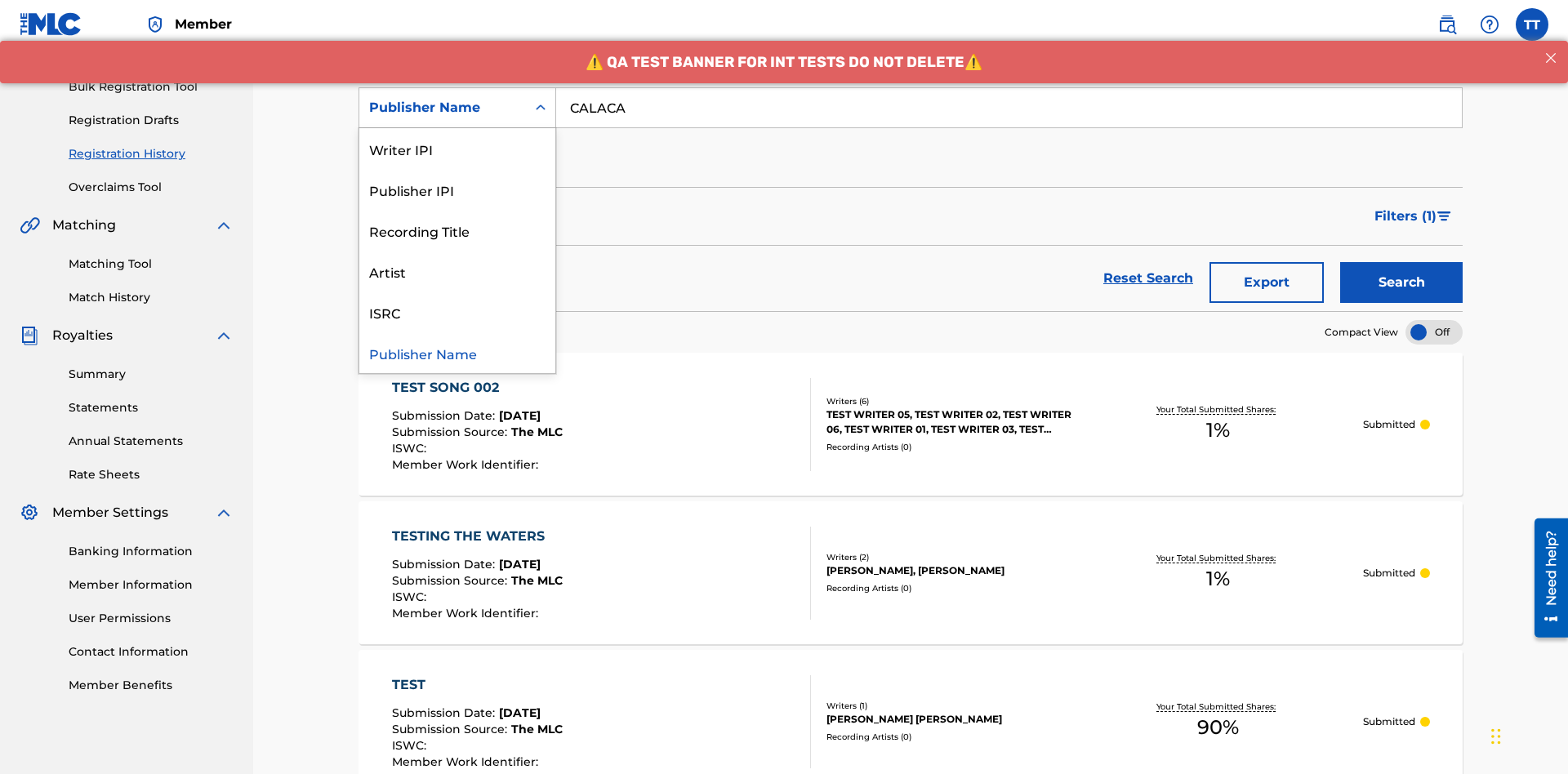
click at [457, 189] on div "Publisher IPI" at bounding box center [457, 189] width 196 height 40
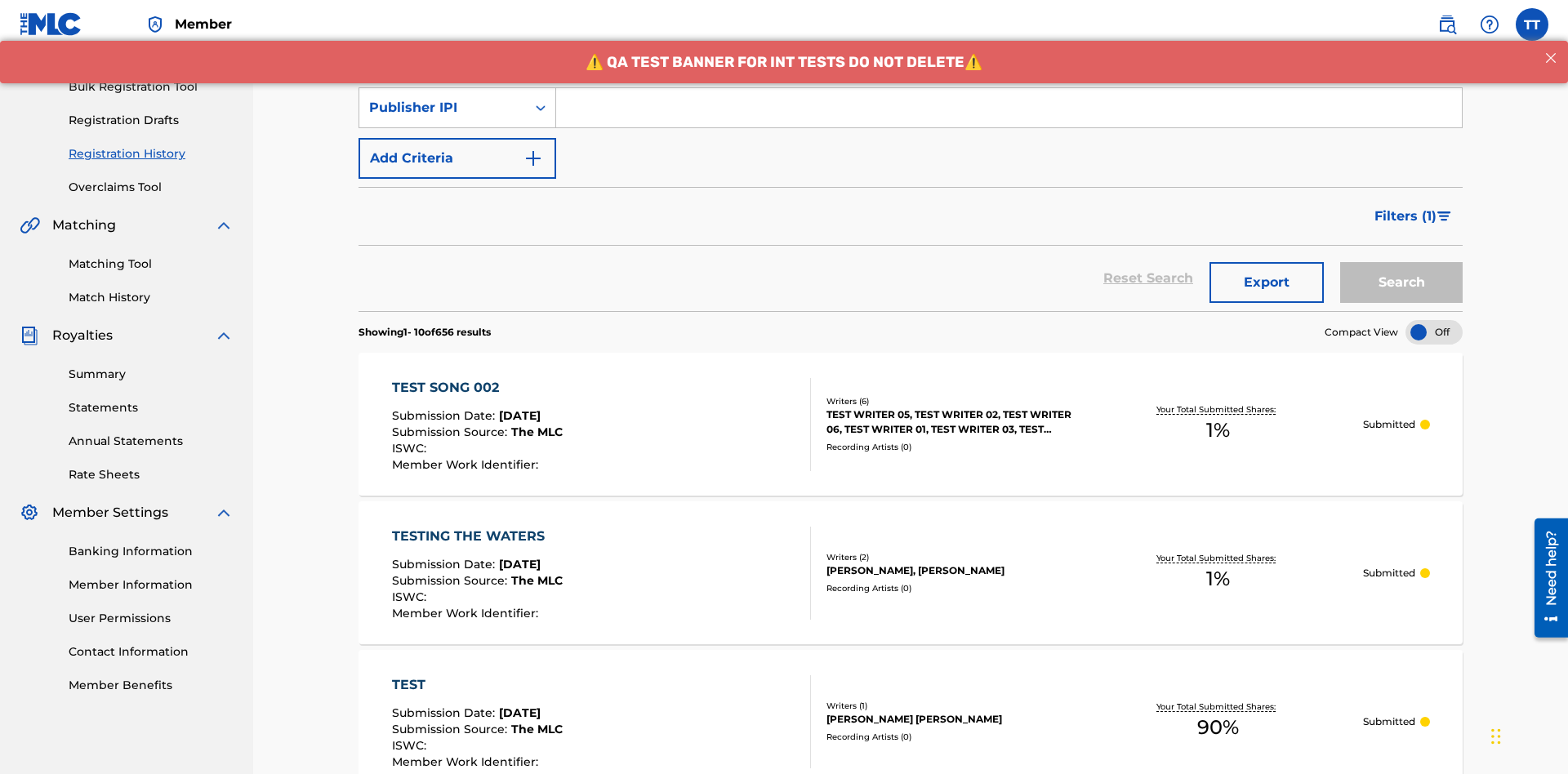
click at [1009, 117] on input "Search Form" at bounding box center [1009, 108] width 905 height 39
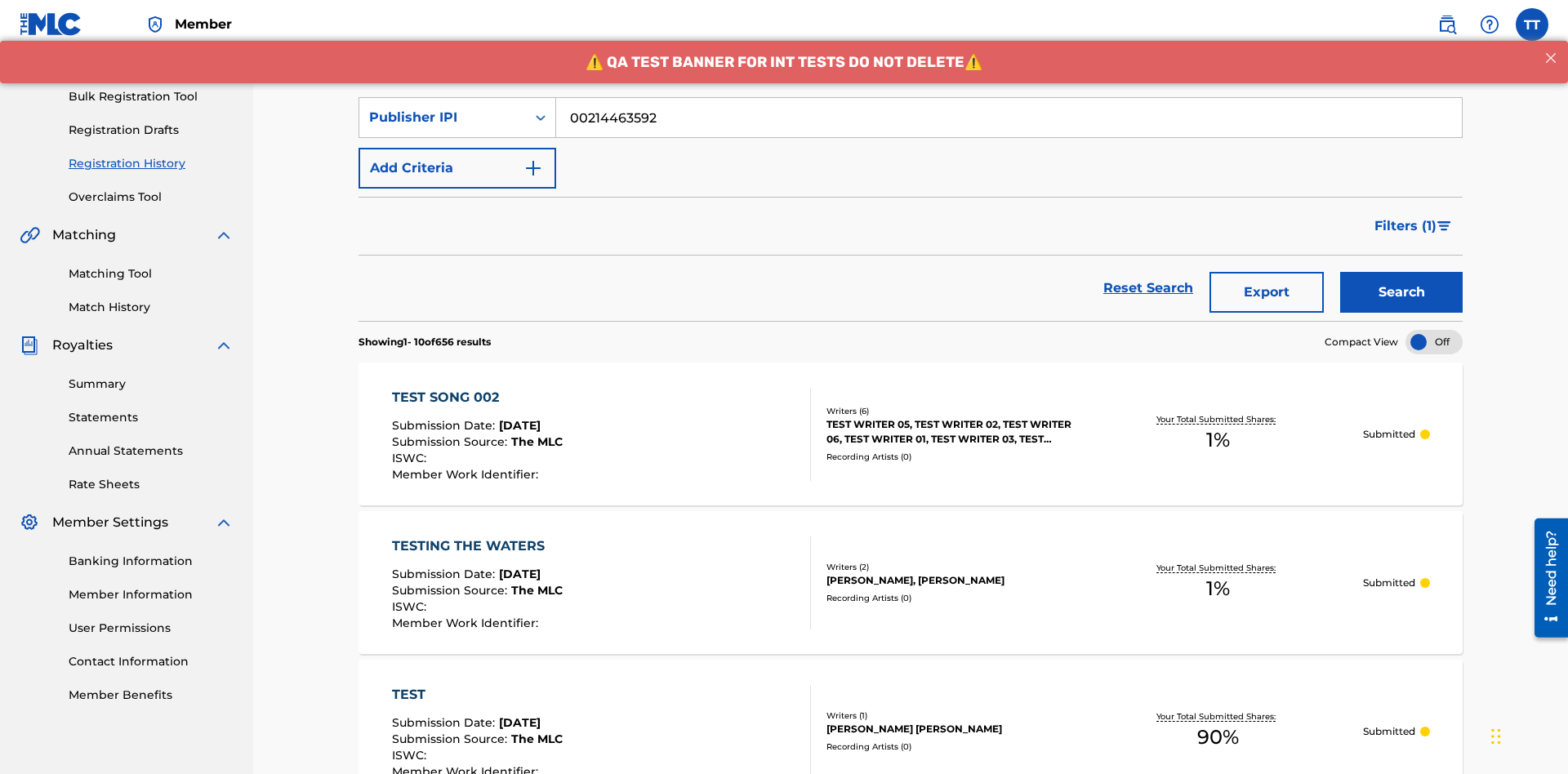
type input "00214463592"
click at [1401, 272] on button "Search" at bounding box center [1401, 292] width 122 height 40
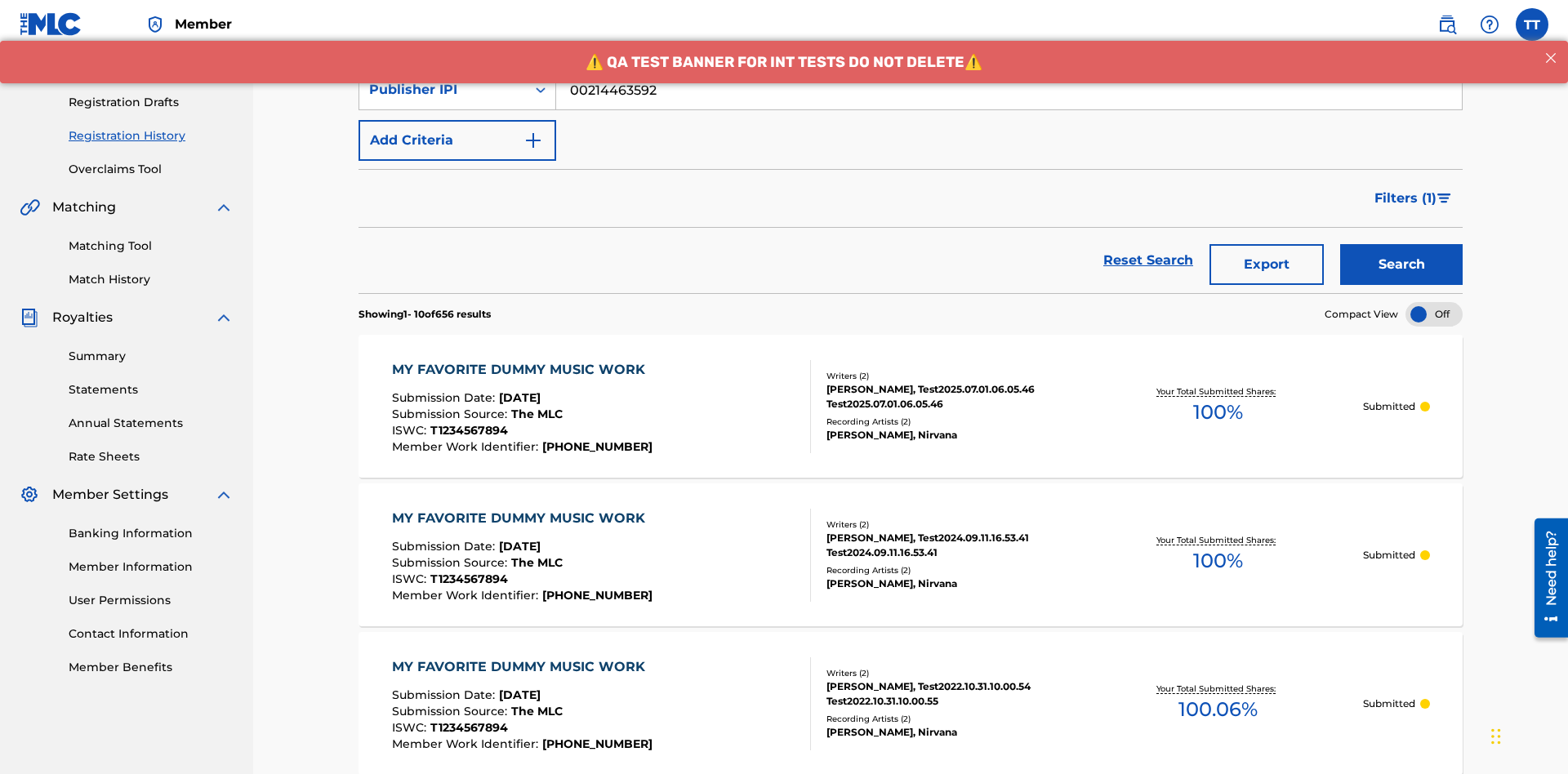
click at [1266, 244] on button "Export" at bounding box center [1266, 264] width 114 height 40
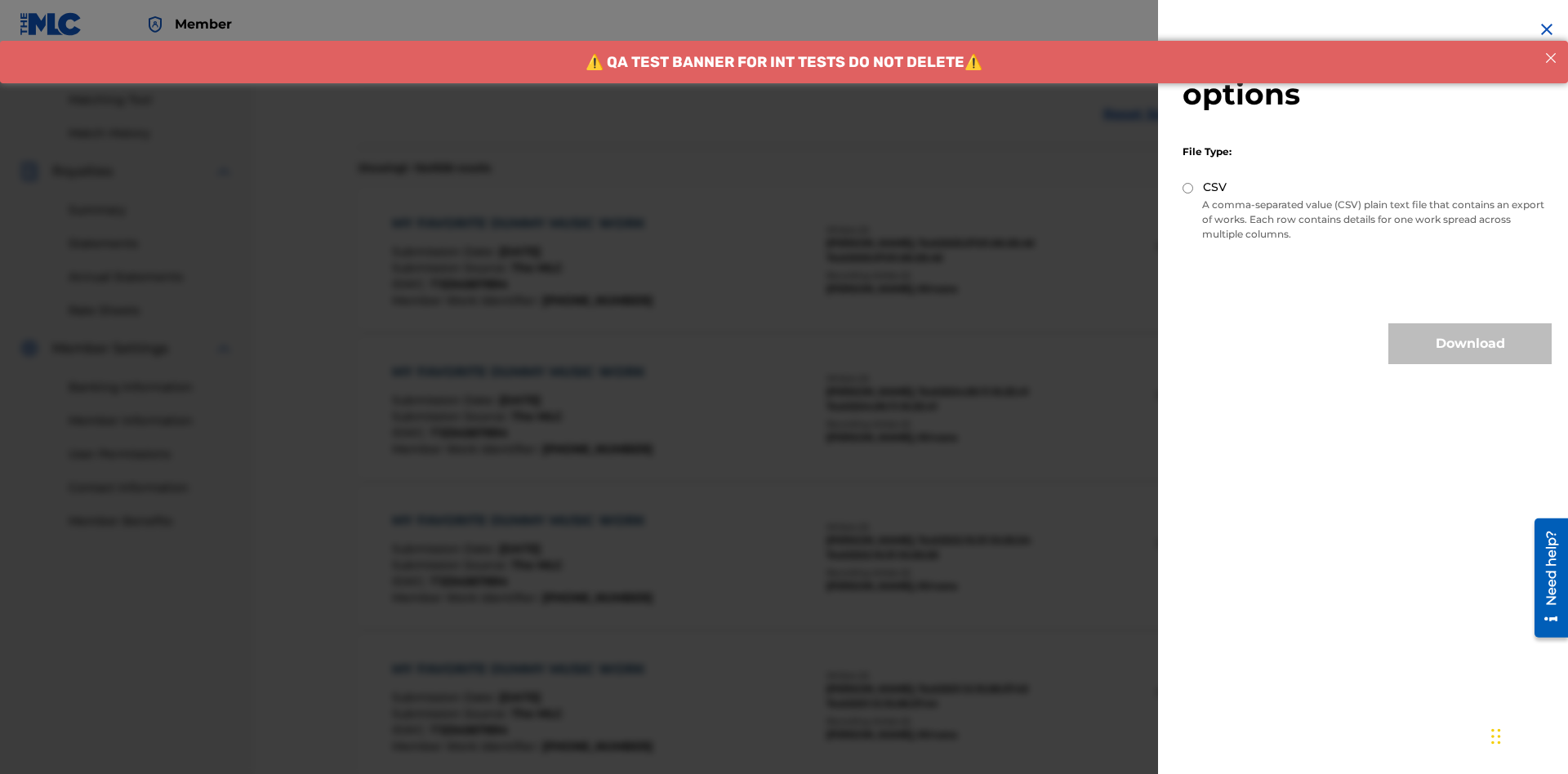
click at [1188, 187] on input "CSV" at bounding box center [1188, 187] width 11 height 11
radio input "true"
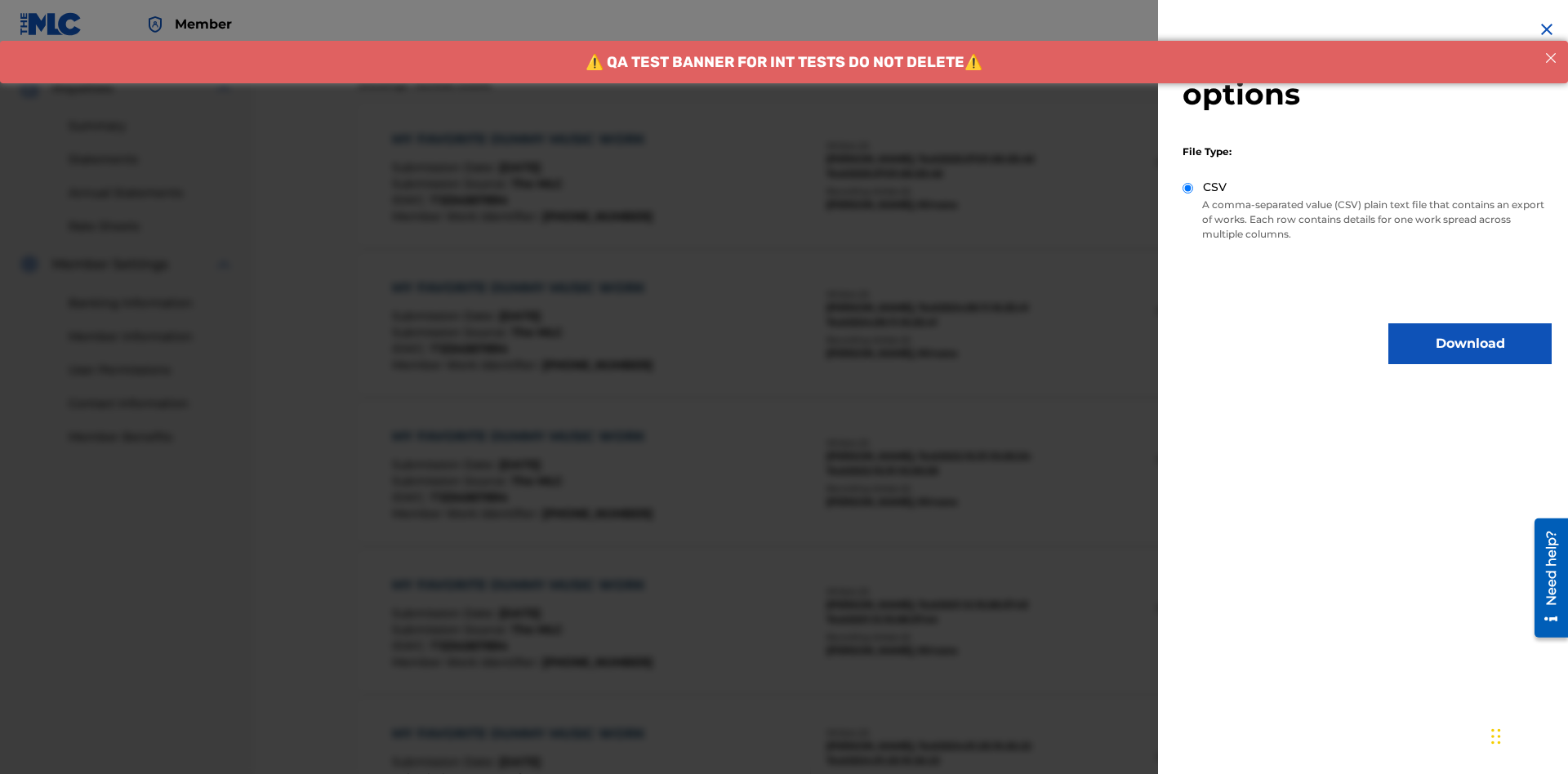
click at [1470, 344] on button "Download" at bounding box center [1470, 344] width 163 height 40
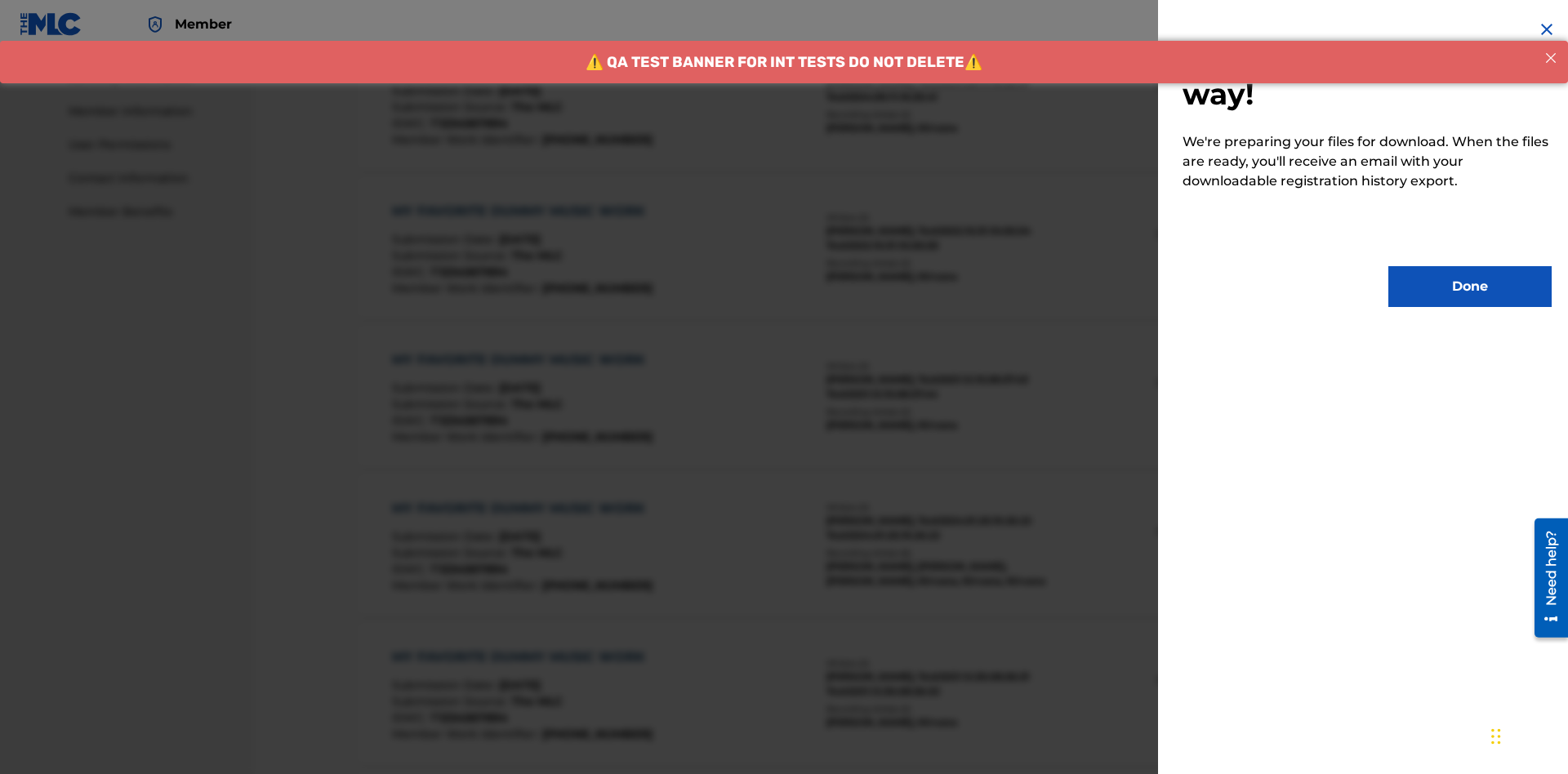
click at [1470, 286] on button "Done" at bounding box center [1470, 286] width 163 height 40
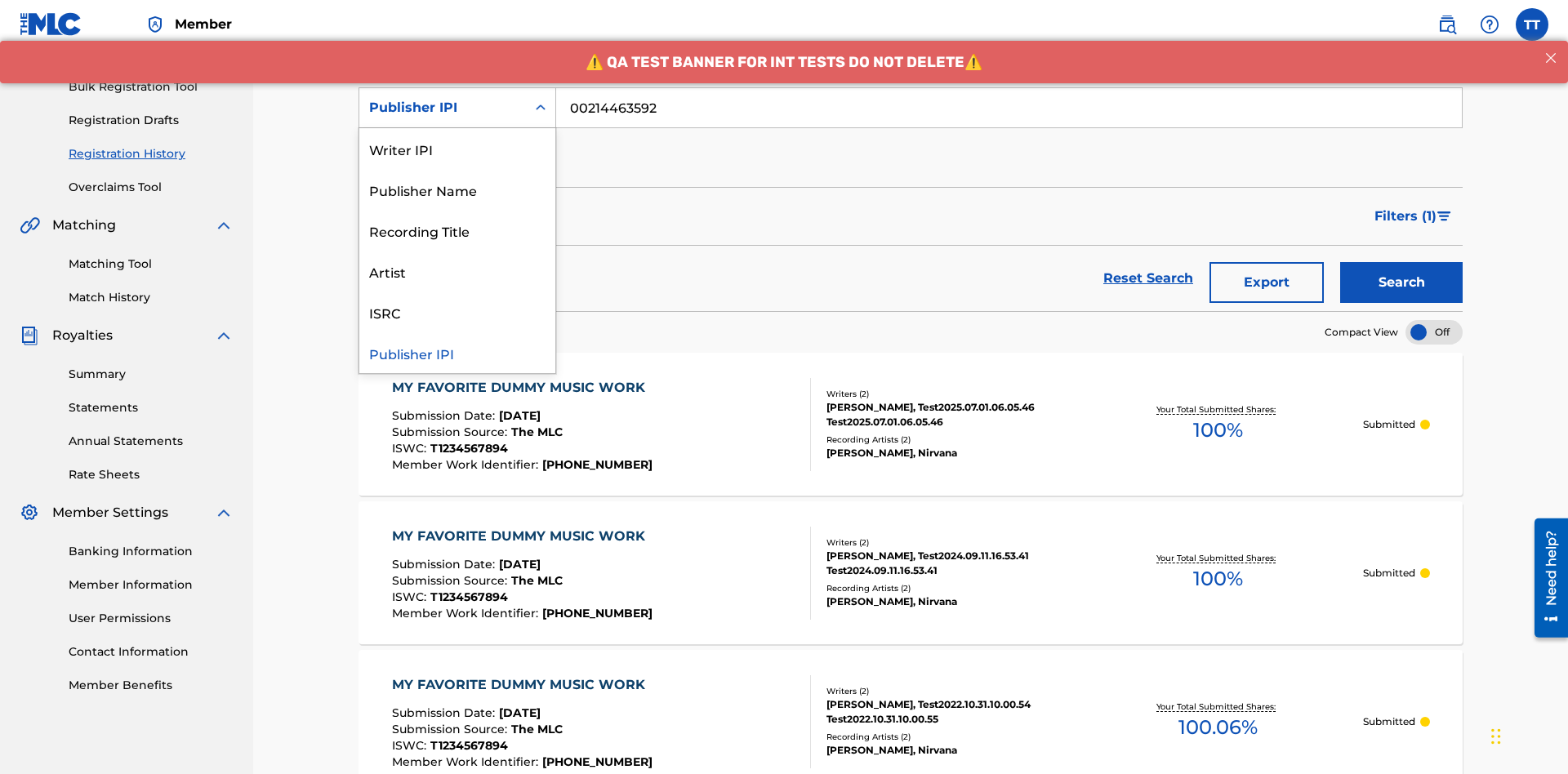
click at [457, 271] on div "Artist" at bounding box center [457, 271] width 196 height 40
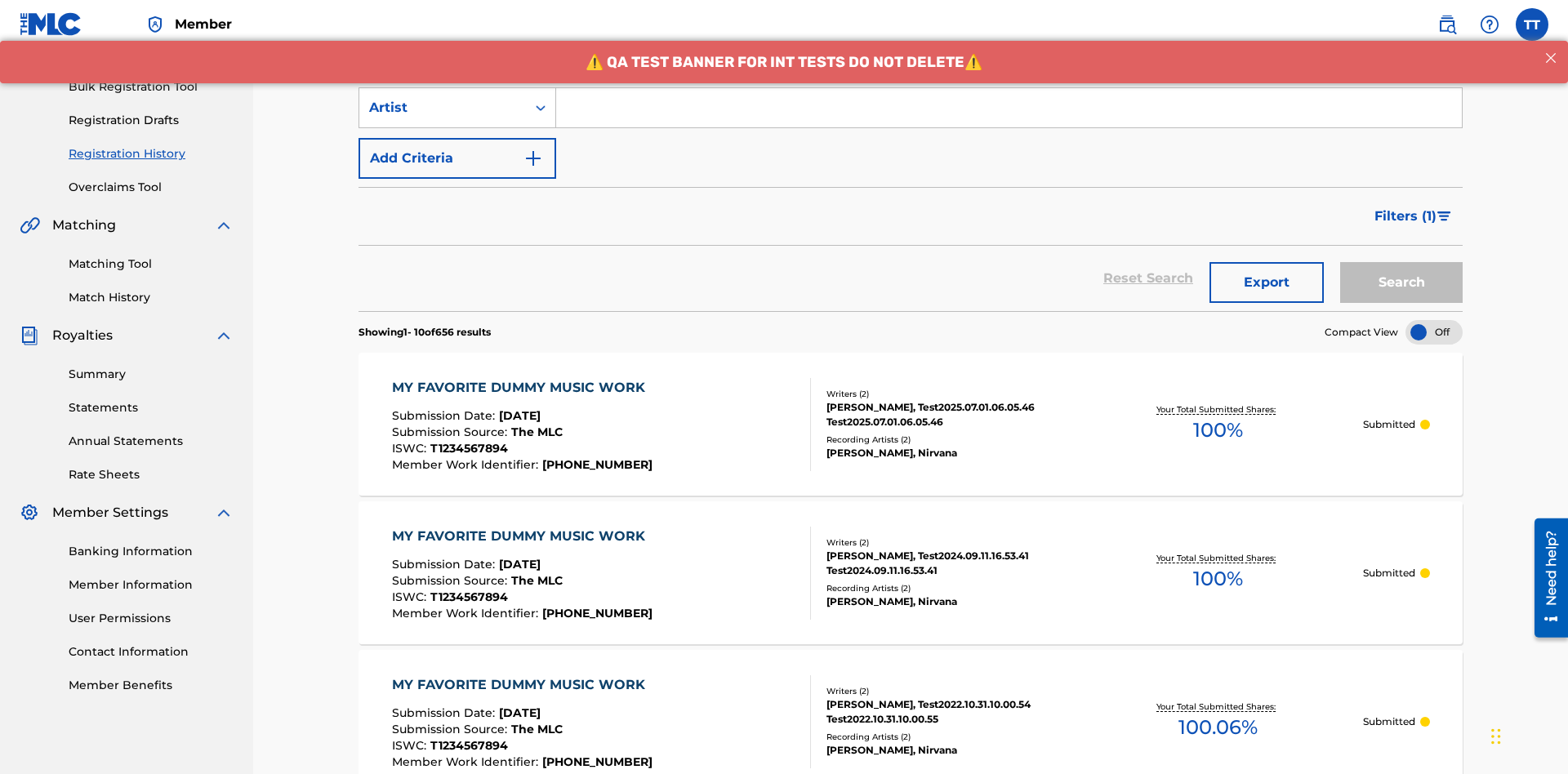
click at [1009, 117] on input "Search Form" at bounding box center [1009, 108] width 905 height 39
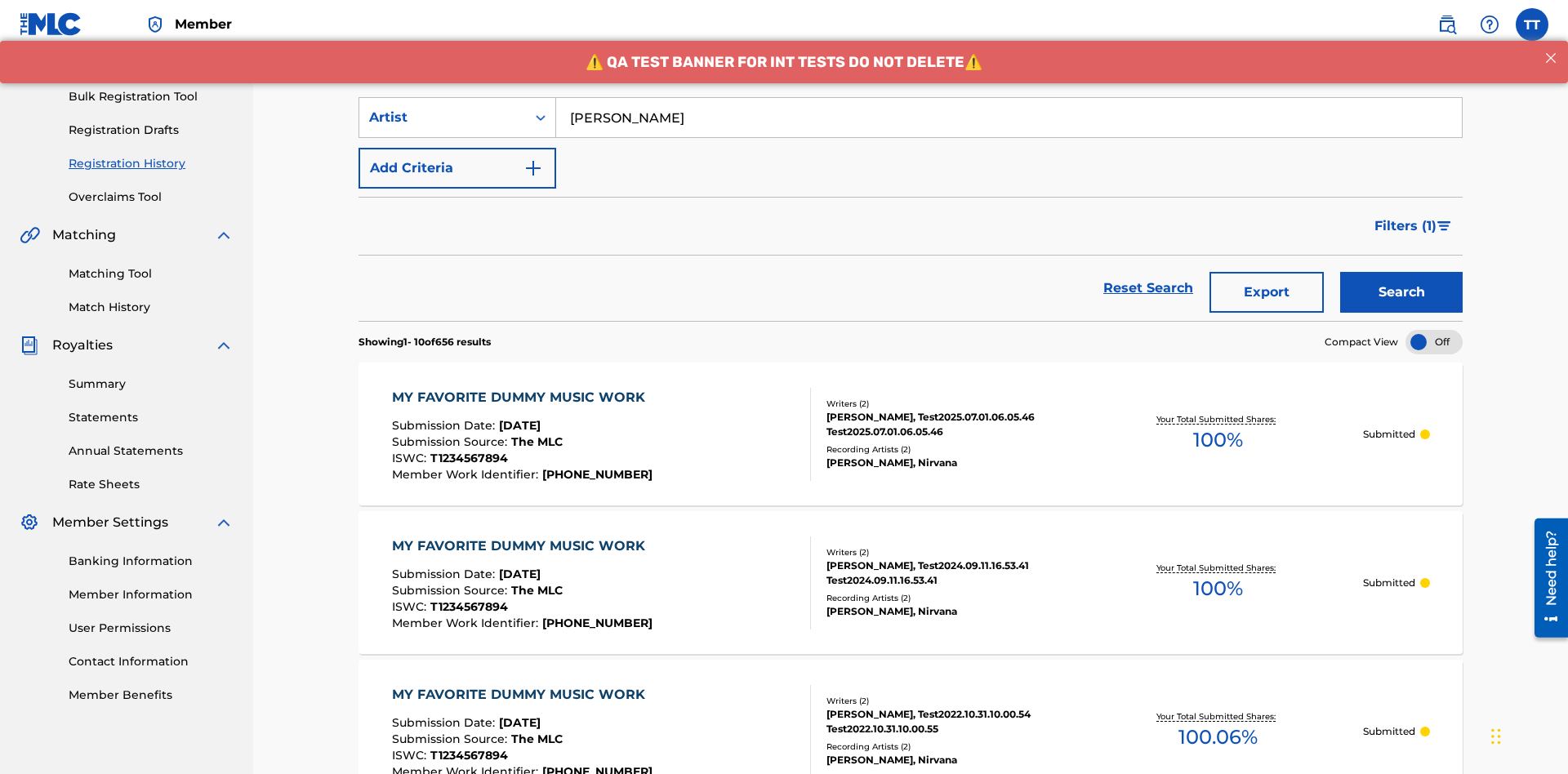
type input "[PERSON_NAME]"
click at [1401, 272] on button "Search" at bounding box center [1401, 292] width 122 height 40
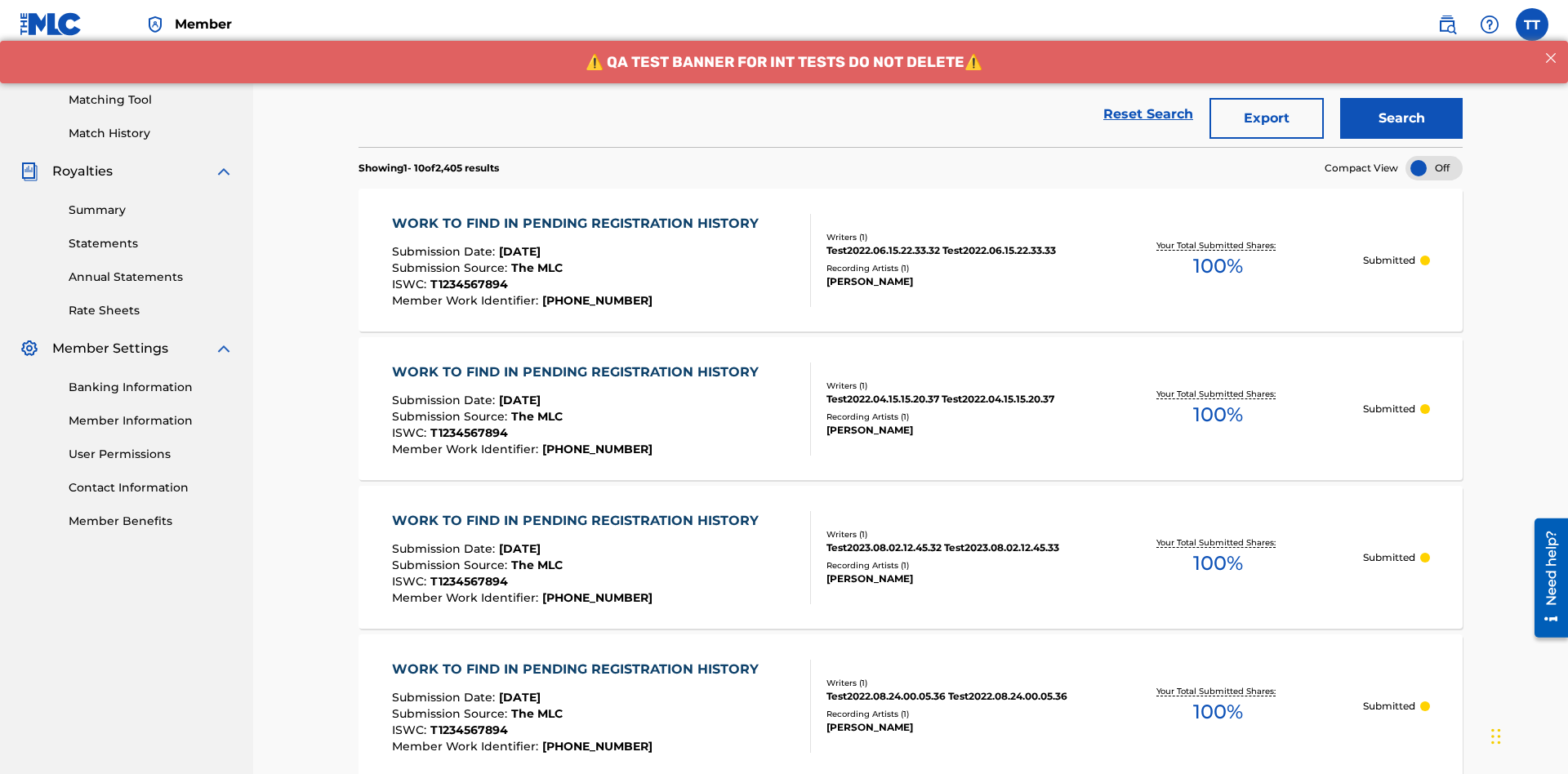
click at [1266, 118] on button "Export" at bounding box center [1266, 118] width 114 height 40
